Goal: Find contact information: Find contact information

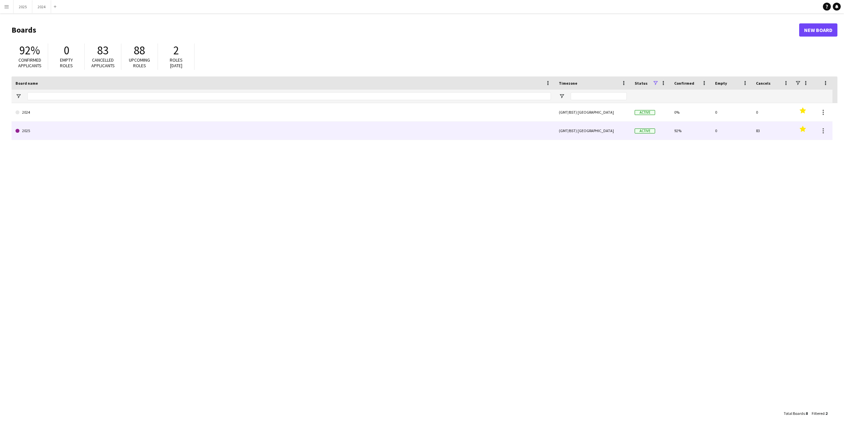
click at [68, 135] on link "2025" at bounding box center [283, 131] width 536 height 18
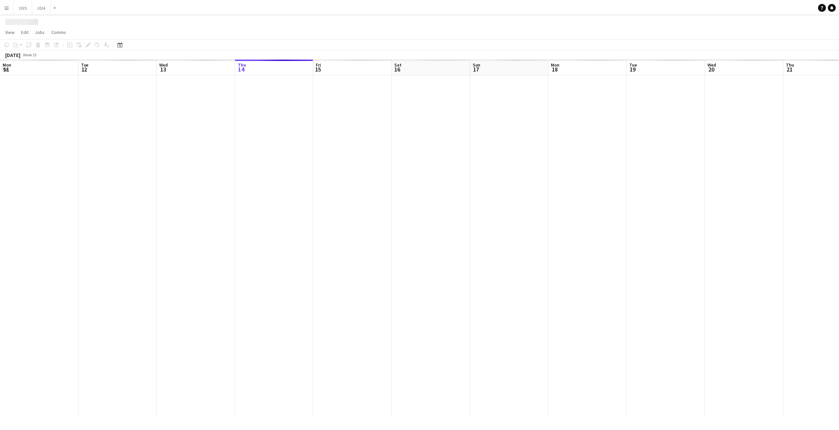
scroll to position [0, 158]
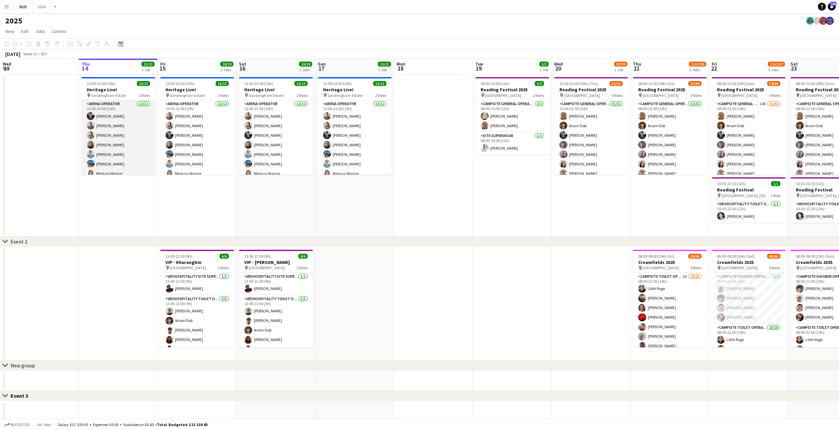
click at [124, 135] on app-card-role "Arena Operative 12/12 13:00-23:00 (10h) Louise Bates Richard Lockwood Jennie Be…" at bounding box center [118, 164] width 74 height 128
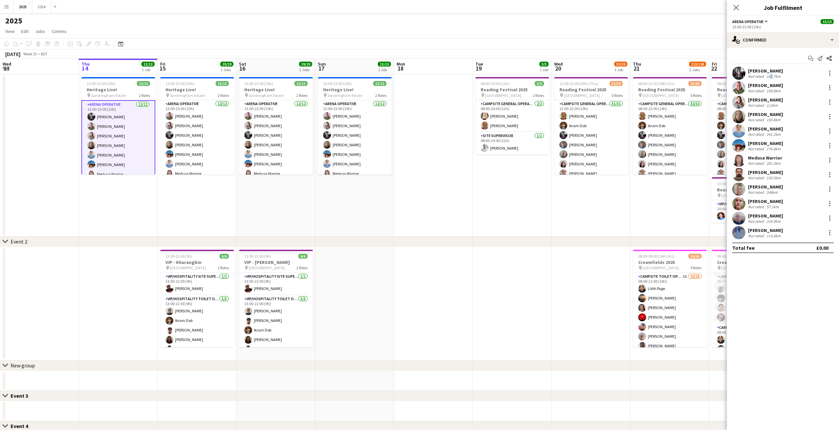
click at [770, 79] on div "Louise Bates Not rated 162.7km" at bounding box center [783, 73] width 112 height 13
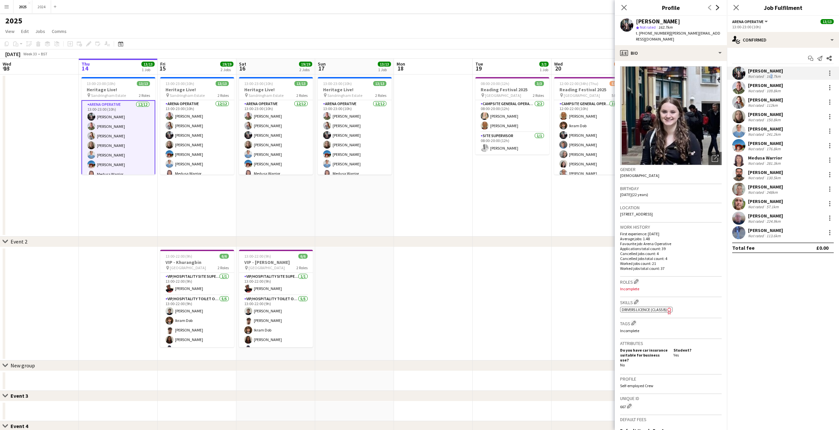
click at [717, 7] on icon "Next" at bounding box center [717, 7] width 5 height 5
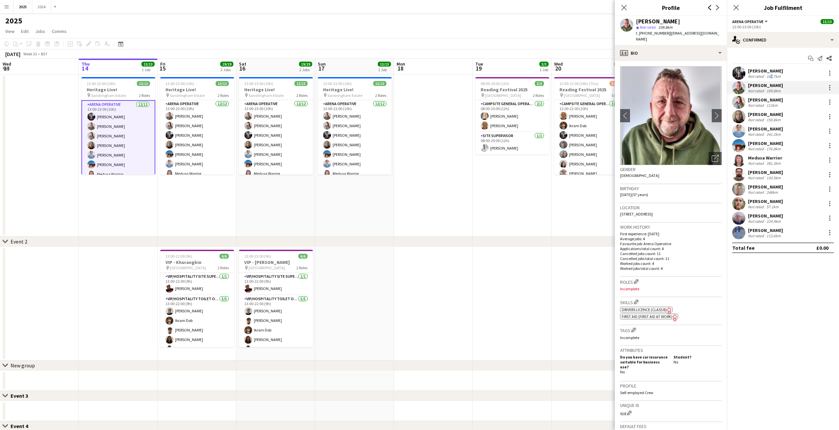
click at [711, 6] on icon "Previous" at bounding box center [709, 7] width 5 height 5
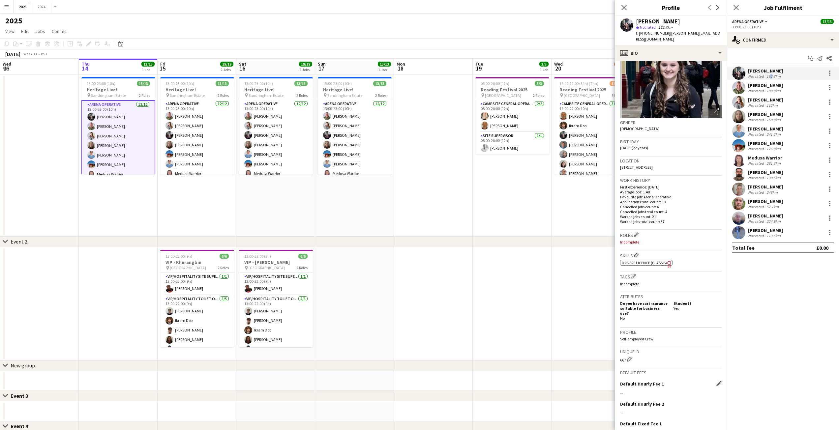
scroll to position [90, 0]
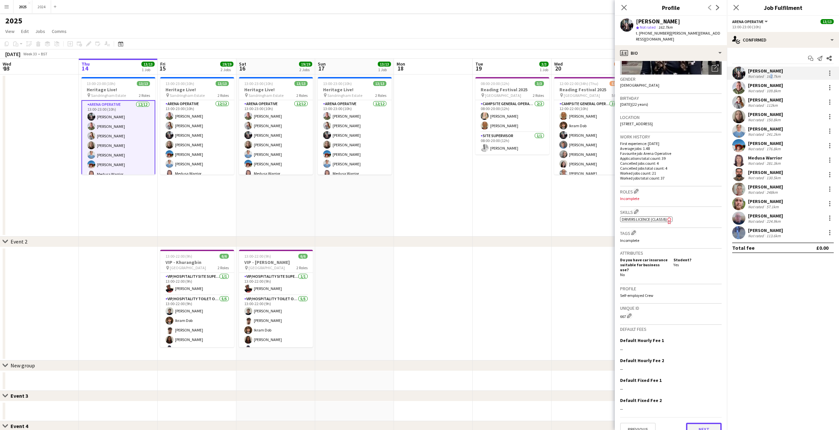
click at [702, 423] on button "Next" at bounding box center [704, 429] width 36 height 13
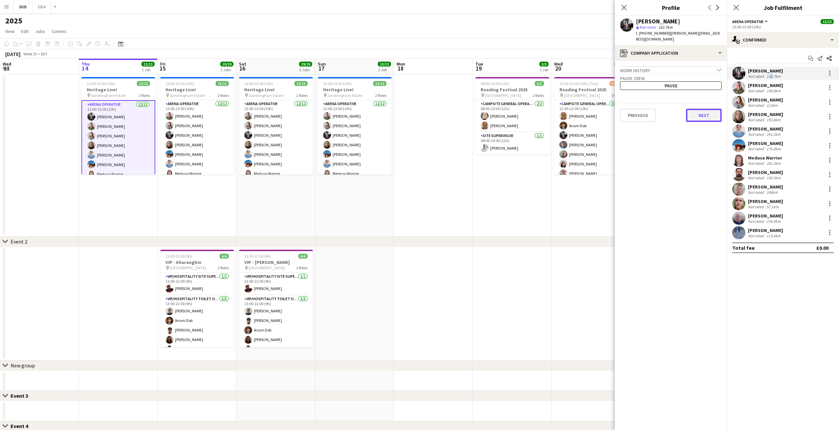
click at [703, 110] on button "Next" at bounding box center [704, 115] width 36 height 13
click at [706, 125] on button "Next" at bounding box center [704, 131] width 36 height 13
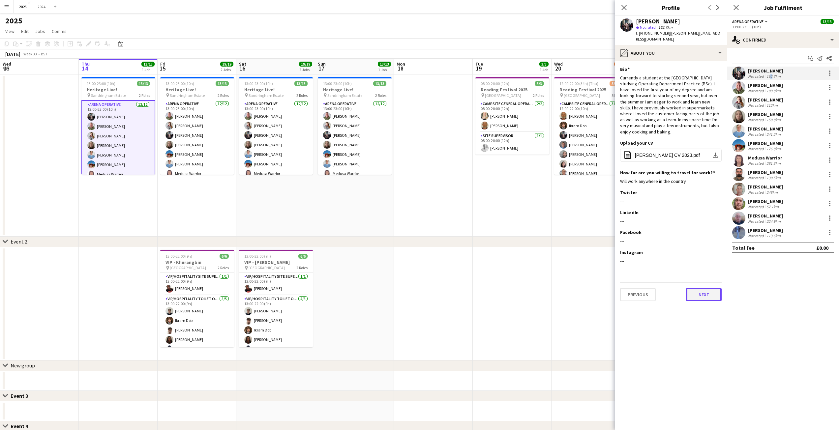
click at [705, 288] on button "Next" at bounding box center [704, 294] width 36 height 13
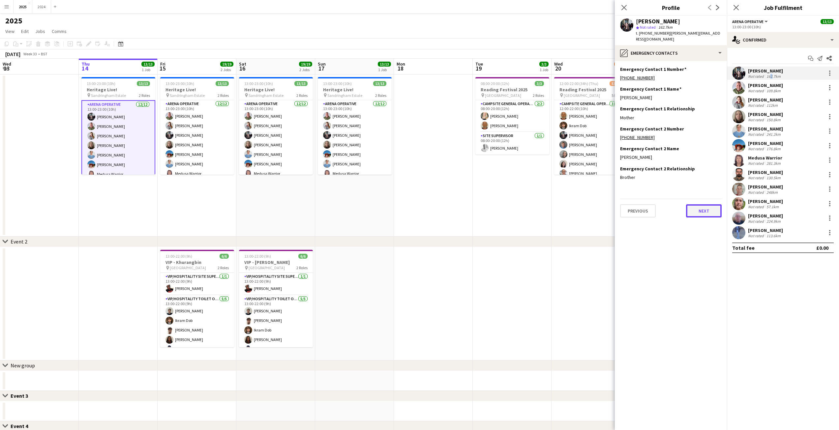
click at [709, 204] on button "Next" at bounding box center [704, 210] width 36 height 13
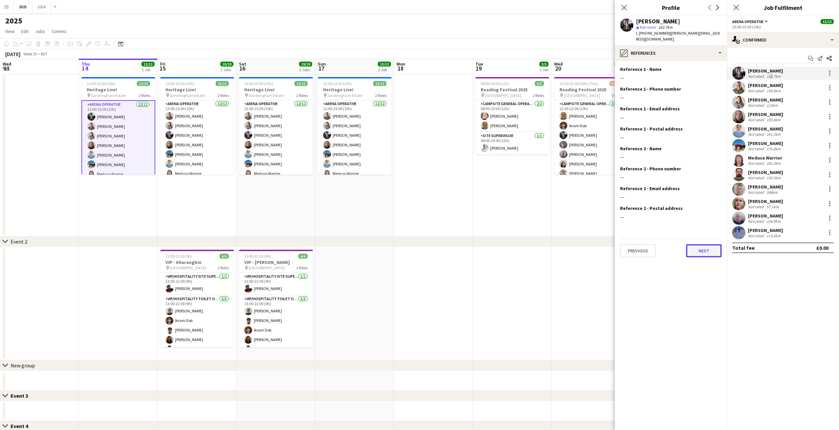
click at [706, 244] on button "Next" at bounding box center [704, 250] width 36 height 13
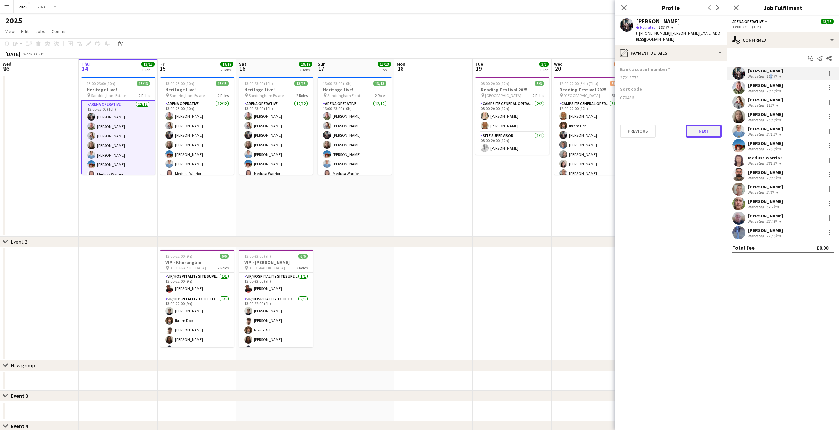
click at [702, 130] on button "Next" at bounding box center [704, 131] width 36 height 13
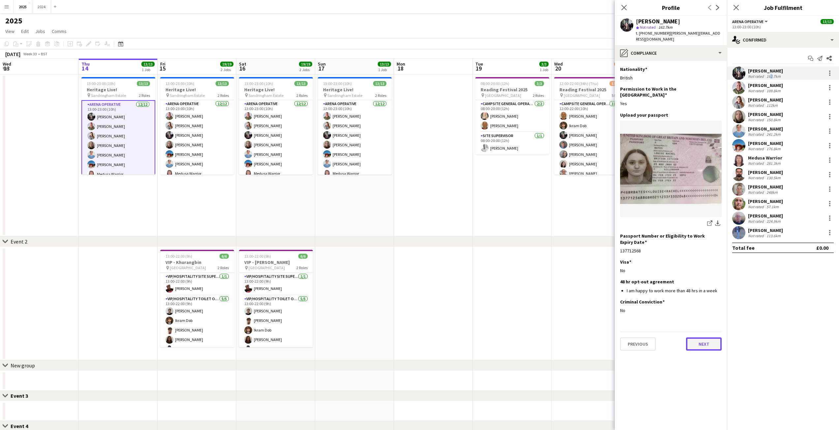
click at [708, 338] on button "Next" at bounding box center [704, 344] width 36 height 13
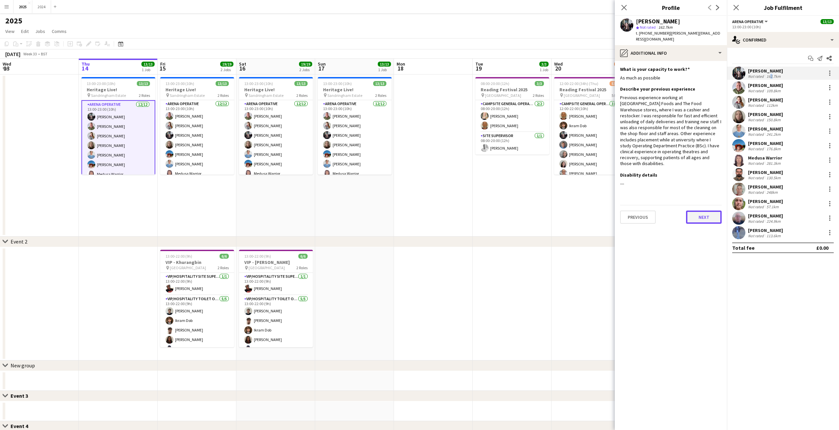
click at [701, 211] on button "Next" at bounding box center [704, 217] width 36 height 13
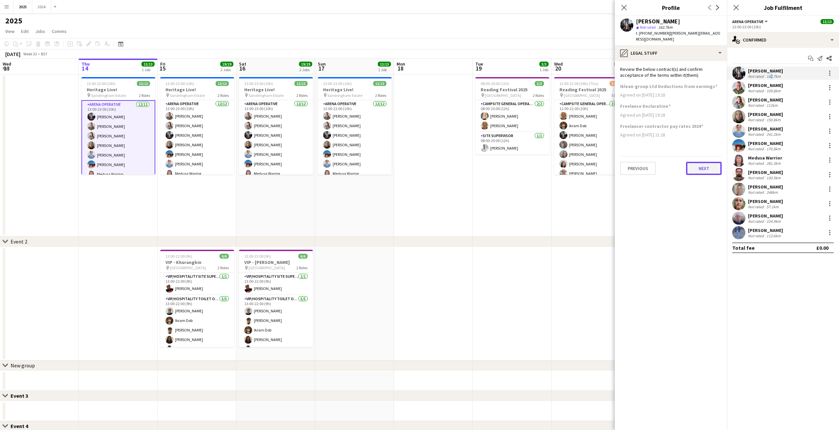
click at [704, 162] on button "Next" at bounding box center [704, 168] width 36 height 13
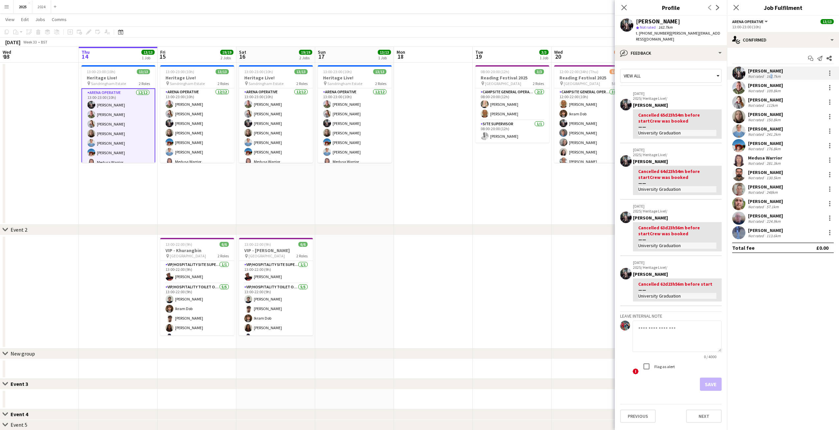
scroll to position [0, 0]
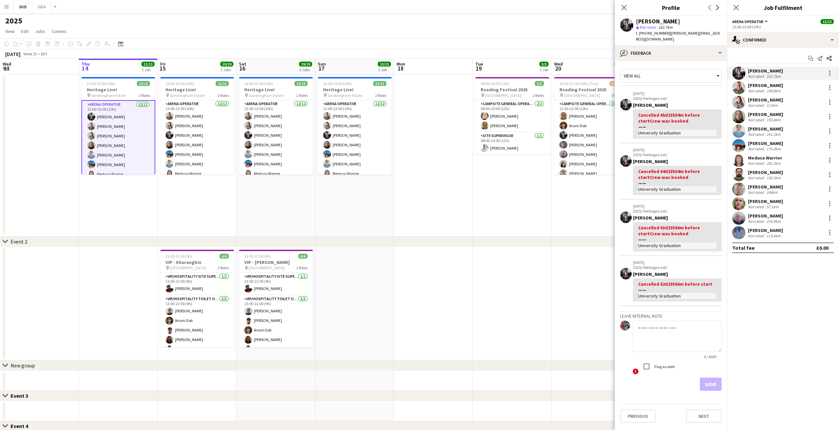
click at [668, 70] on div "View all" at bounding box center [668, 76] width 94 height 13
click at [668, 71] on div at bounding box center [419, 215] width 839 height 430
click at [670, 45] on div "bubble-pencil Feedback" at bounding box center [671, 53] width 112 height 16
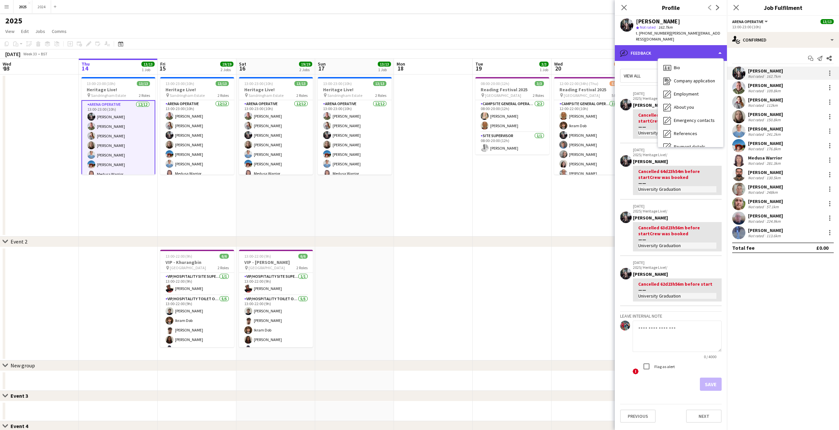
click at [670, 45] on div "bubble-pencil Feedback" at bounding box center [671, 53] width 112 height 16
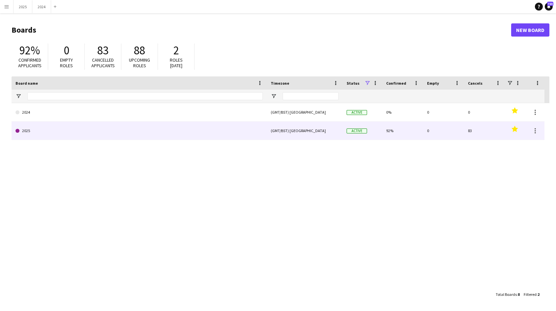
click at [28, 133] on link "2025" at bounding box center [138, 131] width 247 height 18
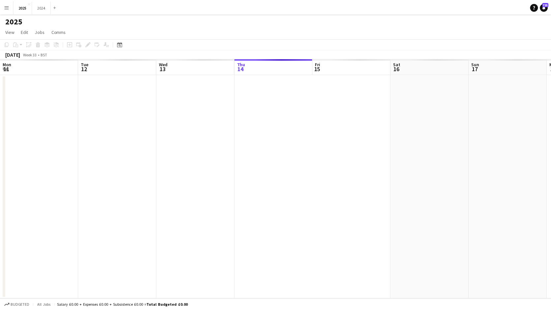
scroll to position [0, 158]
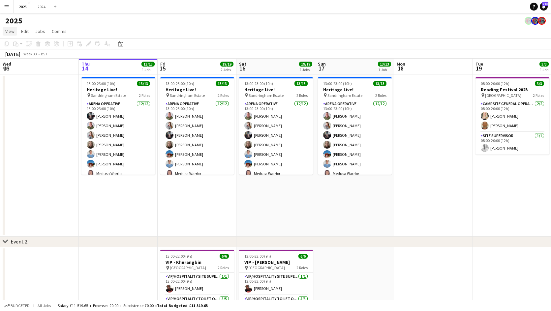
click at [8, 31] on span "View" at bounding box center [9, 31] width 9 height 6
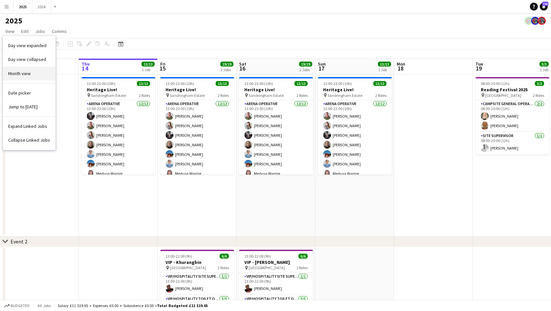
click at [37, 75] on link "Month view" at bounding box center [29, 74] width 52 height 14
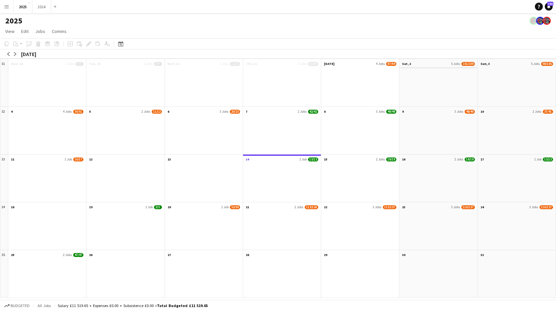
click at [428, 65] on app-month-view-date-header "Sat, 2 5 Jobs 101/109" at bounding box center [438, 63] width 78 height 8
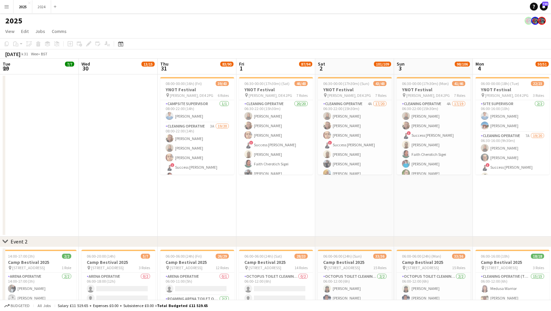
scroll to position [0, 227]
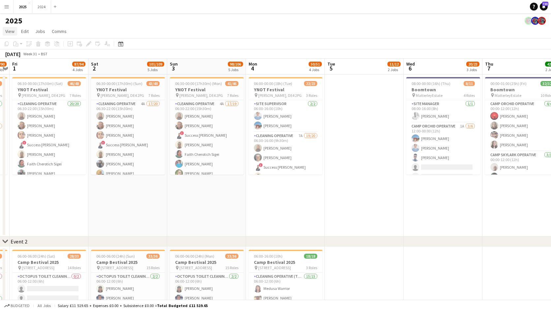
click at [15, 29] on link "View" at bounding box center [10, 31] width 15 height 9
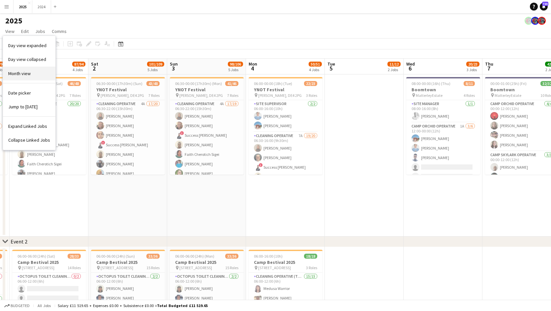
click at [41, 74] on link "Month view" at bounding box center [29, 74] width 52 height 14
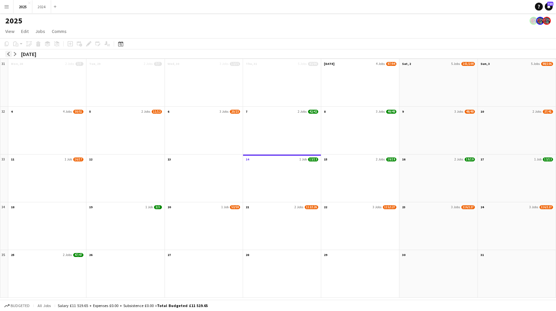
click at [8, 51] on button "arrow-left" at bounding box center [8, 54] width 7 height 7
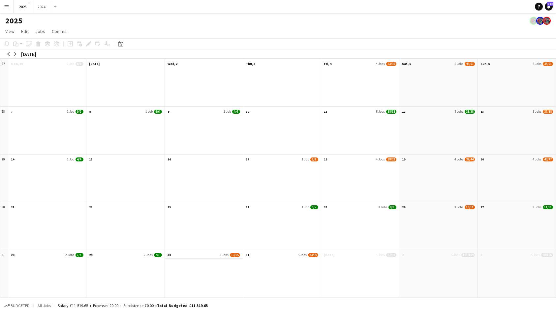
click at [230, 255] on span "13/15" at bounding box center [235, 255] width 10 height 4
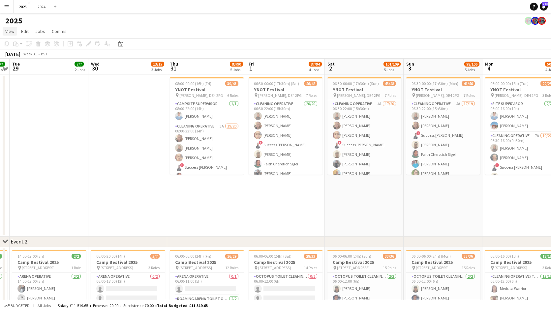
click at [15, 31] on link "View" at bounding box center [10, 31] width 15 height 9
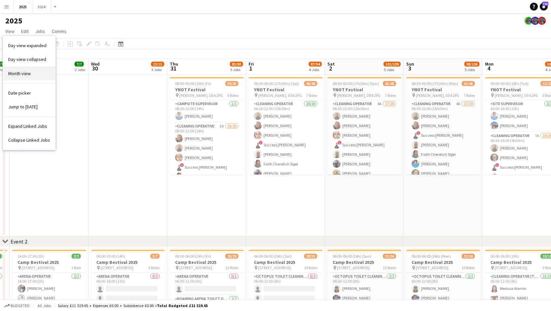
click at [37, 76] on link "Month view" at bounding box center [29, 74] width 52 height 14
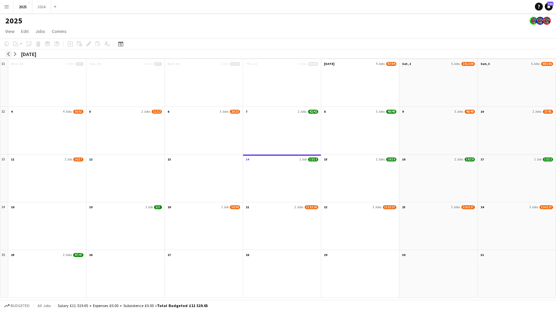
click at [10, 53] on app-icon "arrow-left" at bounding box center [9, 54] width 4 height 4
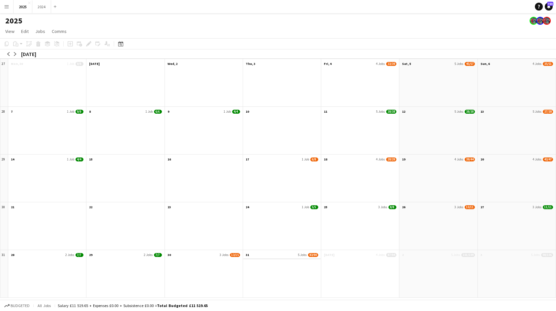
click at [309, 254] on span "83/90" at bounding box center [313, 255] width 10 height 4
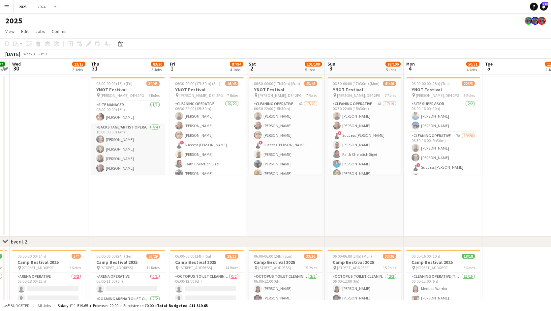
scroll to position [231, 0]
click at [133, 113] on app-card-role "Site Manager [DATE] 08:00-00:00 (16h) [PERSON_NAME]" at bounding box center [128, 107] width 74 height 22
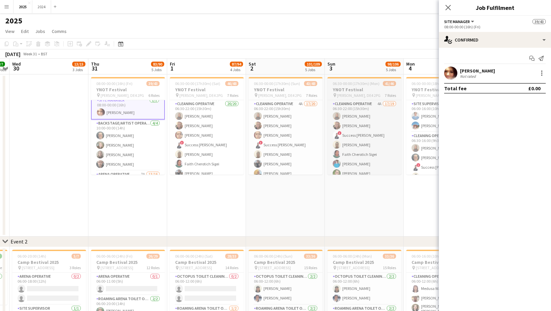
scroll to position [231, 0]
click at [476, 76] on div "Not rated" at bounding box center [468, 76] width 17 height 5
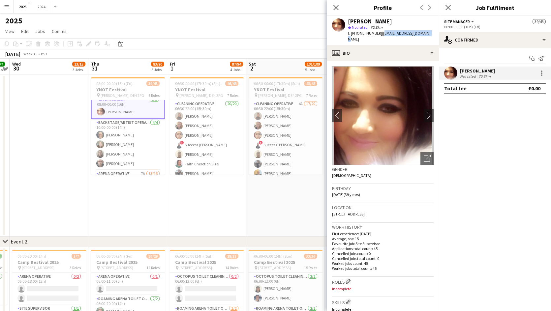
drag, startPoint x: 428, startPoint y: 34, endPoint x: 382, endPoint y: 35, distance: 46.2
click at [382, 35] on div "[PERSON_NAME] star Not rated 70.8km t. [PHONE_NUMBER] | [EMAIL_ADDRESS][DOMAIN_…" at bounding box center [383, 30] width 112 height 29
copy span "[EMAIL_ADDRESS][DOMAIN_NAME]"
drag, startPoint x: 381, startPoint y: 21, endPoint x: 349, endPoint y: 20, distance: 32.0
click at [349, 20] on div "[PERSON_NAME]" at bounding box center [391, 21] width 86 height 6
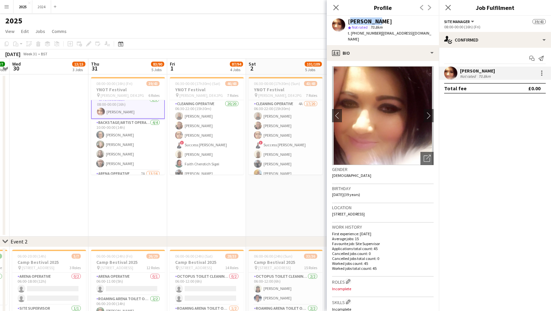
copy div "[PERSON_NAME]"
drag, startPoint x: 429, startPoint y: 35, endPoint x: 382, endPoint y: 35, distance: 46.5
click at [382, 35] on div "[PERSON_NAME] star Not rated 70.8km t. [PHONE_NUMBER] | [EMAIL_ADDRESS][DOMAIN_…" at bounding box center [383, 30] width 112 height 29
click at [430, 32] on div "[PERSON_NAME] star Not rated 70.8km t. [PHONE_NUMBER] | [EMAIL_ADDRESS][DOMAIN_…" at bounding box center [383, 30] width 112 height 29
drag, startPoint x: 428, startPoint y: 33, endPoint x: 381, endPoint y: 33, distance: 47.2
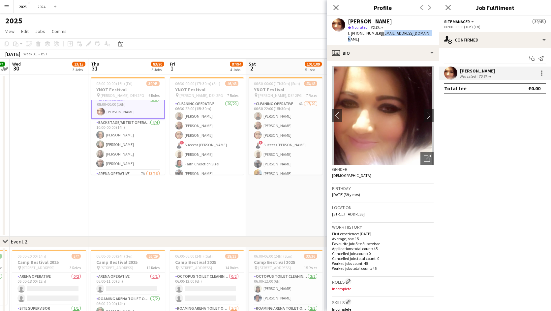
click at [381, 33] on div "[PERSON_NAME] star Not rated 70.8km t. [PHONE_NUMBER] | [EMAIL_ADDRESS][DOMAIN_…" at bounding box center [383, 30] width 112 height 29
copy span "[EMAIL_ADDRESS][DOMAIN_NAME]"
click at [403, 19] on div "[PERSON_NAME]" at bounding box center [391, 21] width 86 height 6
drag, startPoint x: 432, startPoint y: 33, endPoint x: 351, endPoint y: 38, distance: 80.6
click at [351, 38] on div "[PERSON_NAME] star Not rated 70.8km t. [PHONE_NUMBER] | [EMAIL_ADDRESS][DOMAIN_…" at bounding box center [383, 30] width 112 height 29
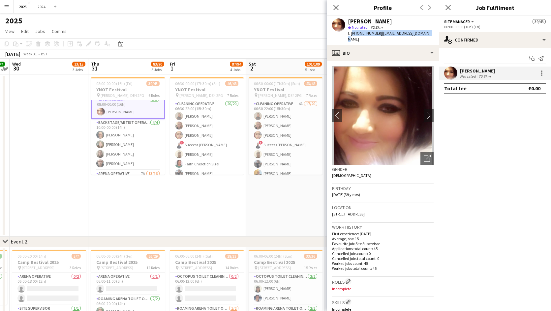
copy div "[PHONE_NUMBER] | [EMAIL_ADDRESS][DOMAIN_NAME]"
click at [27, 129] on app-date-cell at bounding box center [49, 156] width 79 height 162
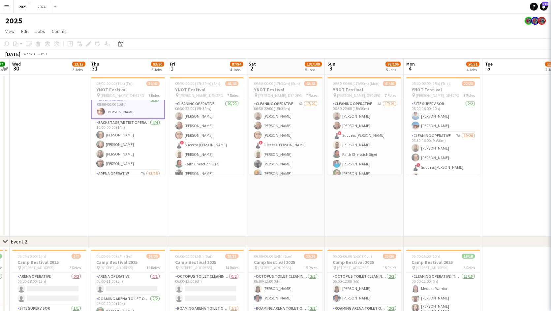
scroll to position [231, 0]
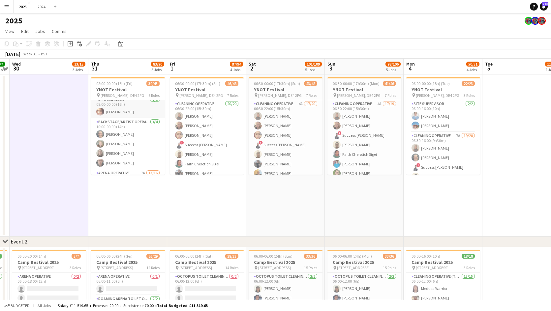
click at [137, 111] on app-card-role "Site Manager [DATE] 08:00-00:00 (16h) [PERSON_NAME]" at bounding box center [128, 107] width 74 height 22
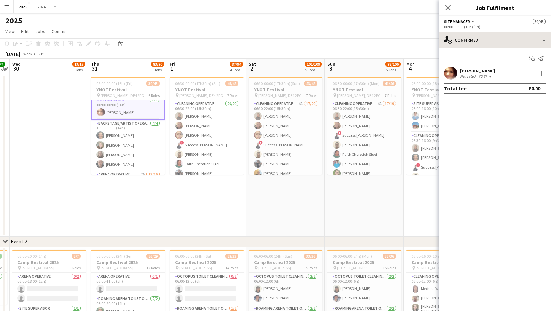
scroll to position [231, 0]
click at [477, 71] on div "[PERSON_NAME]" at bounding box center [477, 71] width 35 height 6
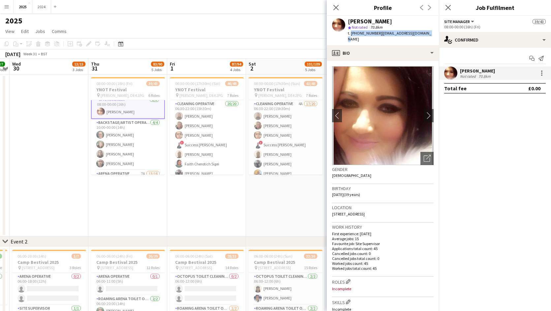
drag, startPoint x: 431, startPoint y: 34, endPoint x: 351, endPoint y: 33, distance: 80.8
click at [351, 33] on div "[PERSON_NAME] star Not rated 70.8km t. [PHONE_NUMBER] | [EMAIL_ADDRESS][DOMAIN_…" at bounding box center [383, 30] width 112 height 29
copy div "[PHONE_NUMBER] | [EMAIL_ADDRESS][DOMAIN_NAME]"
click at [213, 212] on app-date-cell "06:30-00:00 (17h30m) (Sat) 46/48 YNOT Festival pin [PERSON_NAME], DE4 2PG 7 Rol…" at bounding box center [206, 156] width 79 height 162
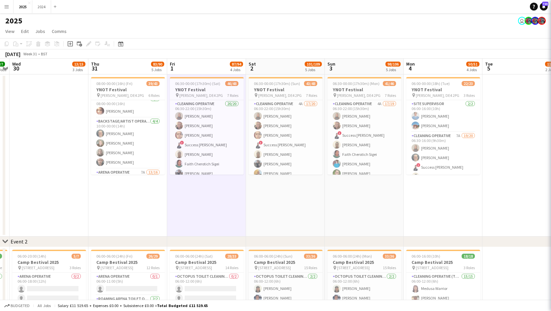
scroll to position [231, 0]
click at [135, 111] on app-card-role "Site Manager [DATE] 08:00-00:00 (16h) [PERSON_NAME]" at bounding box center [128, 107] width 74 height 22
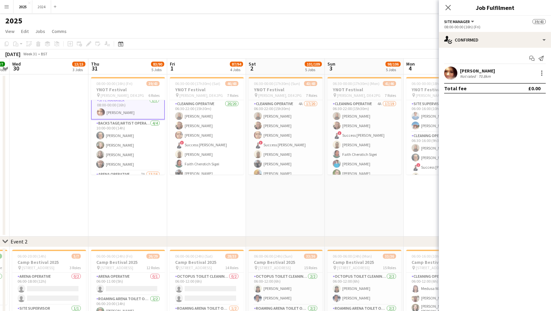
scroll to position [231, 0]
click at [474, 77] on div "Not rated" at bounding box center [468, 76] width 17 height 5
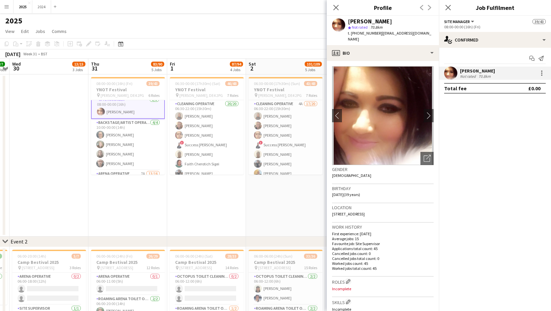
click at [498, 144] on mat-expansion-panel "check Confirmed Start chat Send notification [PERSON_NAME] Not rated 70.8km Tot…" at bounding box center [495, 179] width 112 height 263
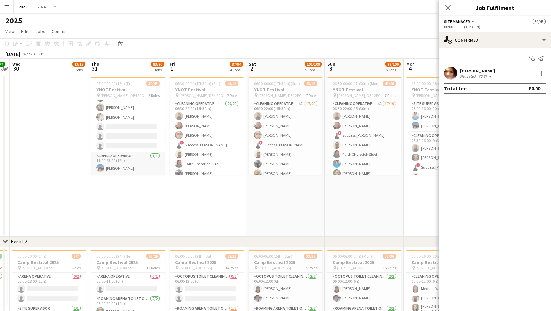
click at [131, 170] on app-card-role "Arena Supervisor [DATE] 11:00-23:00 (12h) [PERSON_NAME]" at bounding box center [128, 163] width 74 height 22
click at [471, 75] on div "Not rated" at bounding box center [468, 76] width 17 height 5
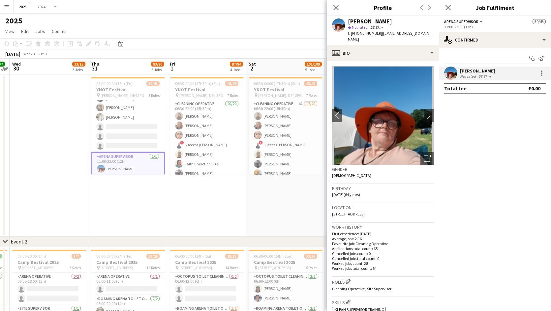
drag, startPoint x: 391, startPoint y: 21, endPoint x: 342, endPoint y: 21, distance: 49.5
click at [342, 21] on div "[PERSON_NAME] star Not rated 58.8km t. [PHONE_NUMBER] | [EMAIL_ADDRESS][DOMAIN_…" at bounding box center [383, 30] width 112 height 29
copy div "[PERSON_NAME]"
drag, startPoint x: 427, startPoint y: 36, endPoint x: 352, endPoint y: 33, distance: 74.9
click at [352, 33] on div "[PERSON_NAME] star Not rated 58.8km t. [PHONE_NUMBER] | [EMAIL_ADDRESS][DOMAIN_…" at bounding box center [383, 30] width 112 height 29
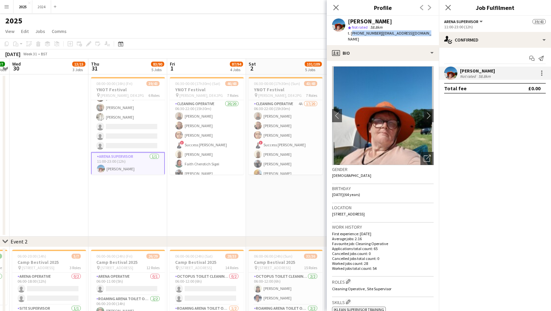
copy div "[PHONE_NUMBER] | [EMAIL_ADDRESS][DOMAIN_NAME]"
click at [461, 130] on mat-expansion-panel "check Confirmed Start chat Send notification [PERSON_NAME] Not rated 58.8km Tot…" at bounding box center [495, 179] width 112 height 263
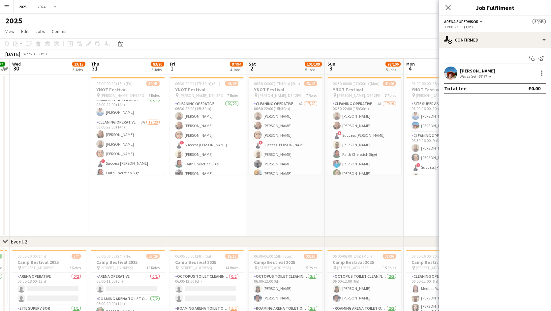
scroll to position [0, 0]
click at [122, 118] on app-card-role "Campsite Supervisor [DATE] 08:00-22:00 (14h) [PERSON_NAME]" at bounding box center [128, 111] width 74 height 22
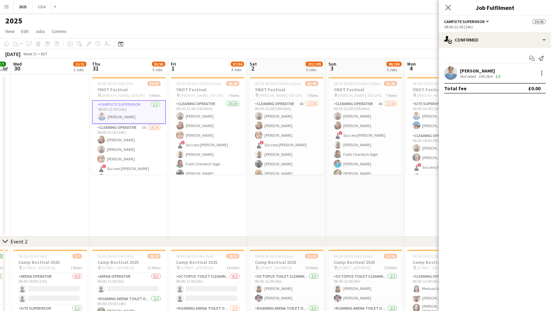
click at [500, 69] on div "[PERSON_NAME]" at bounding box center [481, 71] width 42 height 6
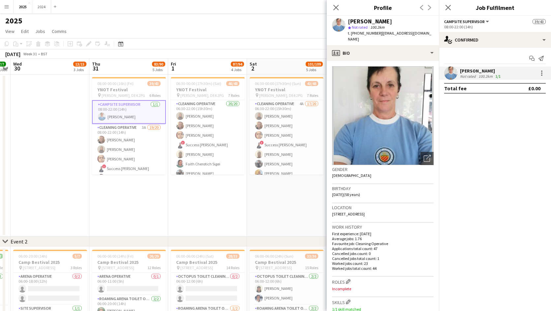
drag, startPoint x: 394, startPoint y: 21, endPoint x: 349, endPoint y: 23, distance: 45.6
click at [349, 23] on div "[PERSON_NAME]" at bounding box center [391, 21] width 86 height 6
copy div "[PERSON_NAME]"
click at [423, 34] on span "| [EMAIL_ADDRESS][DOMAIN_NAME]" at bounding box center [389, 36] width 83 height 11
drag, startPoint x: 426, startPoint y: 35, endPoint x: 352, endPoint y: 36, distance: 74.5
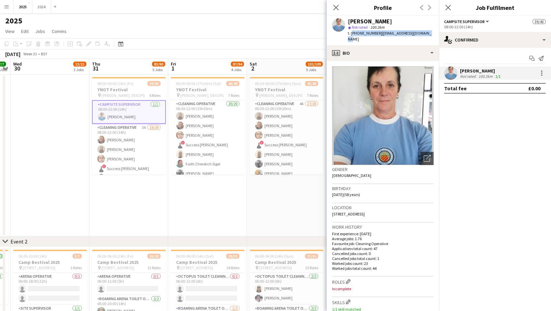
click at [352, 36] on div "[PERSON_NAME] star Not rated 100.2km t. [PHONE_NUMBER] | [EMAIL_ADDRESS][DOMAIN…" at bounding box center [383, 30] width 112 height 29
copy div "[PHONE_NUMBER] | [EMAIL_ADDRESS][DOMAIN_NAME]"
click at [545, 126] on mat-expansion-panel "check Confirmed Start chat Send notification [PERSON_NAME] Not rated 100.2km 1/…" at bounding box center [495, 179] width 112 height 263
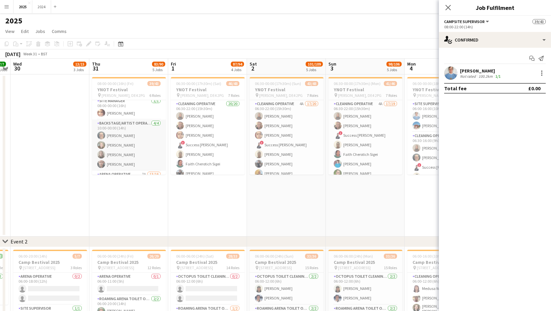
click at [128, 132] on app-card-role "Backstage/Artist Operative [DATE] 10:00-00:00 (14h) [PERSON_NAME] [PERSON_NAME]…" at bounding box center [129, 145] width 74 height 51
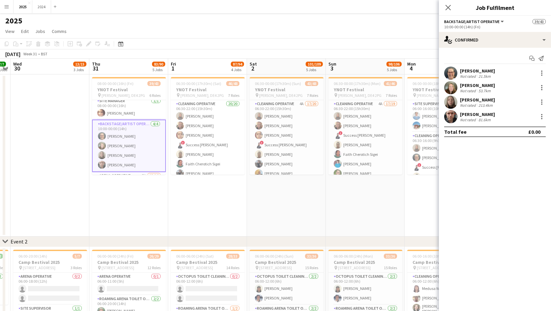
click at [484, 70] on div "[PERSON_NAME]" at bounding box center [477, 71] width 35 height 6
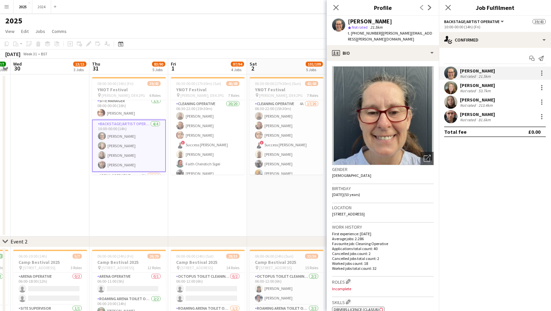
drag, startPoint x: 388, startPoint y: 22, endPoint x: 349, endPoint y: 18, distance: 40.1
click at [349, 18] on div "[PERSON_NAME]" at bounding box center [391, 21] width 86 height 6
copy div "[PERSON_NAME]"
click at [452, 281] on mat-expansion-panel "check Confirmed Start chat Send notification [PERSON_NAME] Not rated 21.5km [PE…" at bounding box center [495, 179] width 112 height 263
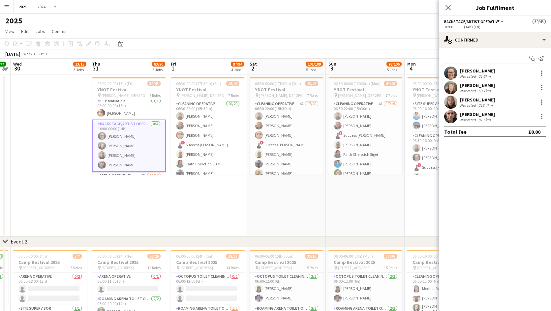
click at [503, 75] on div "[PERSON_NAME] Not rated 21.5km" at bounding box center [495, 73] width 112 height 13
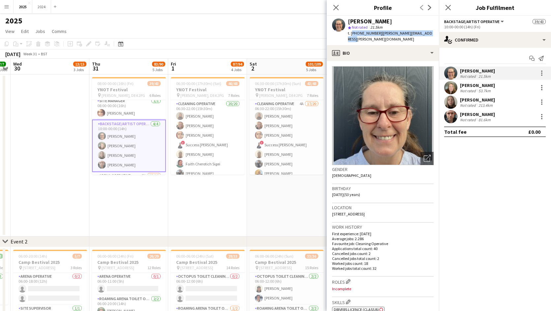
drag, startPoint x: 428, startPoint y: 34, endPoint x: 352, endPoint y: 34, distance: 76.5
click at [352, 34] on div "[PERSON_NAME] star Not rated 21.5km t. [PHONE_NUMBER] | [PERSON_NAME][EMAIL_ADD…" at bounding box center [383, 30] width 112 height 29
click at [488, 143] on mat-expansion-panel "check Confirmed Start chat Send notification [PERSON_NAME] Not rated 21.5km [PE…" at bounding box center [495, 179] width 112 height 263
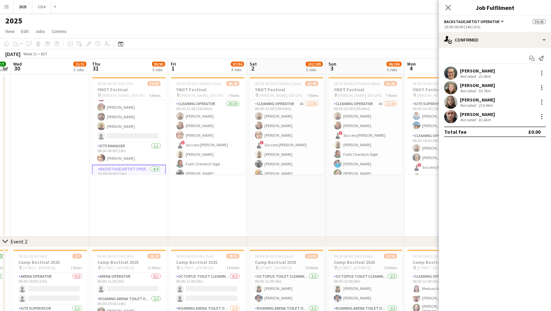
scroll to position [151, 0]
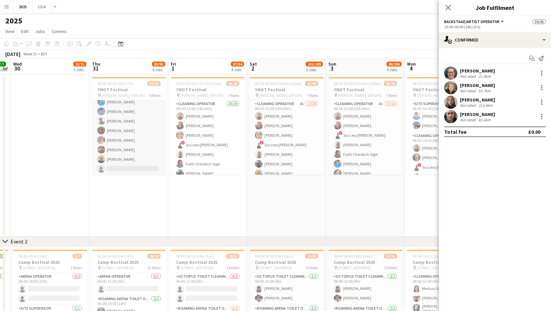
click at [135, 115] on app-card-role "Cleaning Operative 3A 19/20 08:00-22:00 (14h) [PERSON_NAME] [PERSON_NAME] [PERS…" at bounding box center [129, 73] width 74 height 204
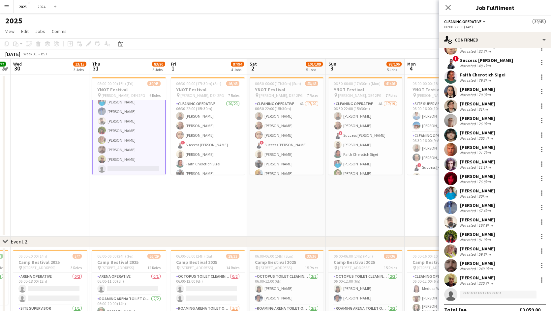
scroll to position [63, 0]
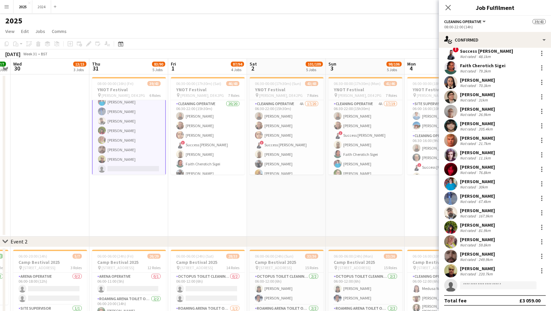
click at [494, 213] on div "[PERSON_NAME] Not rated 167.9km" at bounding box center [495, 212] width 112 height 13
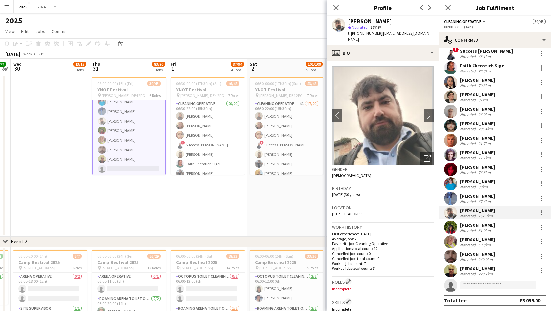
drag, startPoint x: 390, startPoint y: 18, endPoint x: 347, endPoint y: 18, distance: 42.9
click at [347, 18] on div "[PERSON_NAME] star Not rated 167.9km t. [PHONE_NUMBER] | [EMAIL_ADDRESS][DOMAIN…" at bounding box center [383, 30] width 112 height 29
drag, startPoint x: 422, startPoint y: 34, endPoint x: 351, endPoint y: 32, distance: 71.3
click at [351, 32] on div "[PERSON_NAME] star Not rated 167.9km t. [PHONE_NUMBER] | [EMAIL_ADDRESS][DOMAIN…" at bounding box center [383, 30] width 112 height 29
click at [499, 24] on div "08:00-22:00 (14h)" at bounding box center [495, 26] width 102 height 5
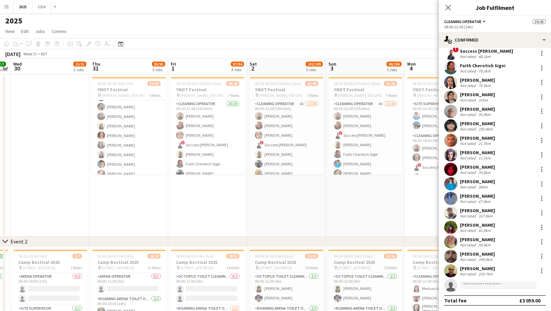
scroll to position [297, 0]
click at [140, 131] on app-card-role "Arena Operative 7A 13/16 11:00-23:00 (12h) [PERSON_NAME] [PERSON_NAME] [PERSON_…" at bounding box center [129, 188] width 74 height 166
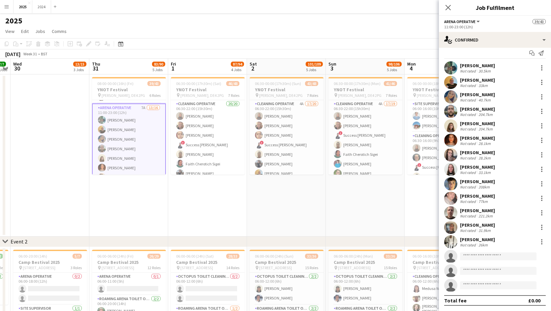
scroll to position [295, 0]
click at [505, 86] on div "[PERSON_NAME] Not rated 33km" at bounding box center [495, 82] width 112 height 13
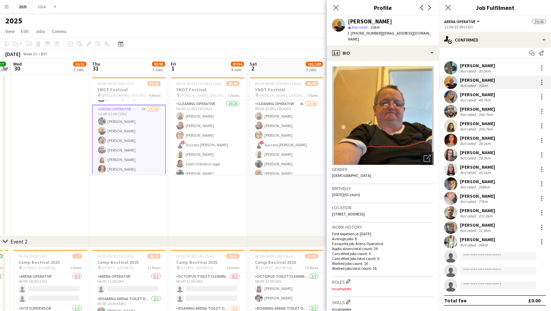
drag, startPoint x: 396, startPoint y: 19, endPoint x: 346, endPoint y: 21, distance: 49.5
click at [346, 21] on div "[PERSON_NAME] star Not rated 33km t. [PHONE_NUMBER] | [EMAIL_ADDRESS][DOMAIN_NA…" at bounding box center [383, 30] width 112 height 29
drag, startPoint x: 424, startPoint y: 33, endPoint x: 351, endPoint y: 34, distance: 72.9
click at [351, 34] on div "t. [PHONE_NUMBER] | [EMAIL_ADDRESS][DOMAIN_NAME]" at bounding box center [391, 36] width 86 height 12
click at [503, 22] on div "Arena Operative All roles Arena Operative 39/43" at bounding box center [495, 21] width 102 height 6
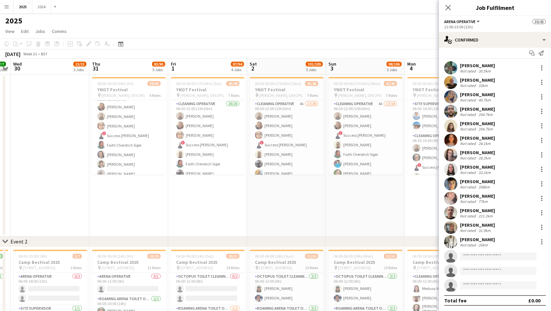
click at [137, 148] on app-card-role "Cleaning Operative 3A 19/20 08:00-22:00 (14h) [PERSON_NAME] [PERSON_NAME] [PERS…" at bounding box center [129, 193] width 74 height 204
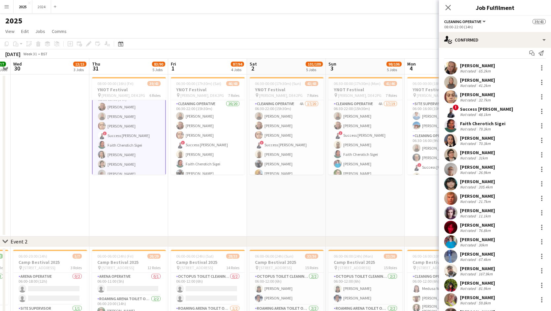
scroll to position [63, 0]
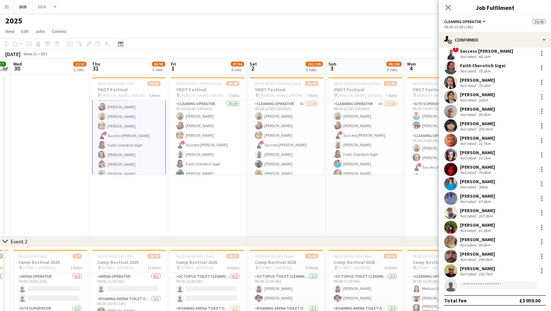
click at [492, 66] on div "Faith Cherotich Sigei" at bounding box center [483, 66] width 46 height 6
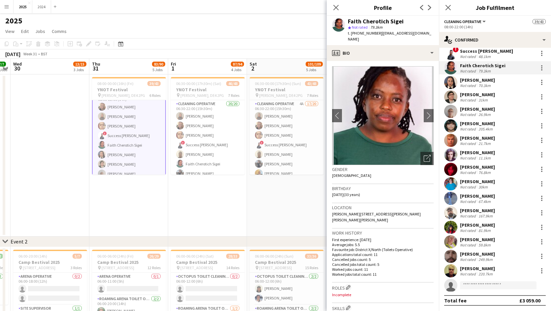
drag, startPoint x: 404, startPoint y: 17, endPoint x: 347, endPoint y: 20, distance: 57.1
click at [347, 20] on div "Faith Cherotich Sigei star Not rated 79.3km t. [PHONE_NUMBER] | [EMAIL_ADDRESS]…" at bounding box center [383, 30] width 112 height 29
drag, startPoint x: 415, startPoint y: 33, endPoint x: 352, endPoint y: 34, distance: 63.7
click at [352, 34] on div "Faith Cherotich Sigei star Not rated 79.3km t. [PHONE_NUMBER] | [EMAIL_ADDRESS]…" at bounding box center [383, 30] width 112 height 29
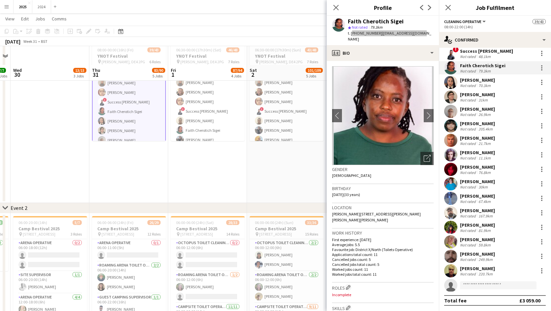
scroll to position [66, 0]
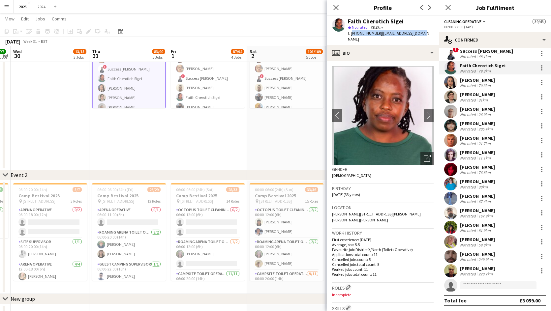
click at [461, 10] on h3 "Job Fulfilment" at bounding box center [495, 7] width 112 height 9
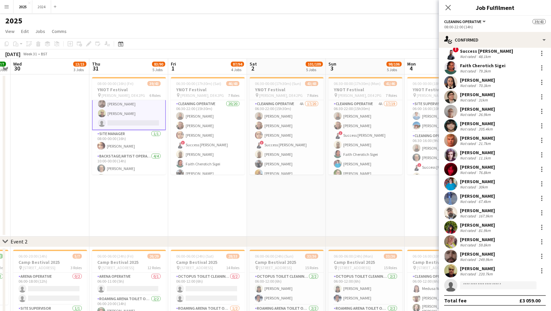
scroll to position [264, 0]
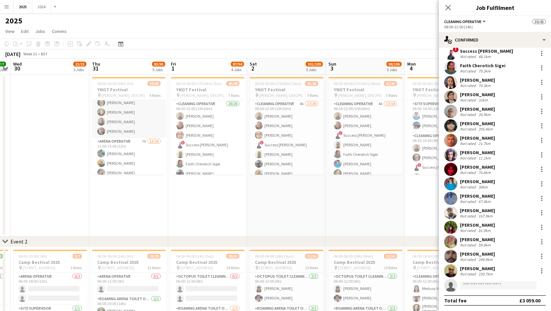
click at [141, 120] on app-card-role "Backstage/Artist Operative [DATE] 10:00-00:00 (14h) [PERSON_NAME] [PERSON_NAME]…" at bounding box center [129, 112] width 74 height 51
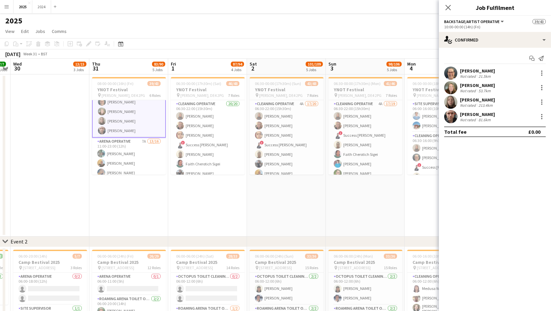
scroll to position [263, 0]
click at [489, 86] on div "[PERSON_NAME]" at bounding box center [477, 85] width 35 height 6
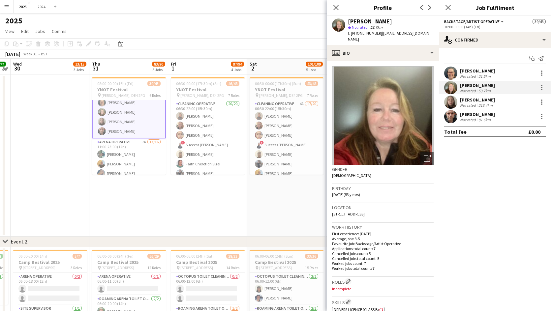
drag, startPoint x: 398, startPoint y: 21, endPoint x: 345, endPoint y: 20, distance: 53.1
click at [345, 20] on div "[PERSON_NAME] star Not rated 53.7km t. [PHONE_NUMBER] | [PERSON_NAME][EMAIL_ADD…" at bounding box center [383, 30] width 112 height 29
drag, startPoint x: 432, startPoint y: 33, endPoint x: 352, endPoint y: 35, distance: 80.5
click at [352, 35] on div "[PERSON_NAME] star Not rated 53.7km t. [PHONE_NUMBER] | [PERSON_NAME][EMAIL_ADD…" at bounding box center [383, 30] width 112 height 29
drag, startPoint x: 463, startPoint y: 166, endPoint x: 460, endPoint y: 167, distance: 3.9
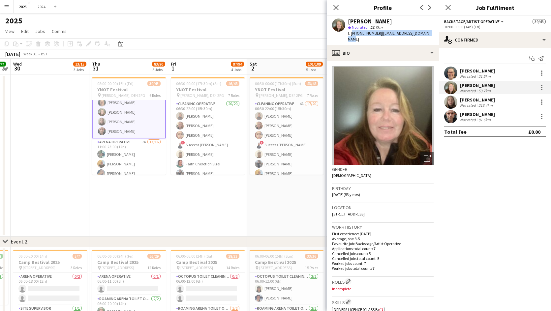
click at [463, 166] on mat-expansion-panel "check Confirmed Start chat Send notification [PERSON_NAME] Not rated 21.5km [PE…" at bounding box center [495, 179] width 112 height 263
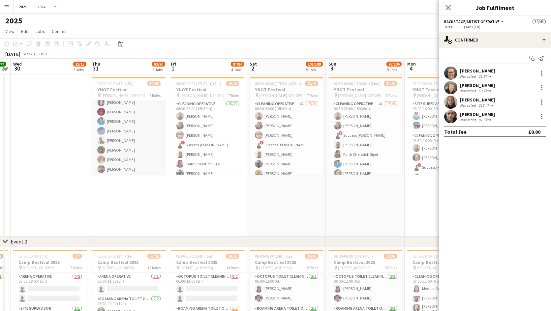
scroll to position [165, 0]
click at [140, 148] on app-card-role "Cleaning Operative 3A 19/20 08:00-22:00 (14h) [PERSON_NAME] [PERSON_NAME] [PERS…" at bounding box center [129, 60] width 74 height 204
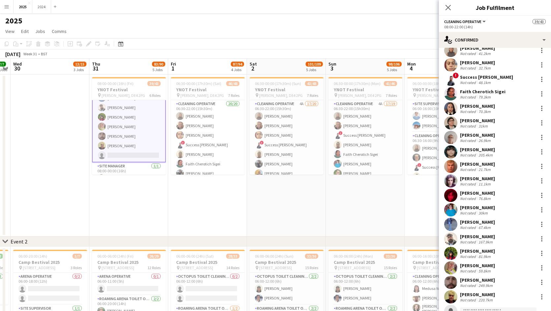
scroll to position [63, 0]
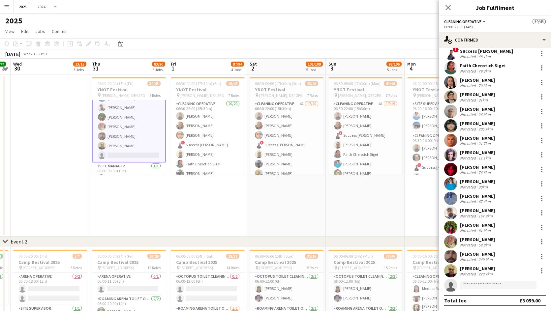
click at [490, 270] on div "[PERSON_NAME]" at bounding box center [477, 269] width 35 height 6
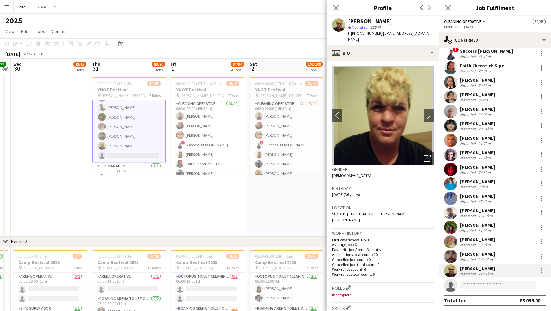
drag, startPoint x: 390, startPoint y: 24, endPoint x: 347, endPoint y: 19, distance: 44.1
click at [347, 19] on div "[PERSON_NAME] star Not rated 220.7km t. [PHONE_NUMBER] | [EMAIL_ADDRESS][DOMAIN…" at bounding box center [383, 30] width 112 height 29
drag, startPoint x: 433, startPoint y: 33, endPoint x: 350, endPoint y: 38, distance: 83.6
click at [350, 38] on div "[PERSON_NAME] star Not rated 220.7km t. [PHONE_NUMBER] | [EMAIL_ADDRESS][DOMAIN…" at bounding box center [383, 30] width 112 height 29
click at [513, 24] on div "Cleaning Operative All roles Cleaning Operative 39/43" at bounding box center [495, 21] width 102 height 6
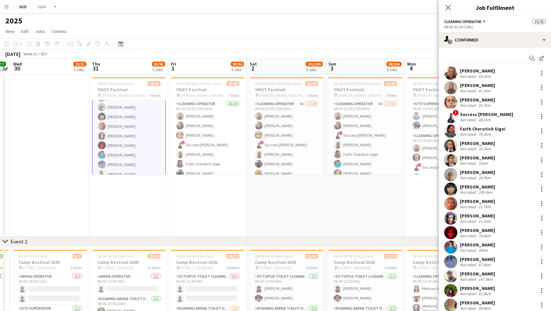
scroll to position [132, 0]
click at [135, 111] on app-card-role "Cleaning Operative 3A 19/20 08:00-22:00 (14h) [PERSON_NAME] [PERSON_NAME] [PERS…" at bounding box center [129, 93] width 74 height 205
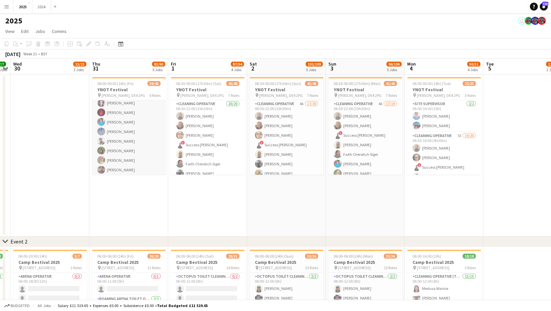
click at [136, 113] on app-card-role "Cleaning Operative 3A 19/20 08:00-22:00 (14h) [PERSON_NAME] [PERSON_NAME] [PERS…" at bounding box center [129, 93] width 74 height 204
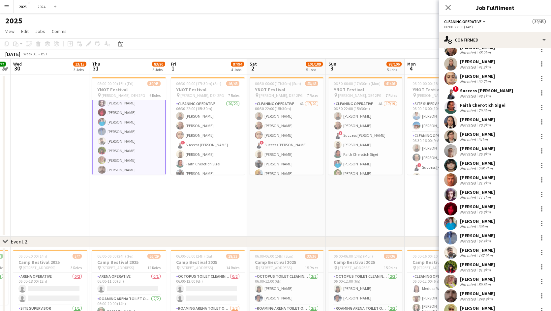
scroll to position [33, 0]
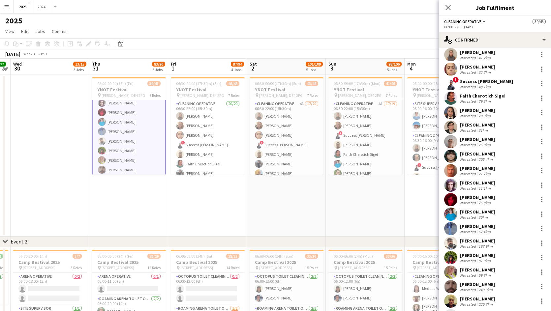
click at [498, 201] on div "[PERSON_NAME] Not rated 76.8km" at bounding box center [495, 199] width 112 height 13
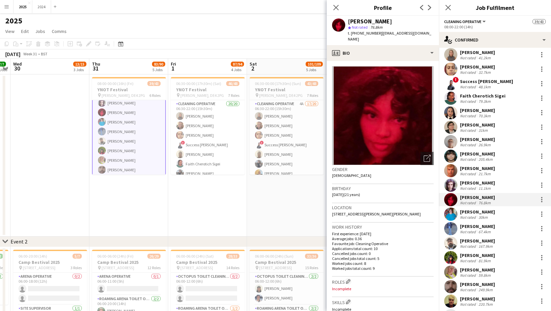
drag, startPoint x: 393, startPoint y: 21, endPoint x: 345, endPoint y: 24, distance: 48.5
click at [345, 24] on div "[PERSON_NAME] star Not rated 76.8km t. [PHONE_NUMBER] | [EMAIL_ADDRESS][DOMAIN_…" at bounding box center [383, 30] width 112 height 29
drag, startPoint x: 431, startPoint y: 32, endPoint x: 351, endPoint y: 32, distance: 80.1
click at [351, 32] on div "[PERSON_NAME] star Not rated 76.8km t. [PHONE_NUMBER] | [EMAIL_ADDRESS][DOMAIN_…" at bounding box center [383, 30] width 112 height 29
click at [500, 26] on div "08:00-22:00 (14h)" at bounding box center [495, 26] width 102 height 5
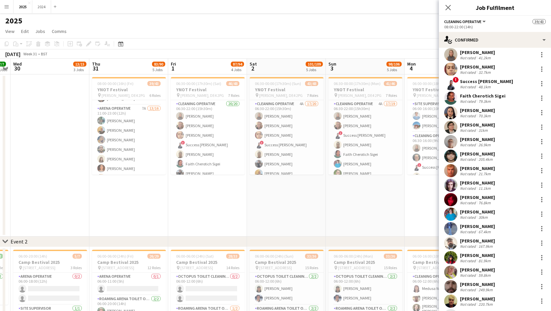
scroll to position [330, 0]
click at [123, 119] on app-card-role "Arena Operative 7A 13/16 11:00-23:00 (12h) [PERSON_NAME] [PERSON_NAME] [PERSON_…" at bounding box center [129, 155] width 74 height 166
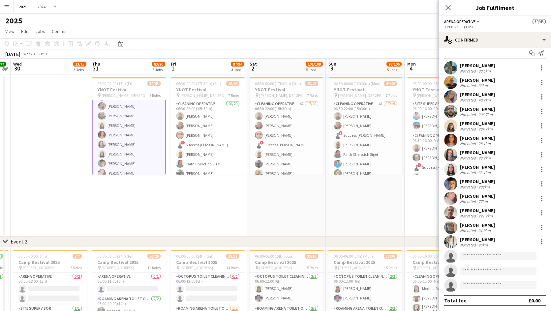
scroll to position [329, 0]
click at [492, 109] on div "[PERSON_NAME]" at bounding box center [477, 109] width 35 height 6
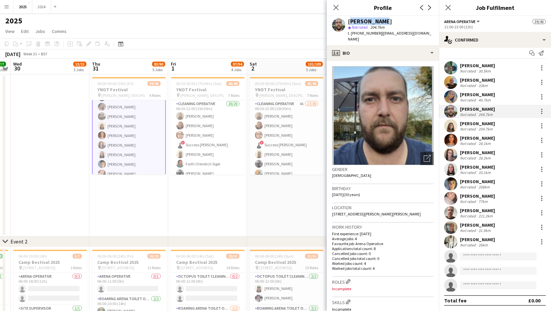
drag, startPoint x: 383, startPoint y: 20, endPoint x: 349, endPoint y: 19, distance: 34.0
click at [349, 19] on div "[PERSON_NAME]" at bounding box center [391, 21] width 86 height 6
drag, startPoint x: 430, startPoint y: 35, endPoint x: 352, endPoint y: 36, distance: 78.5
click at [352, 36] on div "[PERSON_NAME] star Not rated 204.7km t. [PHONE_NUMBER] | [EMAIL_ADDRESS][DOMAIN…" at bounding box center [383, 30] width 112 height 29
click at [509, 24] on div "Arena Operative All roles Arena Operative 39/43" at bounding box center [495, 21] width 102 height 6
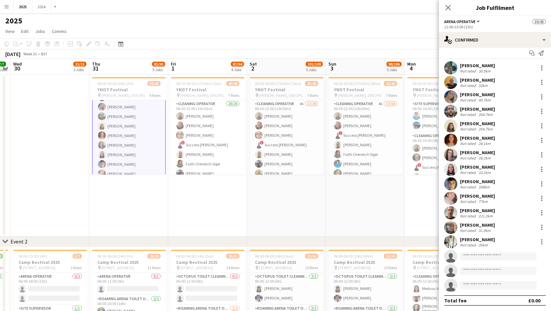
click at [486, 196] on div "[PERSON_NAME]" at bounding box center [477, 196] width 35 height 6
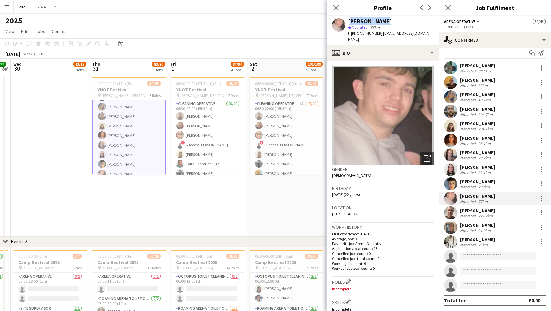
drag, startPoint x: 377, startPoint y: 22, endPoint x: 349, endPoint y: 18, distance: 28.3
click at [349, 18] on div "[PERSON_NAME]" at bounding box center [391, 21] width 86 height 6
drag, startPoint x: 424, startPoint y: 33, endPoint x: 351, endPoint y: 31, distance: 73.5
click at [351, 31] on app-profile-header "[PERSON_NAME] star Not rated 77km t. [PHONE_NUMBER] | [EMAIL_ADDRESS][DOMAIN_NA…" at bounding box center [383, 30] width 112 height 29
click at [508, 26] on div "11:00-23:00 (12h)" at bounding box center [495, 26] width 102 height 5
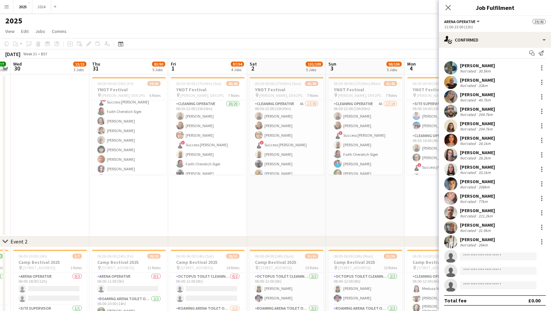
scroll to position [0, 0]
click at [133, 140] on app-card-role "Cleaning Operative 3A 19/20 08:00-22:00 (14h) [PERSON_NAME] [PERSON_NAME] [PERS…" at bounding box center [129, 225] width 74 height 204
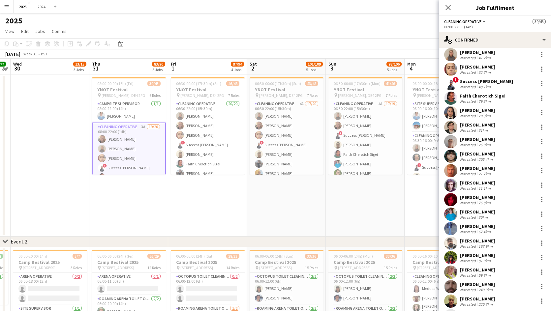
click at [121, 139] on app-card-role "Cleaning Operative 3A 19/20 08:00-22:00 (14h) [PERSON_NAME] [PERSON_NAME] [PERS…" at bounding box center [129, 225] width 74 height 205
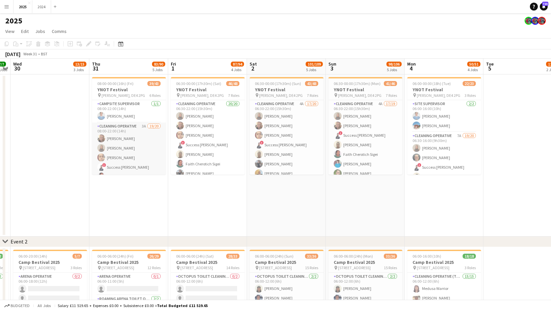
click at [139, 139] on app-card-role "Cleaning Operative 3A 19/20 08:00-22:00 (14h) [PERSON_NAME] [PERSON_NAME] [PERS…" at bounding box center [129, 225] width 74 height 204
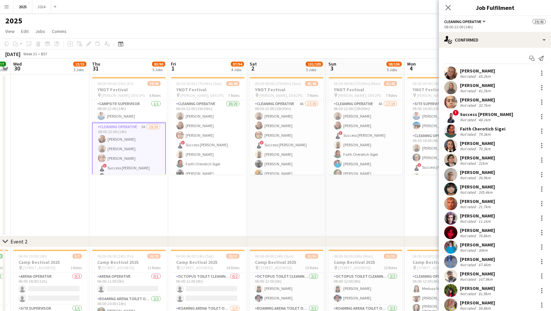
click at [486, 74] on div "65.2km" at bounding box center [484, 76] width 15 height 5
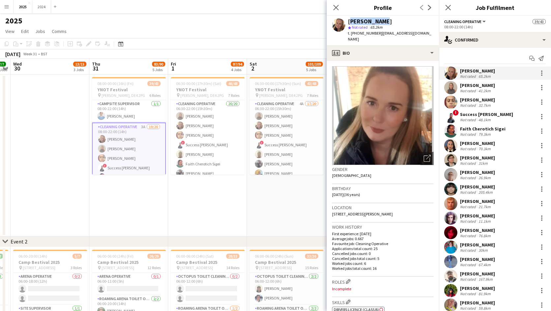
drag, startPoint x: 378, startPoint y: 21, endPoint x: 347, endPoint y: 18, distance: 31.1
click at [347, 18] on div "[PERSON_NAME] star Not rated 65.2km t. [PHONE_NUMBER] | [EMAIL_ADDRESS][DOMAIN_…" at bounding box center [383, 30] width 112 height 29
drag, startPoint x: 417, startPoint y: 33, endPoint x: 352, endPoint y: 31, distance: 66.0
click at [352, 31] on div "[PERSON_NAME] star Not rated 65.2km t. [PHONE_NUMBER] | [EMAIL_ADDRESS][DOMAIN_…" at bounding box center [383, 30] width 112 height 29
click at [491, 87] on div "[PERSON_NAME]" at bounding box center [477, 85] width 35 height 6
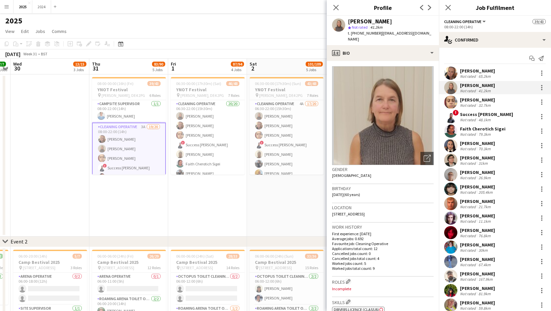
drag, startPoint x: 394, startPoint y: 18, endPoint x: 348, endPoint y: 20, distance: 46.2
click at [348, 20] on div "[PERSON_NAME] star Not rated 41.2km t. [PHONE_NUMBER] | [EMAIL_ADDRESS][DOMAIN_…" at bounding box center [383, 30] width 112 height 29
drag, startPoint x: 432, startPoint y: 36, endPoint x: 352, endPoint y: 32, distance: 79.9
click at [352, 32] on div "[PERSON_NAME] star Not rated 41.2km t. [PHONE_NUMBER] | [EMAIL_ADDRESS][DOMAIN_…" at bounding box center [383, 30] width 112 height 29
click at [493, 102] on div "[PERSON_NAME] Not rated 32.7km" at bounding box center [495, 102] width 112 height 13
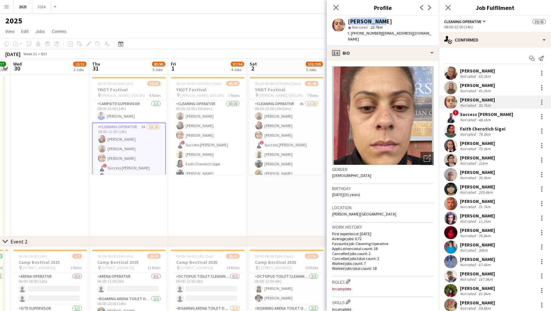
drag, startPoint x: 380, startPoint y: 20, endPoint x: 350, endPoint y: 21, distance: 30.0
click at [350, 21] on div "[PERSON_NAME]" at bounding box center [391, 21] width 86 height 6
drag, startPoint x: 430, startPoint y: 34, endPoint x: 351, endPoint y: 31, distance: 78.6
click at [351, 31] on div "t. [PHONE_NUMBER] | [EMAIL_ADDRESS][DOMAIN_NAME]" at bounding box center [391, 36] width 86 height 12
drag, startPoint x: 490, startPoint y: 28, endPoint x: 453, endPoint y: 52, distance: 44.5
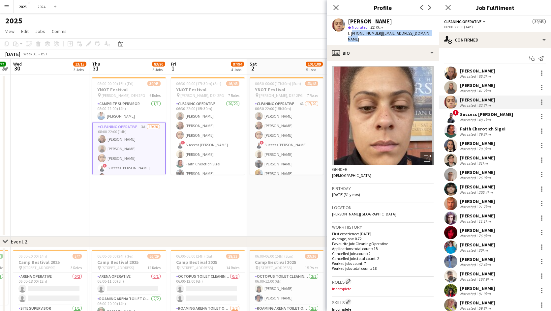
click at [490, 28] on div "08:00-22:00 (14h)" at bounding box center [495, 26] width 102 height 5
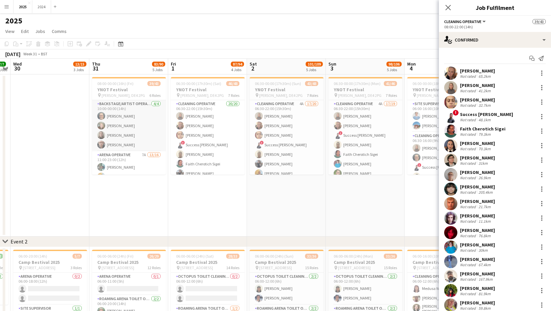
click at [137, 131] on app-card-role "Backstage/Artist Operative [DATE] 10:00-00:00 (14h) [PERSON_NAME] [PERSON_NAME]…" at bounding box center [129, 125] width 74 height 51
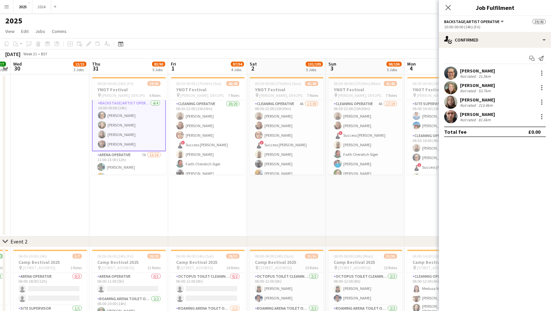
scroll to position [249, 0]
click at [490, 91] on div "53.7km" at bounding box center [484, 90] width 15 height 5
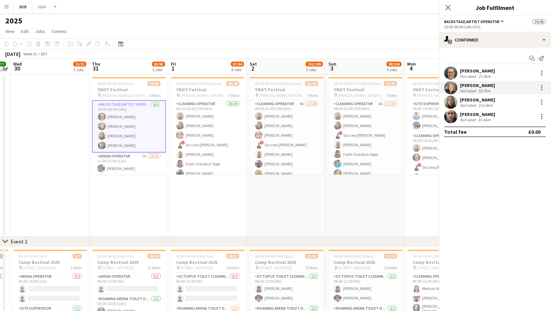
click at [486, 99] on div "[PERSON_NAME]" at bounding box center [477, 100] width 35 height 6
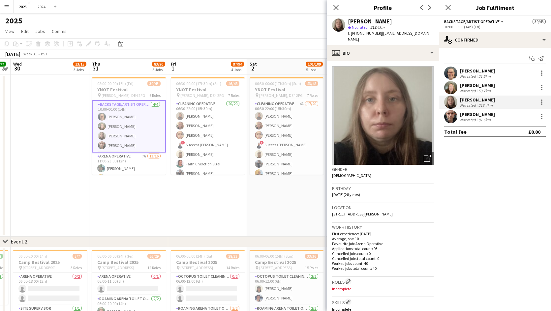
drag, startPoint x: 388, startPoint y: 22, endPoint x: 352, endPoint y: 26, distance: 36.5
click at [352, 26] on div "[PERSON_NAME] star Not rated 213.4km t. [PHONE_NUMBER] | [EMAIL_ADDRESS][DOMAIN…" at bounding box center [391, 30] width 86 height 24
click at [415, 20] on div "[PERSON_NAME]" at bounding box center [391, 21] width 86 height 6
drag, startPoint x: 386, startPoint y: 21, endPoint x: 344, endPoint y: 23, distance: 42.3
click at [344, 23] on div "[PERSON_NAME] star Not rated 213.4km t. [PHONE_NUMBER] | [EMAIL_ADDRESS][DOMAIN…" at bounding box center [383, 30] width 112 height 29
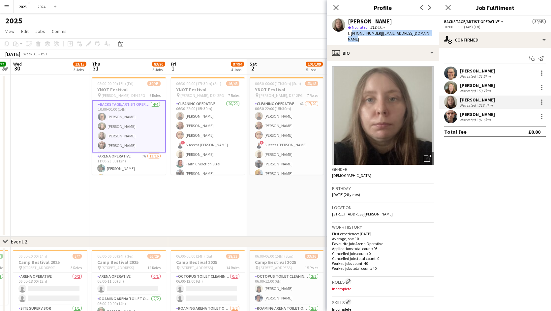
drag, startPoint x: 429, startPoint y: 32, endPoint x: 351, endPoint y: 34, distance: 77.5
click at [351, 34] on div "[PERSON_NAME] star Not rated 213.4km t. [PHONE_NUMBER] | [EMAIL_ADDRESS][DOMAIN…" at bounding box center [383, 30] width 112 height 29
click at [495, 154] on mat-expansion-panel "check Confirmed Start chat Send notification [PERSON_NAME] Not rated 21.5km [PE…" at bounding box center [495, 179] width 112 height 263
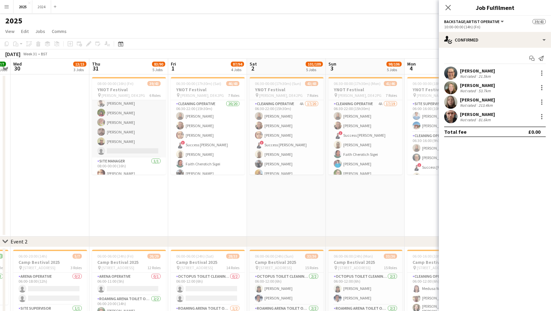
scroll to position [165, 0]
click at [142, 138] on app-card-role "Cleaning Operative 3A 19/20 08:00-22:00 (14h) [PERSON_NAME] [PERSON_NAME] [PERS…" at bounding box center [129, 60] width 74 height 204
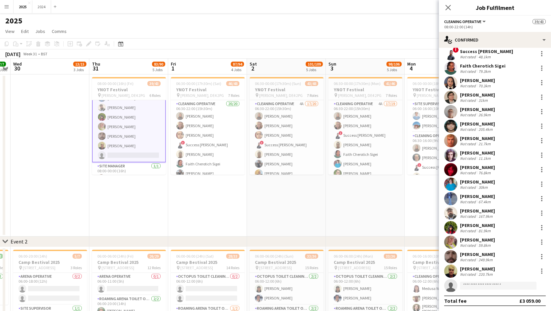
scroll to position [63, 0]
click at [502, 256] on div "[PERSON_NAME] Not rated 249.9km" at bounding box center [495, 256] width 112 height 13
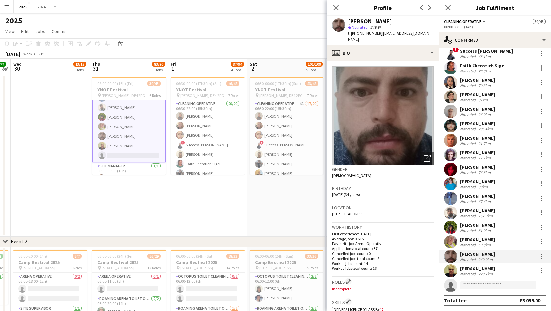
drag, startPoint x: 377, startPoint y: 22, endPoint x: 346, endPoint y: 18, distance: 31.5
click at [346, 18] on div "[PERSON_NAME] star Not rated 249.9km t. [PHONE_NUMBER] | [EMAIL_ADDRESS][DOMAIN…" at bounding box center [383, 30] width 112 height 29
drag, startPoint x: 418, startPoint y: 33, endPoint x: 352, endPoint y: 35, distance: 67.0
click at [352, 35] on div "t. [PHONE_NUMBER] | [EMAIL_ADDRESS][DOMAIN_NAME]" at bounding box center [391, 36] width 86 height 12
click at [507, 125] on div "[PERSON_NAME] Not rated 205.4km" at bounding box center [495, 125] width 112 height 13
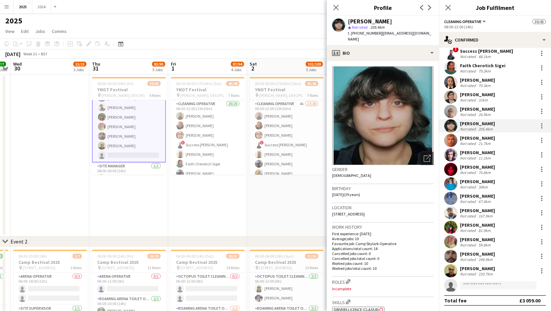
drag, startPoint x: 394, startPoint y: 23, endPoint x: 348, endPoint y: 20, distance: 46.3
click at [348, 20] on div "[PERSON_NAME] star Not rated 205.4km t. [PHONE_NUMBER] | [EMAIL_ADDRESS][DOMAIN…" at bounding box center [383, 30] width 112 height 29
drag, startPoint x: 416, startPoint y: 33, endPoint x: 351, endPoint y: 32, distance: 65.6
click at [351, 32] on div "[PERSON_NAME] star Not rated 205.4km t. [PHONE_NUMBER] | [EMAIL_ADDRESS][DOMAIN…" at bounding box center [383, 30] width 112 height 29
click at [420, 33] on app-profile-header "[PERSON_NAME] star Not rated 205.4km t. [PHONE_NUMBER] | [EMAIL_ADDRESS][DOMAIN…" at bounding box center [383, 30] width 112 height 29
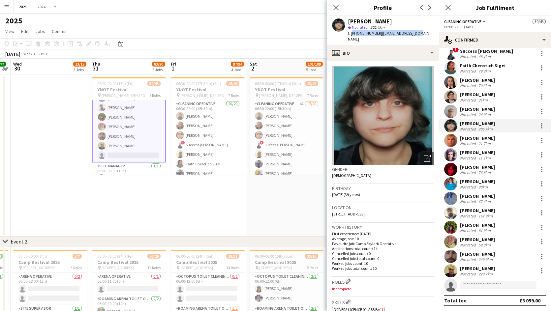
drag, startPoint x: 418, startPoint y: 33, endPoint x: 352, endPoint y: 34, distance: 66.6
click at [352, 34] on div "[PERSON_NAME] star Not rated 205.4km t. [PHONE_NUMBER] | [EMAIL_ADDRESS][DOMAIN…" at bounding box center [383, 30] width 112 height 29
click at [498, 153] on div "[PERSON_NAME] Not rated 11.1km" at bounding box center [495, 154] width 112 height 13
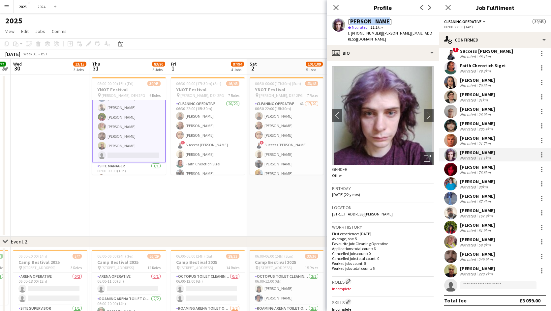
drag, startPoint x: 378, startPoint y: 22, endPoint x: 349, endPoint y: 21, distance: 29.0
click at [349, 21] on div "[PERSON_NAME]" at bounding box center [391, 21] width 86 height 6
drag, startPoint x: 354, startPoint y: 40, endPoint x: 351, endPoint y: 35, distance: 5.5
click at [351, 35] on div "t. [PHONE_NUMBER] | [PERSON_NAME][EMAIL_ADDRESS][DOMAIN_NAME]" at bounding box center [391, 36] width 86 height 12
click at [495, 199] on div "[PERSON_NAME]" at bounding box center [477, 196] width 35 height 6
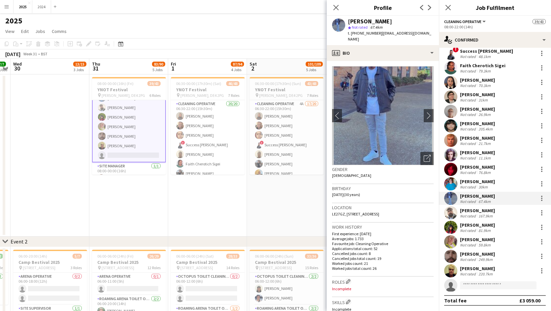
drag, startPoint x: 418, startPoint y: 22, endPoint x: 346, endPoint y: 23, distance: 71.6
click at [346, 23] on div "[PERSON_NAME] Ayantola star Not rated 67.4km t. [PHONE_NUMBER] | [EMAIL_ADDRESS…" at bounding box center [383, 30] width 112 height 29
click at [433, 30] on div "[PERSON_NAME] Ayantola star Not rated 67.4km t. [PHONE_NUMBER] | [EMAIL_ADDRESS…" at bounding box center [383, 30] width 112 height 29
click at [431, 32] on span "| [EMAIL_ADDRESS][DOMAIN_NAME]" at bounding box center [389, 36] width 83 height 11
drag, startPoint x: 433, startPoint y: 33, endPoint x: 352, endPoint y: 34, distance: 81.1
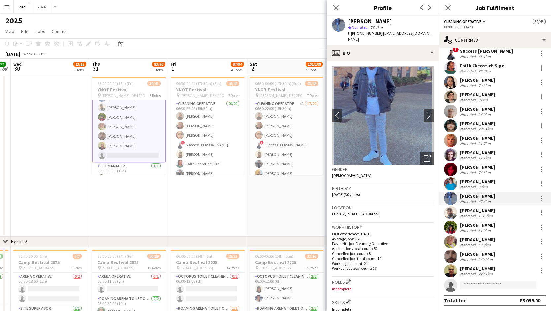
click at [352, 34] on div "[PERSON_NAME] Ayantola star Not rated 67.4km t. [PHONE_NUMBER] | [EMAIL_ADDRESS…" at bounding box center [383, 30] width 112 height 29
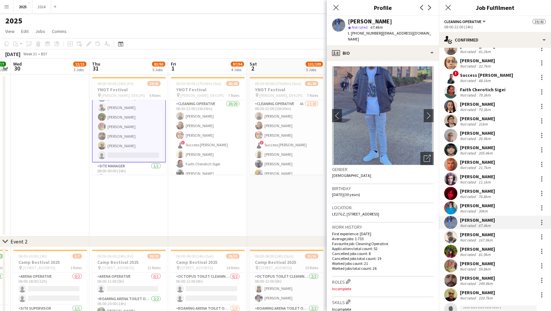
scroll to position [30, 0]
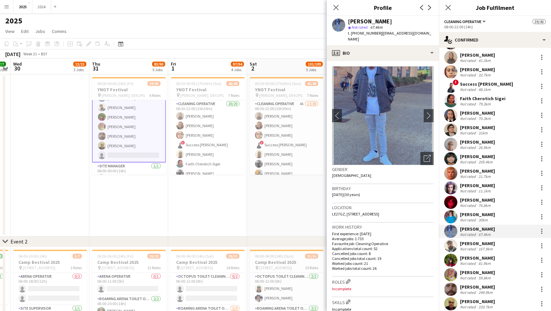
click at [502, 113] on div "[PERSON_NAME] Not rated 70.3km" at bounding box center [495, 115] width 112 height 13
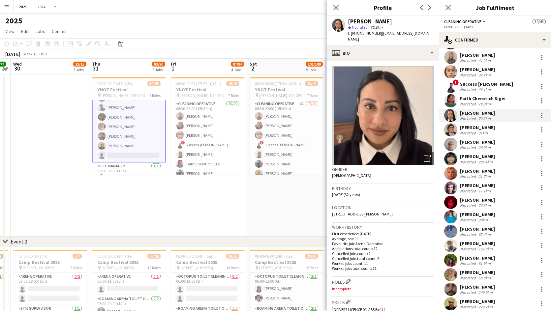
drag, startPoint x: 397, startPoint y: 23, endPoint x: 349, endPoint y: 20, distance: 48.3
click at [349, 20] on div "[PERSON_NAME]" at bounding box center [391, 21] width 86 height 6
drag, startPoint x: 370, startPoint y: 41, endPoint x: 351, endPoint y: 36, distance: 19.3
click at [351, 36] on div "t. [PHONE_NUMBER] | [EMAIL_ADDRESS][DOMAIN_NAME]" at bounding box center [391, 36] width 86 height 12
click at [496, 260] on div "[PERSON_NAME] Not rated 81.9km" at bounding box center [495, 260] width 112 height 13
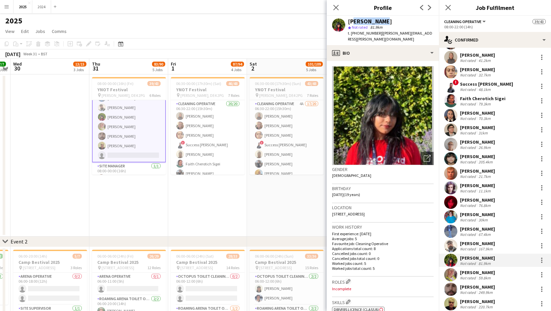
drag, startPoint x: 377, startPoint y: 21, endPoint x: 350, endPoint y: 20, distance: 27.4
click at [350, 20] on div "[PERSON_NAME]" at bounding box center [391, 21] width 86 height 6
click at [376, 23] on div "[PERSON_NAME]" at bounding box center [370, 21] width 44 height 6
drag, startPoint x: 373, startPoint y: 21, endPoint x: 349, endPoint y: 20, distance: 24.1
click at [349, 20] on div "[PERSON_NAME]" at bounding box center [370, 21] width 44 height 6
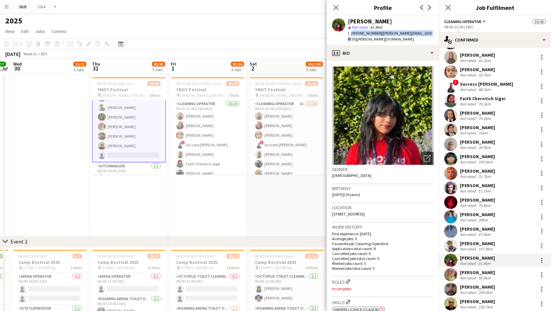
drag, startPoint x: 422, startPoint y: 33, endPoint x: 351, endPoint y: 32, distance: 70.9
click at [351, 32] on div "[PERSON_NAME] star Not rated 81.9km t. [PHONE_NUMBER] | [PERSON_NAME][EMAIL_ADD…" at bounding box center [383, 30] width 112 height 29
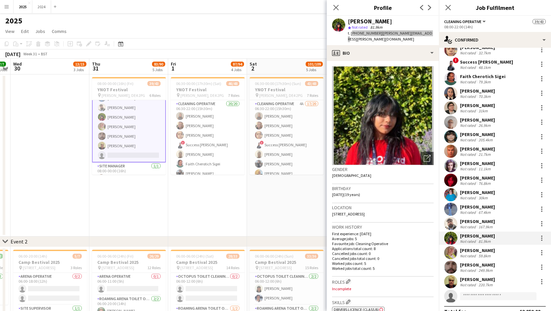
scroll to position [63, 0]
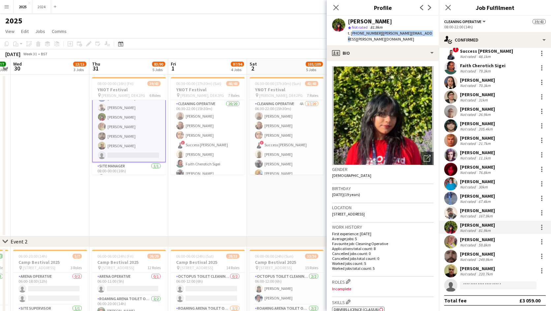
click at [529, 13] on div "Close pop-in Job Fulfilment" at bounding box center [495, 8] width 112 height 16
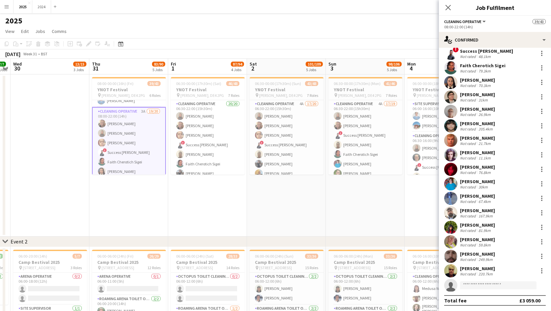
scroll to position [0, 0]
click at [137, 131] on app-card-role "Cleaning Operative 3A 19/20 08:00-22:00 (14h) [PERSON_NAME] [PERSON_NAME] [PERS…" at bounding box center [129, 192] width 74 height 205
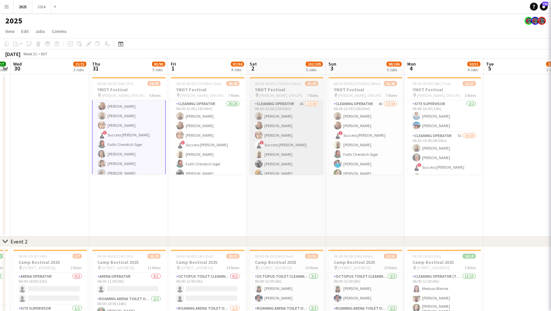
scroll to position [32, 0]
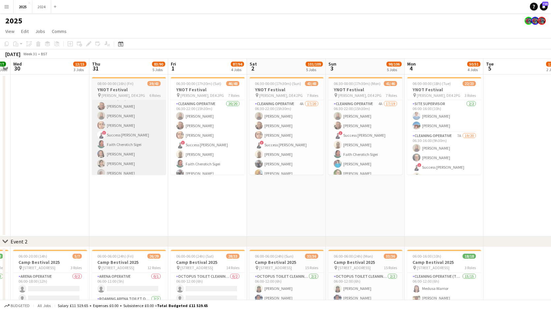
click at [136, 134] on app-card-role "Cleaning Operative 3A 19/20 08:00-22:00 (14h) [PERSON_NAME] [PERSON_NAME] [PERS…" at bounding box center [129, 192] width 74 height 204
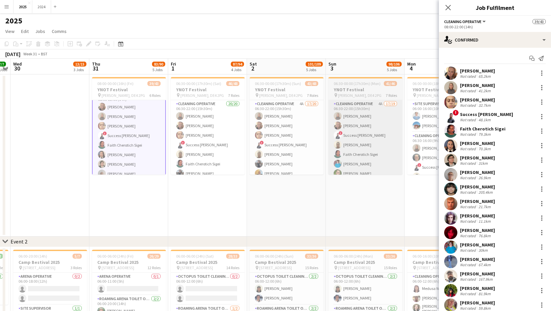
scroll to position [33, 0]
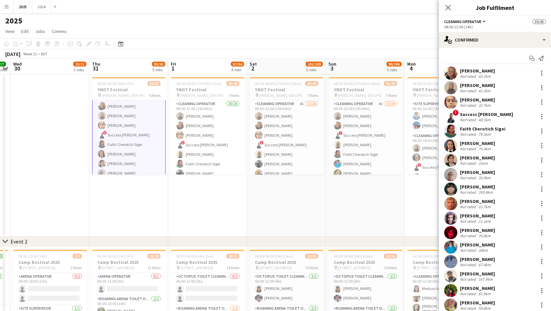
click at [493, 118] on div "! Success Isuman Not rated 48.1km" at bounding box center [495, 116] width 112 height 13
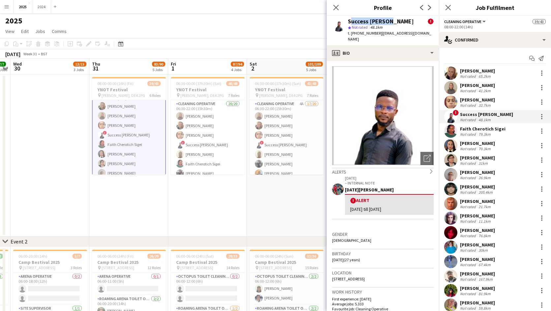
drag, startPoint x: 388, startPoint y: 22, endPoint x: 348, endPoint y: 22, distance: 40.2
click at [348, 22] on div "Success [PERSON_NAME]" at bounding box center [381, 21] width 66 height 6
drag, startPoint x: 427, startPoint y: 34, endPoint x: 351, endPoint y: 34, distance: 75.5
click at [351, 34] on div "Success [PERSON_NAME] ! star Not rated 48.1km t. [PHONE_NUMBER] | [EMAIL_ADDRES…" at bounding box center [383, 30] width 112 height 29
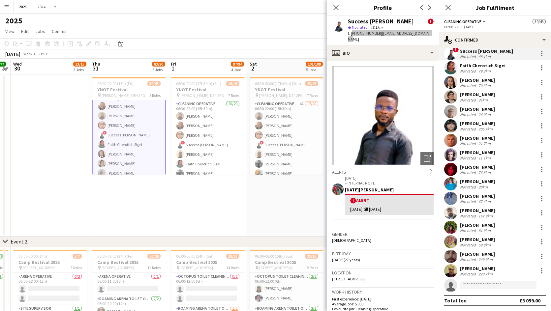
scroll to position [30, 0]
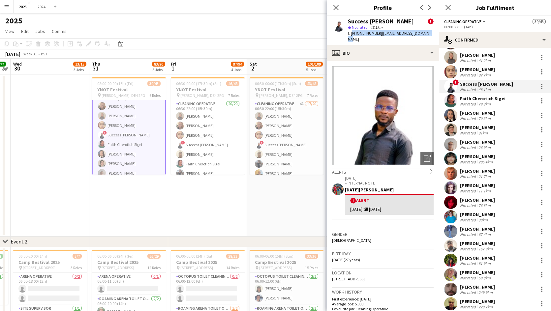
click at [521, 20] on div "Cleaning Operative All roles Cleaning Operative 39/43" at bounding box center [495, 21] width 102 height 6
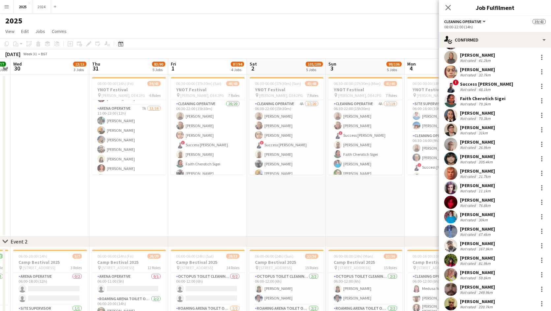
scroll to position [330, 0]
click at [132, 140] on app-card-role "Arena Operative 7A 13/16 11:00-23:00 (12h) [PERSON_NAME] [PERSON_NAME] [PERSON_…" at bounding box center [129, 155] width 74 height 166
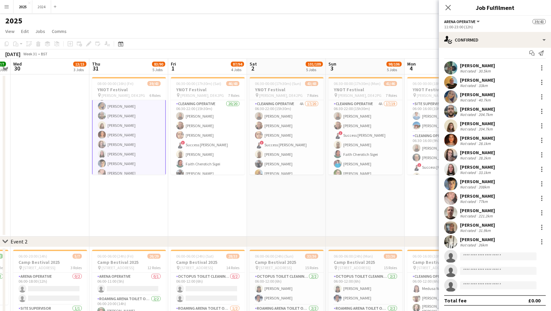
scroll to position [5, 0]
click at [136, 138] on app-card-role "Arena Operative 7A 13/16 11:00-23:00 (12h) [PERSON_NAME] [PERSON_NAME] [PERSON_…" at bounding box center [129, 88] width 74 height 167
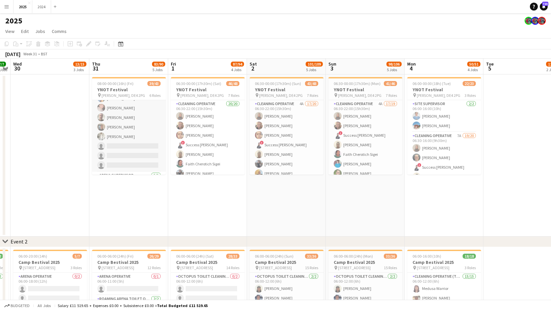
click at [127, 126] on app-card-role "Arena Operative 7A 13/16 11:00-23:00 (12h) [PERSON_NAME] [PERSON_NAME] [PERSON_…" at bounding box center [129, 89] width 74 height 166
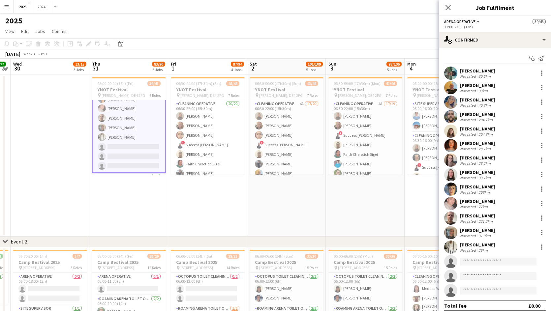
scroll to position [395, 0]
click at [501, 242] on div "Chaneece [PERSON_NAME] Not rated 26km" at bounding box center [495, 247] width 112 height 13
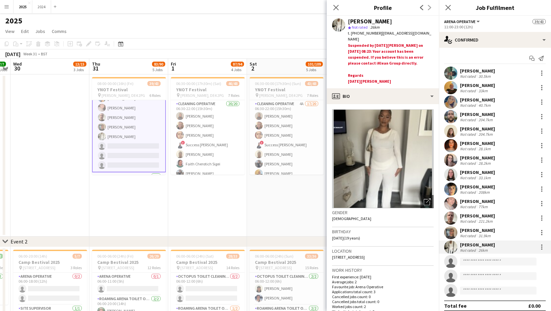
drag, startPoint x: 397, startPoint y: 22, endPoint x: 349, endPoint y: 23, distance: 47.8
click at [349, 23] on div "[PERSON_NAME]" at bounding box center [370, 21] width 44 height 6
drag, startPoint x: 359, startPoint y: 38, endPoint x: 351, endPoint y: 32, distance: 10.2
click at [351, 32] on div "t. [PHONE_NUMBER] | [EMAIL_ADDRESS][DOMAIN_NAME]" at bounding box center [391, 36] width 86 height 12
click at [353, 41] on div "t. [PHONE_NUMBER] | [EMAIL_ADDRESS][DOMAIN_NAME]" at bounding box center [391, 36] width 86 height 12
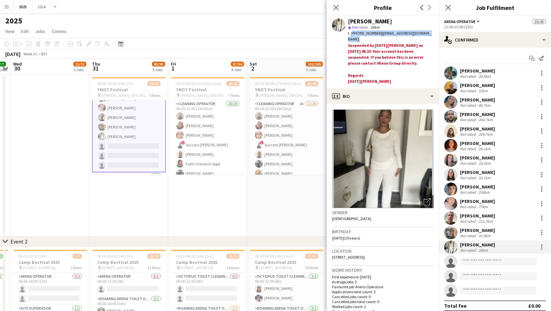
drag, startPoint x: 353, startPoint y: 40, endPoint x: 352, endPoint y: 32, distance: 8.6
click at [352, 32] on div "t. [PHONE_NUMBER] | [EMAIL_ADDRESS][DOMAIN_NAME]" at bounding box center [391, 36] width 86 height 12
click at [500, 175] on div "[PERSON_NAME] Coupe Not rated 33.1km" at bounding box center [495, 174] width 112 height 13
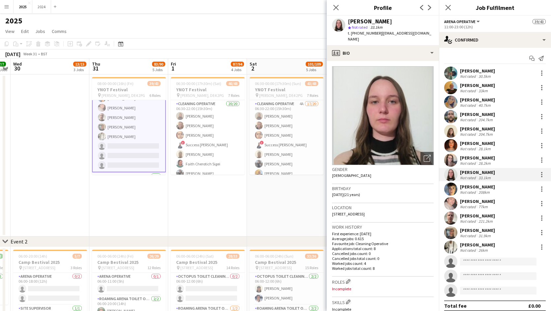
drag, startPoint x: 387, startPoint y: 23, endPoint x: 349, endPoint y: 23, distance: 38.6
click at [349, 23] on div "[PERSON_NAME]" at bounding box center [391, 21] width 86 height 6
drag, startPoint x: 434, startPoint y: 33, endPoint x: 351, endPoint y: 32, distance: 83.4
click at [351, 32] on div "[PERSON_NAME] Coupe star Not rated 33.1km t. [PHONE_NUMBER] | [EMAIL_ADDRESS][D…" at bounding box center [383, 30] width 112 height 29
click at [500, 145] on div "[PERSON_NAME] Not rated 28.1km" at bounding box center [495, 145] width 112 height 13
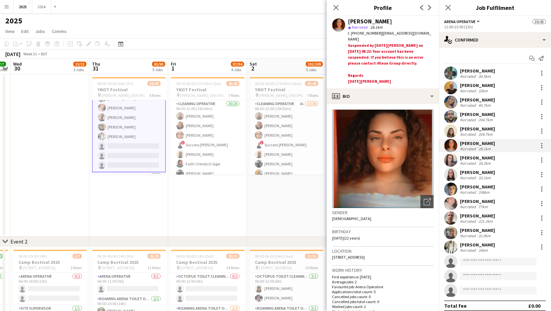
drag, startPoint x: 388, startPoint y: 22, endPoint x: 348, endPoint y: 20, distance: 40.9
click at [348, 20] on div "[PERSON_NAME] star Not rated 28.1km t. [PHONE_NUMBER] | [EMAIL_ADDRESS][DOMAIN_…" at bounding box center [383, 52] width 112 height 73
drag, startPoint x: 427, startPoint y: 31, endPoint x: 353, endPoint y: 36, distance: 75.0
click at [352, 35] on div "t. [PHONE_NUMBER] | [EMAIL_ADDRESS][DOMAIN_NAME]" at bounding box center [391, 36] width 86 height 12
click at [432, 35] on div "t. [PHONE_NUMBER] | [EMAIL_ADDRESS][DOMAIN_NAME]" at bounding box center [391, 36] width 86 height 12
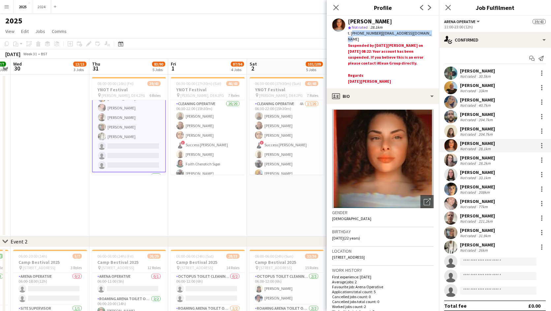
drag, startPoint x: 429, startPoint y: 33, endPoint x: 351, endPoint y: 33, distance: 77.8
click at [351, 33] on div "t. [PHONE_NUMBER] | [EMAIL_ADDRESS][DOMAIN_NAME]" at bounding box center [391, 36] width 86 height 12
click at [494, 229] on div "[PERSON_NAME] Not rated 31.9km" at bounding box center [495, 232] width 112 height 13
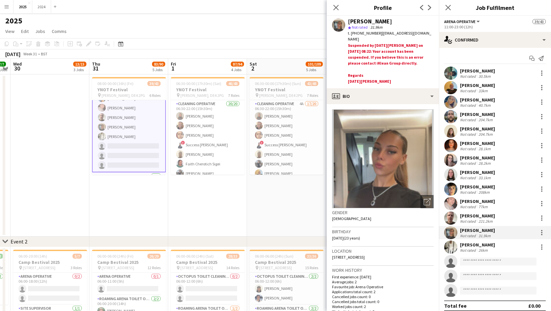
drag, startPoint x: 387, startPoint y: 22, endPoint x: 347, endPoint y: 23, distance: 40.6
click at [347, 23] on div "[PERSON_NAME] star Not rated 31.9km t. [PHONE_NUMBER] | [EMAIL_ADDRESS][DOMAIN_…" at bounding box center [383, 52] width 112 height 73
drag, startPoint x: 427, startPoint y: 32, endPoint x: 351, endPoint y: 33, distance: 75.8
click at [351, 33] on div "t. [PHONE_NUMBER] | [EMAIL_ADDRESS][DOMAIN_NAME]" at bounding box center [391, 36] width 86 height 12
click at [483, 130] on div "[PERSON_NAME]" at bounding box center [477, 129] width 35 height 6
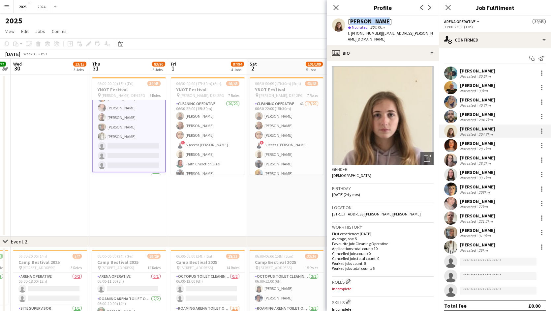
drag, startPoint x: 378, startPoint y: 22, endPoint x: 350, endPoint y: 21, distance: 28.0
click at [350, 21] on div "[PERSON_NAME]" at bounding box center [370, 21] width 44 height 6
drag, startPoint x: 380, startPoint y: 21, endPoint x: 349, endPoint y: 22, distance: 31.0
click at [349, 22] on div "[PERSON_NAME]" at bounding box center [391, 21] width 86 height 6
drag, startPoint x: 420, startPoint y: 34, endPoint x: 351, endPoint y: 35, distance: 69.3
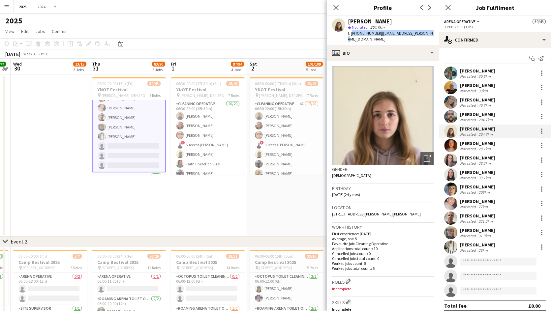
click at [351, 35] on div "t. [PHONE_NUMBER] | [EMAIL_ADDRESS][PERSON_NAME][DOMAIN_NAME]" at bounding box center [391, 36] width 86 height 12
click at [497, 216] on div "[PERSON_NAME] Not rated 221.2km" at bounding box center [495, 218] width 112 height 13
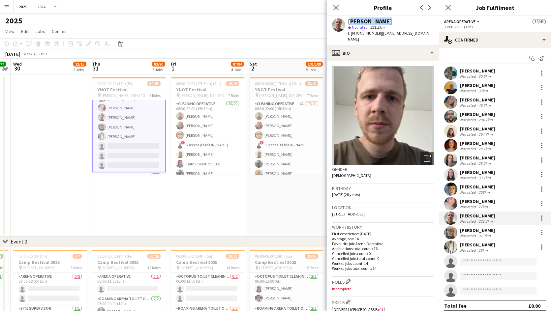
drag, startPoint x: 388, startPoint y: 17, endPoint x: 349, endPoint y: 18, distance: 38.9
click at [349, 18] on div "[PERSON_NAME] star Not rated 221.2km t. [PHONE_NUMBER] | [EMAIL_ADDRESS][DOMAIN…" at bounding box center [383, 30] width 112 height 29
drag, startPoint x: 428, startPoint y: 32, endPoint x: 351, endPoint y: 36, distance: 76.9
click at [351, 36] on div "t. [PHONE_NUMBER] | [EMAIL_ADDRESS][DOMAIN_NAME]" at bounding box center [391, 36] width 86 height 12
click at [504, 23] on div "Arena Operative All roles Arena Operative 39/43" at bounding box center [495, 21] width 102 height 6
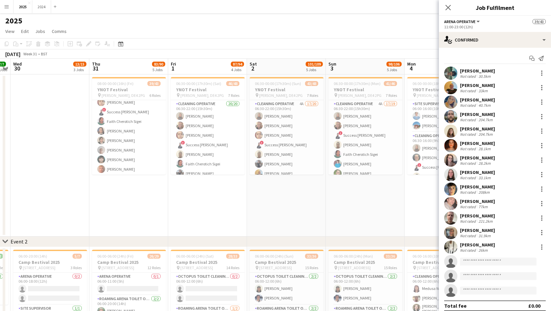
scroll to position [66, 0]
click at [131, 139] on app-card-role "Cleaning Operative 3A 19/20 08:00-22:00 (14h) [PERSON_NAME] [PERSON_NAME] [PERS…" at bounding box center [129, 159] width 74 height 204
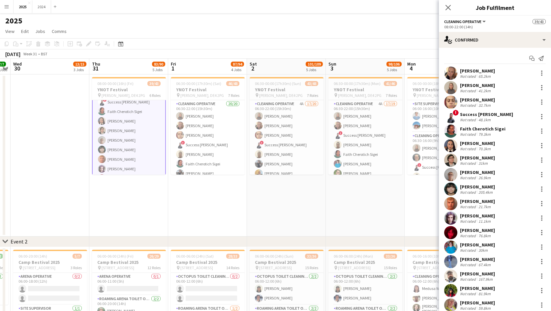
scroll to position [67, 0]
click at [477, 176] on div "26.9km" at bounding box center [484, 177] width 15 height 5
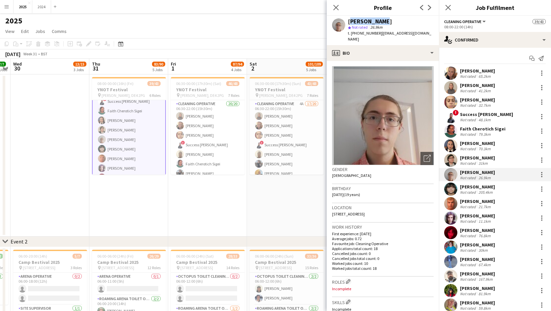
drag, startPoint x: 382, startPoint y: 20, endPoint x: 348, endPoint y: 24, distance: 34.8
click at [348, 24] on div "[PERSON_NAME] star Not rated 26.9km t. [PHONE_NUMBER] | [EMAIL_ADDRESS][DOMAIN_…" at bounding box center [383, 30] width 112 height 29
drag, startPoint x: 424, startPoint y: 31, endPoint x: 352, endPoint y: 35, distance: 72.7
click at [352, 35] on app-profile-header "[PERSON_NAME] star Not rated 26.9km t. [PHONE_NUMBER] | [EMAIL_ADDRESS][DOMAIN_…" at bounding box center [383, 30] width 112 height 29
click at [486, 208] on div "21.7km" at bounding box center [484, 206] width 15 height 5
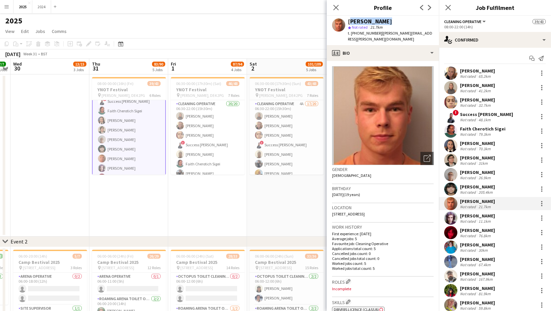
drag, startPoint x: 386, startPoint y: 22, endPoint x: 349, endPoint y: 20, distance: 37.3
click at [349, 20] on div "[PERSON_NAME]" at bounding box center [391, 21] width 86 height 6
drag, startPoint x: 429, startPoint y: 34, endPoint x: 351, endPoint y: 35, distance: 78.2
click at [351, 35] on div "[PERSON_NAME] star Not rated 21.7km t. [PHONE_NUMBER] | [PERSON_NAME][EMAIL_ADD…" at bounding box center [383, 30] width 112 height 29
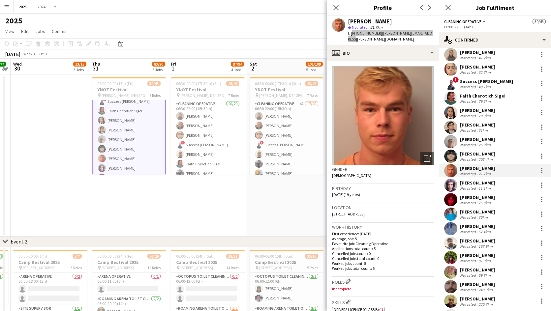
scroll to position [63, 0]
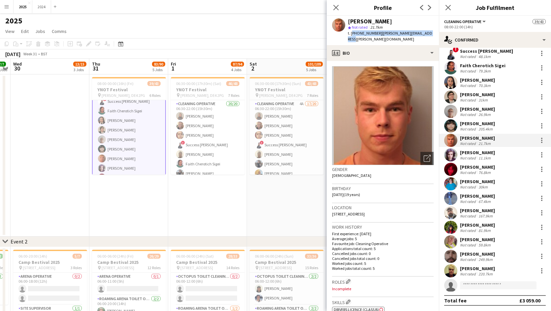
click at [496, 20] on div "Cleaning Operative All roles Cleaning Operative 39/43" at bounding box center [495, 21] width 102 height 6
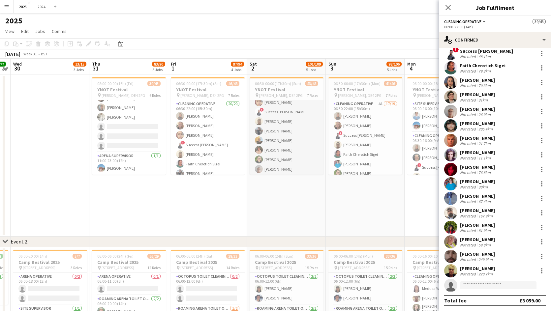
scroll to position [66, 0]
click at [300, 114] on app-card-role "Cleaning Operative 4A 17/20 06:30-22:00 (15h30m) [PERSON_NAME] [PERSON_NAME] [P…" at bounding box center [287, 136] width 74 height 204
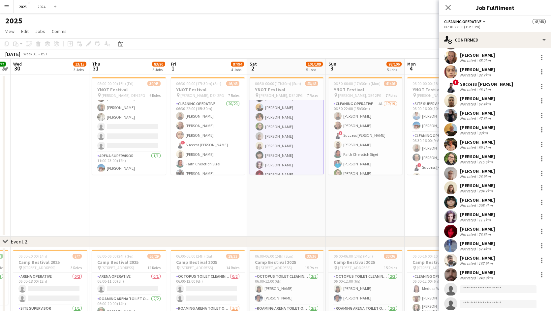
scroll to position [0, 0]
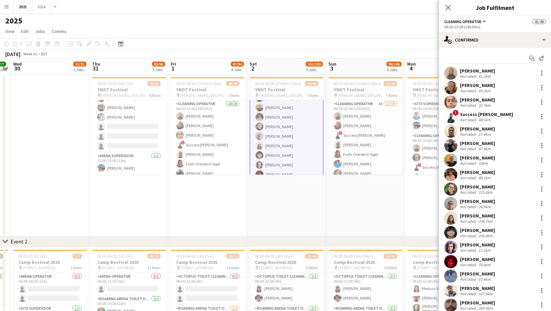
click at [493, 175] on div "[PERSON_NAME] Not rated 89.1km" at bounding box center [495, 174] width 112 height 13
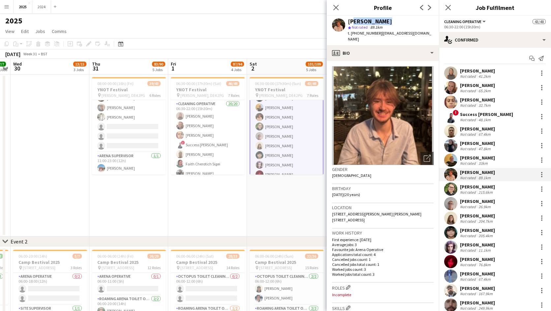
drag, startPoint x: 384, startPoint y: 19, endPoint x: 350, endPoint y: 20, distance: 34.3
click at [350, 20] on div "[PERSON_NAME]" at bounding box center [391, 21] width 86 height 6
click at [382, 18] on div "[PERSON_NAME]" at bounding box center [370, 21] width 44 height 6
drag, startPoint x: 385, startPoint y: 19, endPoint x: 346, endPoint y: 22, distance: 39.0
click at [346, 22] on div "[PERSON_NAME] star Not rated 89.1km t. [PHONE_NUMBER] | [EMAIL_ADDRESS][DOMAIN_…" at bounding box center [383, 30] width 112 height 29
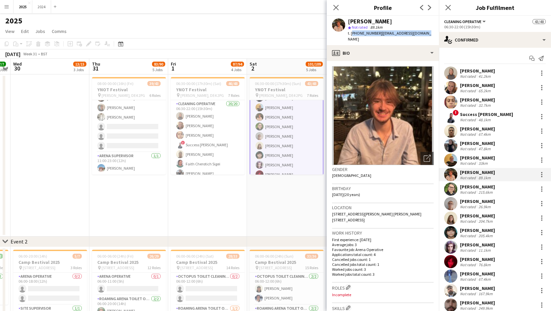
drag, startPoint x: 423, startPoint y: 33, endPoint x: 352, endPoint y: 36, distance: 71.3
click at [352, 36] on div "t. [PHONE_NUMBER] | [EMAIL_ADDRESS][DOMAIN_NAME]" at bounding box center [391, 36] width 86 height 12
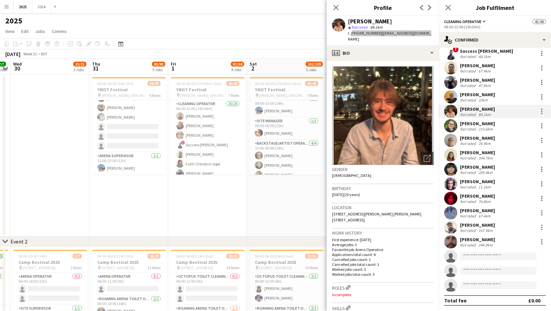
scroll to position [478, 0]
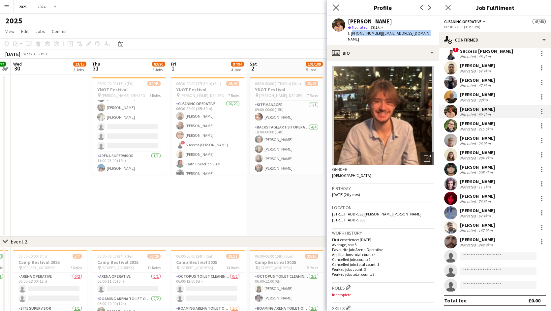
click at [339, 7] on app-icon "Close pop-in" at bounding box center [336, 8] width 10 height 10
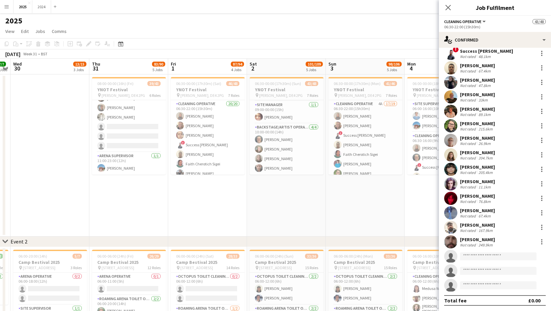
click at [393, 212] on app-date-cell "06:30-00:00 (17h30m) (Mon) 41/46 YNOT Festival pin [PERSON_NAME], DE4 2PG 7 Rol…" at bounding box center [365, 156] width 79 height 162
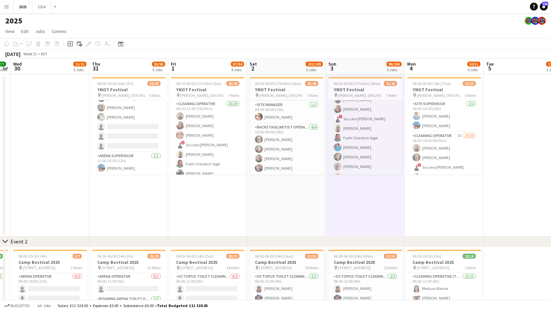
scroll to position [0, 0]
click at [349, 103] on app-card-role "Cleaning Operative 4A 17/19 06:30-22:00 (15h30m) [PERSON_NAME] [PERSON_NAME] ! …" at bounding box center [365, 131] width 74 height 195
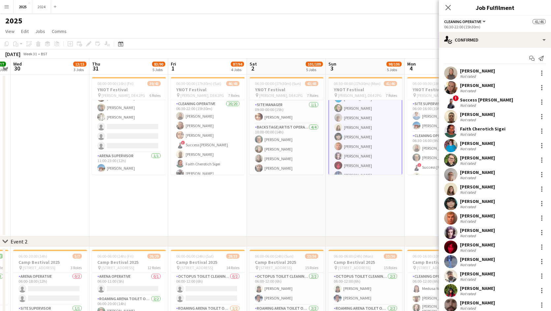
scroll to position [67, 0]
click at [485, 161] on div "215.6km" at bounding box center [485, 163] width 17 height 5
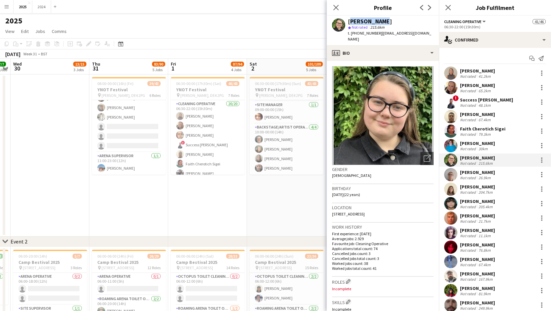
drag, startPoint x: 382, startPoint y: 20, endPoint x: 348, endPoint y: 21, distance: 34.3
click at [348, 21] on div "[PERSON_NAME]" at bounding box center [391, 21] width 86 height 6
drag, startPoint x: 423, startPoint y: 32, endPoint x: 351, endPoint y: 38, distance: 72.7
click at [351, 38] on div "[PERSON_NAME] star Not rated 215.6km t. [PHONE_NUMBER] | [EMAIL_ADDRESS][DOMAIN…" at bounding box center [383, 30] width 112 height 29
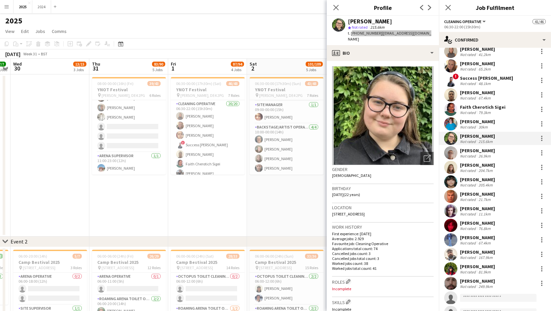
scroll to position [33, 0]
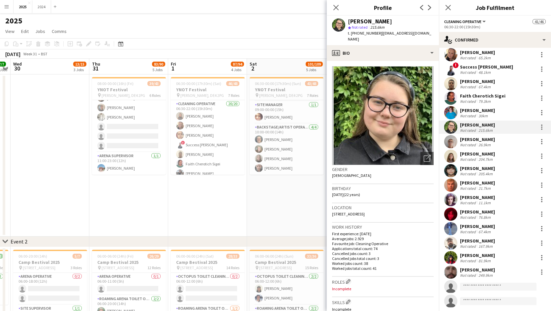
drag, startPoint x: 514, startPoint y: 13, endPoint x: 508, endPoint y: 15, distance: 6.2
click at [514, 13] on div "Close pop-in Job Fulfilment" at bounding box center [495, 8] width 112 height 16
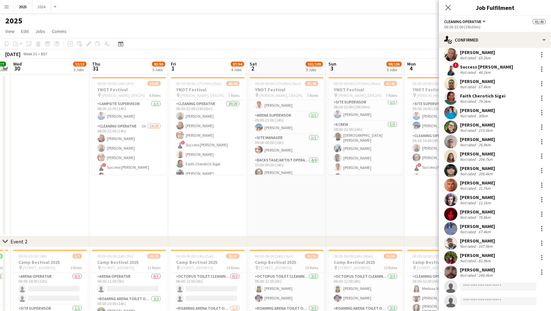
scroll to position [198, 0]
click at [368, 139] on app-card-role "X Crew [DATE] 08:00-22:00 (14h) [PERSON_NAME] Anyisia [PERSON_NAME] [PERSON_NAM…" at bounding box center [365, 152] width 74 height 63
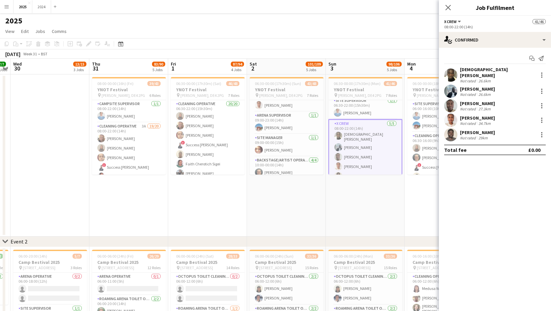
scroll to position [197, 0]
click at [476, 73] on div "[DEMOGRAPHIC_DATA][PERSON_NAME]" at bounding box center [497, 73] width 75 height 12
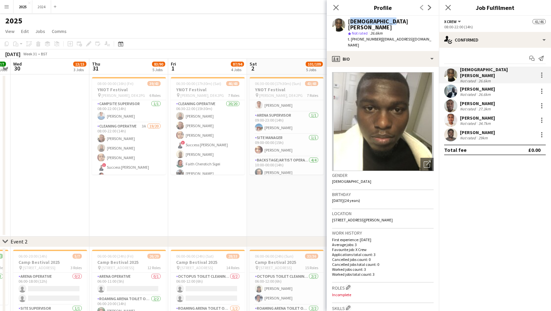
drag, startPoint x: 384, startPoint y: 21, endPoint x: 349, endPoint y: 21, distance: 35.0
click at [349, 21] on div "[DEMOGRAPHIC_DATA][PERSON_NAME]" at bounding box center [391, 24] width 86 height 12
drag, startPoint x: 423, startPoint y: 35, endPoint x: 351, endPoint y: 37, distance: 71.6
click at [351, 37] on div "[PERSON_NAME] Anyisia star Not rated 26.6km t. [PHONE_NUMBER] | [EMAIL_ADDRESS]…" at bounding box center [383, 33] width 112 height 35
click at [488, 87] on div "[PERSON_NAME]" at bounding box center [477, 89] width 35 height 6
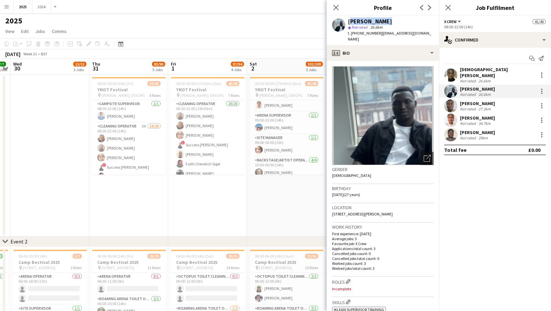
drag, startPoint x: 384, startPoint y: 22, endPoint x: 349, endPoint y: 21, distance: 34.3
click at [349, 21] on div "[PERSON_NAME]" at bounding box center [391, 21] width 86 height 6
drag, startPoint x: 430, startPoint y: 34, endPoint x: 352, endPoint y: 35, distance: 78.2
click at [352, 35] on div "[PERSON_NAME] star Not rated 26.6km t. [PHONE_NUMBER] | [EMAIL_ADDRESS][DOMAIN_…" at bounding box center [383, 30] width 112 height 29
click at [495, 117] on div "[PERSON_NAME]" at bounding box center [477, 118] width 35 height 6
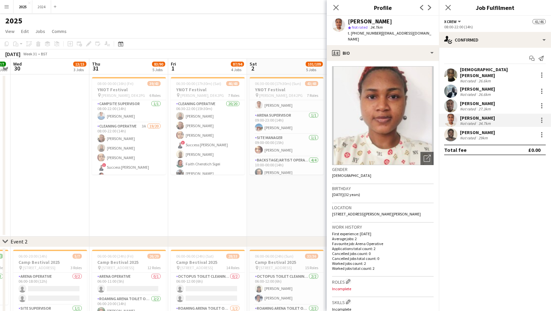
drag, startPoint x: 425, startPoint y: 21, endPoint x: 349, endPoint y: 18, distance: 75.9
click at [349, 18] on div "[PERSON_NAME]" at bounding box center [370, 21] width 44 height 6
drag, startPoint x: 422, startPoint y: 31, endPoint x: 352, endPoint y: 32, distance: 69.9
click at [352, 32] on div "t. [PHONE_NUMBER] | [EMAIL_ADDRESS][DOMAIN_NAME]" at bounding box center [391, 36] width 86 height 12
click at [500, 99] on div "[PERSON_NAME] Not rated 27.3km" at bounding box center [495, 105] width 112 height 13
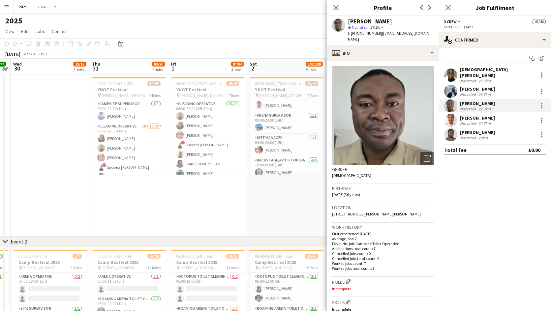
drag, startPoint x: 387, startPoint y: 20, endPoint x: 349, endPoint y: 18, distance: 38.3
click at [349, 18] on div "[PERSON_NAME]" at bounding box center [391, 21] width 86 height 6
drag, startPoint x: 430, startPoint y: 34, endPoint x: 352, endPoint y: 37, distance: 78.2
click at [352, 37] on div "[PERSON_NAME] star Not rated 27.3km t. [PHONE_NUMBER] | [EMAIL_ADDRESS][DOMAIN_…" at bounding box center [383, 30] width 112 height 29
click at [483, 136] on div "29km" at bounding box center [483, 138] width 12 height 5
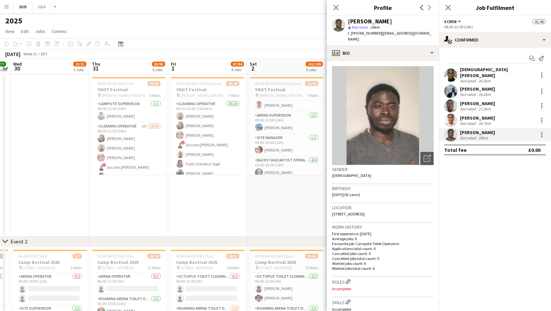
drag, startPoint x: 383, startPoint y: 19, endPoint x: 343, endPoint y: 21, distance: 40.0
click at [343, 21] on div "[PERSON_NAME] star Not rated 29km t. [PHONE_NUMBER] | [EMAIL_ADDRESS][DOMAIN_NA…" at bounding box center [383, 30] width 112 height 29
drag, startPoint x: 416, startPoint y: 33, endPoint x: 351, endPoint y: 34, distance: 65.0
click at [351, 34] on div "t. [PHONE_NUMBER] | [EMAIL_ADDRESS][DOMAIN_NAME]" at bounding box center [391, 36] width 86 height 12
click at [493, 168] on mat-expansion-panel "check Confirmed Start chat Send notification [PERSON_NAME] Anyisia Not rated 26…" at bounding box center [495, 179] width 112 height 263
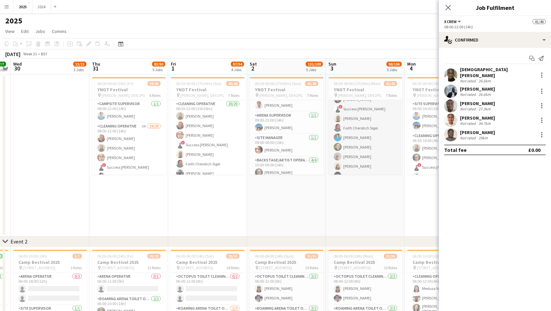
scroll to position [0, 0]
click at [374, 142] on app-card-role "Arena Operative 6A [DATE] 09:00-23:00 (14h) [PERSON_NAME] [PERSON_NAME] [PERSON…" at bounding box center [365, 96] width 74 height 156
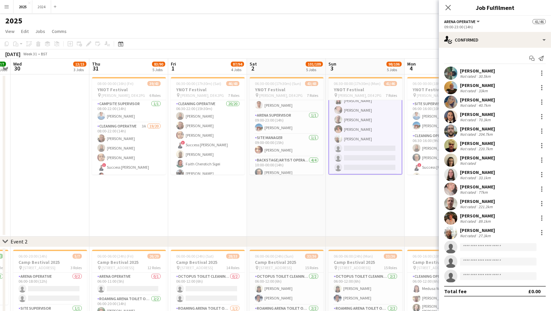
scroll to position [362, 0]
click at [481, 234] on div "27.3km" at bounding box center [484, 235] width 15 height 5
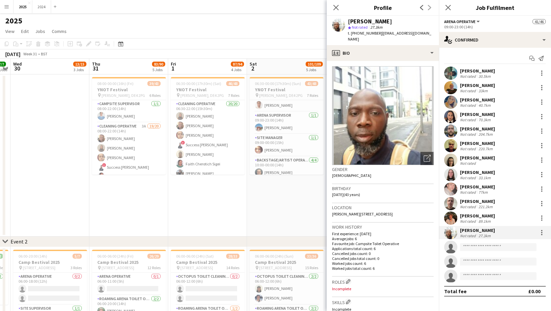
drag, startPoint x: 413, startPoint y: 20, endPoint x: 348, endPoint y: 22, distance: 65.0
click at [348, 22] on div "[PERSON_NAME]" at bounding box center [391, 21] width 86 height 6
drag, startPoint x: 427, startPoint y: 33, endPoint x: 352, endPoint y: 31, distance: 75.6
click at [352, 31] on div "[PERSON_NAME] Ghaniyu star Not rated 27.3km t. [PHONE_NUMBER] | [EMAIL_ADDRESS]…" at bounding box center [383, 30] width 112 height 29
click at [508, 24] on div "Arena Operative All roles Arena Operative 41/46" at bounding box center [495, 21] width 102 height 6
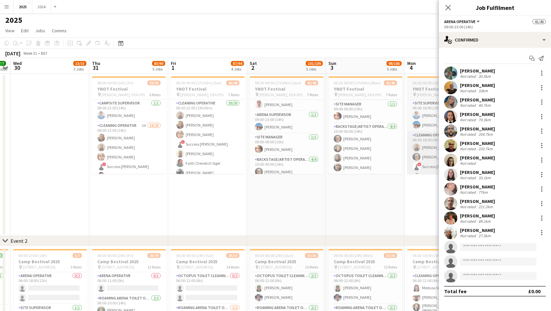
scroll to position [0, 0]
click at [421, 22] on div "2025" at bounding box center [275, 19] width 551 height 13
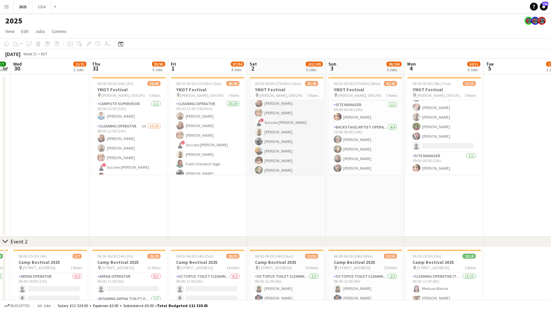
scroll to position [33, 0]
click at [292, 129] on app-card-role "Cleaning Operative 4A 17/20 06:30-22:00 (15h30m) [PERSON_NAME] [PERSON_NAME] [P…" at bounding box center [287, 169] width 74 height 204
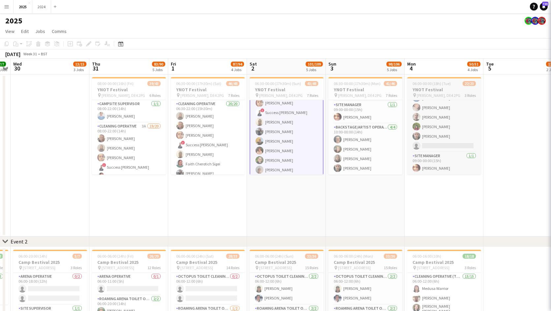
scroll to position [34, 0]
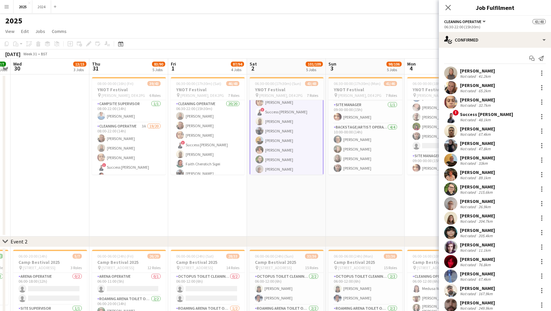
click at [482, 141] on div "[PERSON_NAME]" at bounding box center [477, 143] width 35 height 6
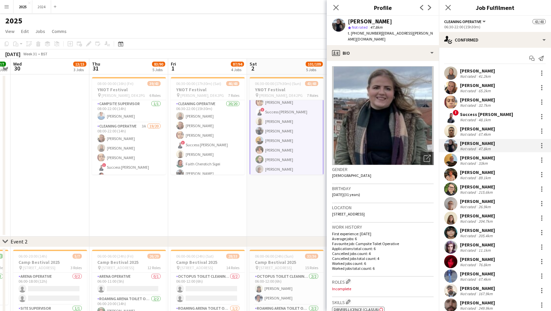
drag, startPoint x: 387, startPoint y: 20, endPoint x: 334, endPoint y: 22, distance: 52.8
click at [334, 22] on div "[PERSON_NAME] star Not rated 47.8km t. [PHONE_NUMBER] | [EMAIL_ADDRESS][PERSON_…" at bounding box center [383, 30] width 112 height 29
drag, startPoint x: 419, startPoint y: 34, endPoint x: 352, endPoint y: 33, distance: 67.3
click at [352, 33] on div "[PERSON_NAME] star Not rated 47.8km t. [PHONE_NUMBER] | [EMAIL_ADDRESS][PERSON_…" at bounding box center [383, 30] width 112 height 29
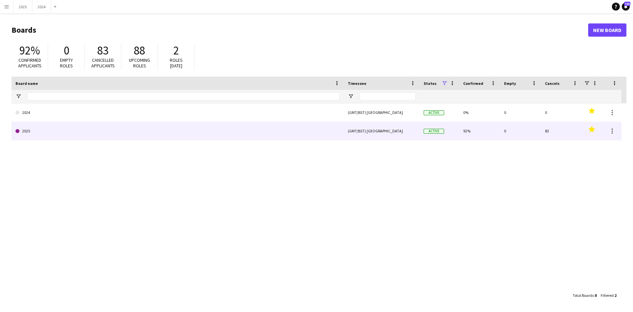
click at [109, 132] on link "2025" at bounding box center [177, 131] width 324 height 18
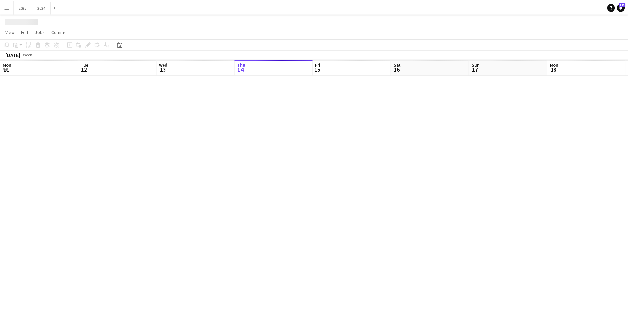
scroll to position [0, 158]
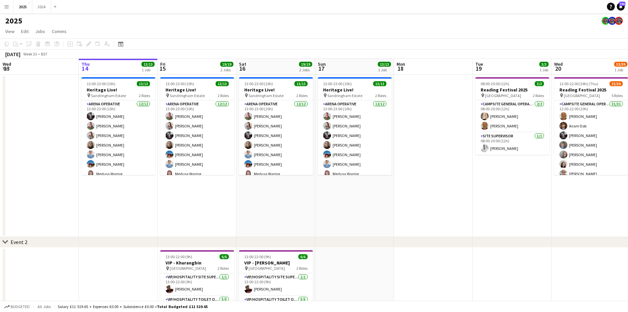
click at [34, 164] on app-date-cell at bounding box center [39, 156] width 79 height 162
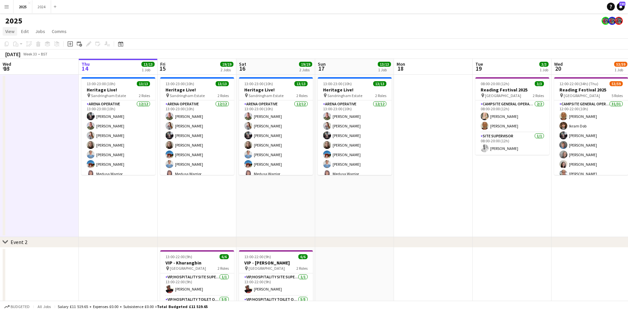
click at [10, 28] on span "View" at bounding box center [9, 31] width 9 height 6
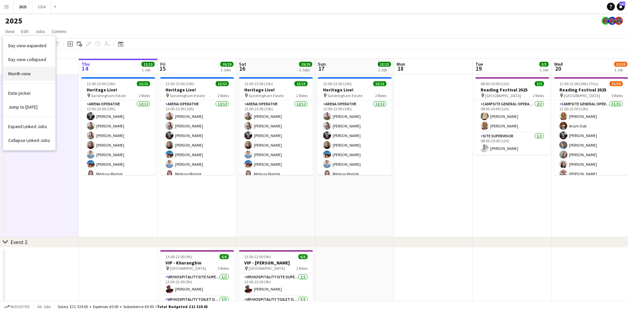
click at [40, 75] on link "Month view" at bounding box center [29, 74] width 52 height 14
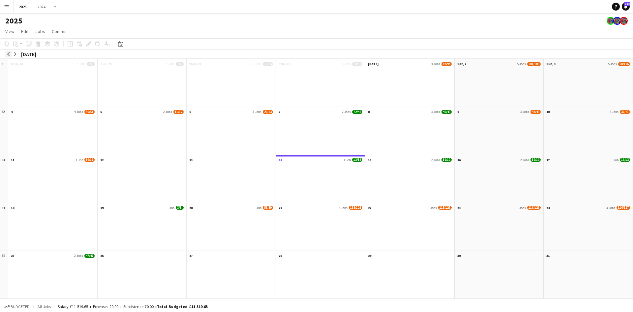
click at [5, 55] on button "arrow-left" at bounding box center [8, 54] width 7 height 7
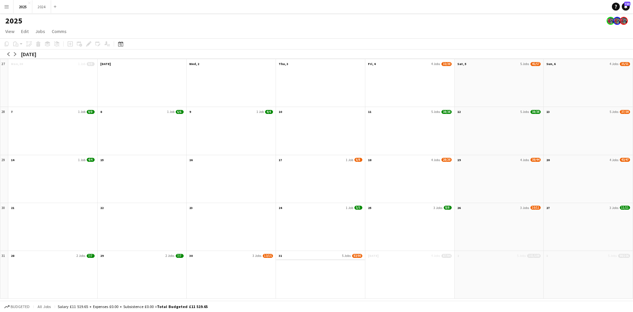
click at [315, 254] on app-month-view-date-header "31 5 Jobs 83/90" at bounding box center [320, 255] width 89 height 8
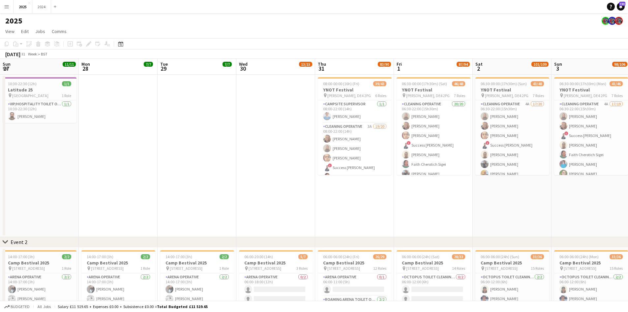
scroll to position [0, 227]
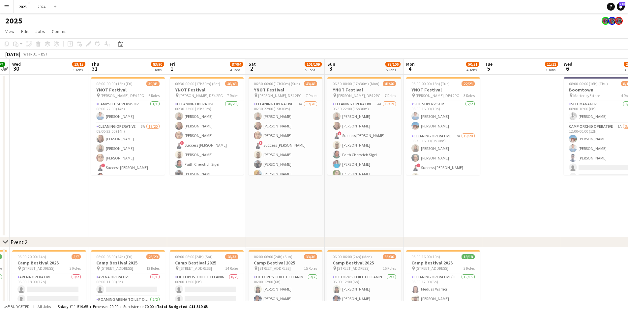
click at [69, 92] on app-date-cell at bounding box center [49, 156] width 79 height 162
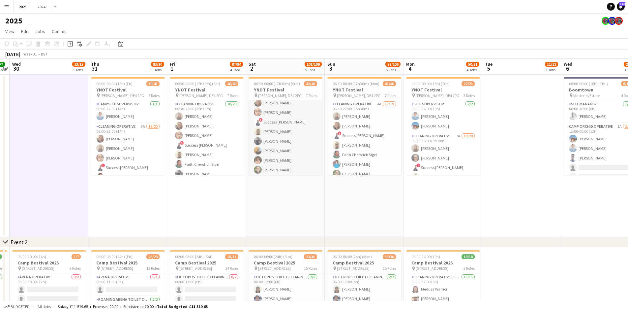
scroll to position [33, 0]
click at [291, 130] on app-card-role "Cleaning Operative 4A 17/20 06:30-22:00 (15h30m) [PERSON_NAME] [PERSON_NAME] [P…" at bounding box center [286, 169] width 74 height 204
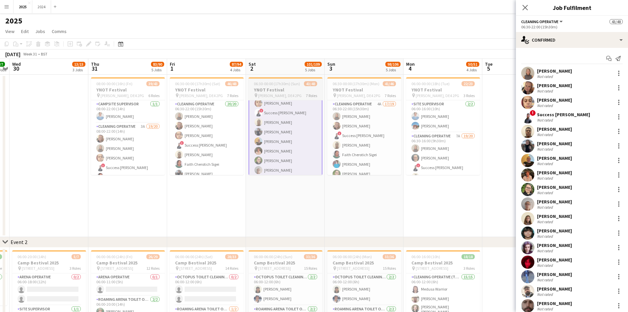
scroll to position [34, 0]
click at [568, 146] on div "[PERSON_NAME]" at bounding box center [554, 143] width 35 height 6
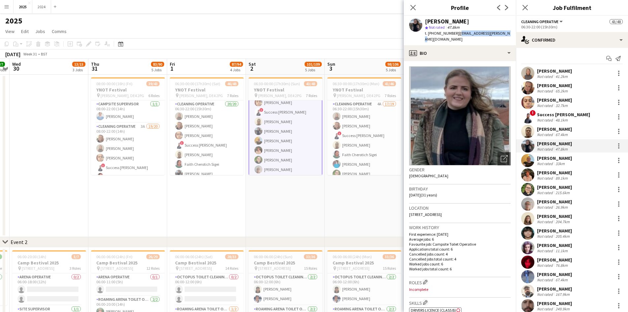
drag, startPoint x: 495, startPoint y: 33, endPoint x: 456, endPoint y: 33, distance: 38.9
click at [456, 33] on span "| kirsty.barker@live.co.uk" at bounding box center [467, 36] width 85 height 11
copy span "[EMAIL_ADDRESS][PERSON_NAME][DOMAIN_NAME]"
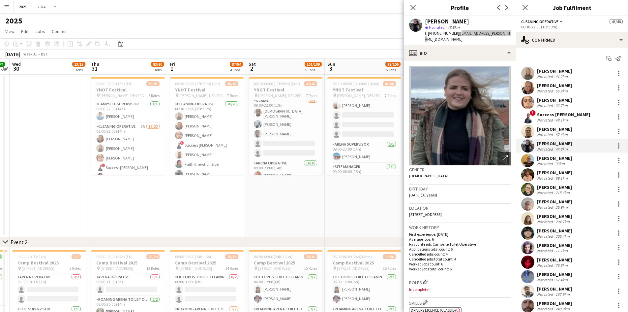
scroll to position [363, 0]
click at [372, 127] on app-card-role "Arena Operative 6A [DATE] 09:00-23:00 (14h) [PERSON_NAME] [PERSON_NAME] [PERSON…" at bounding box center [364, 95] width 74 height 156
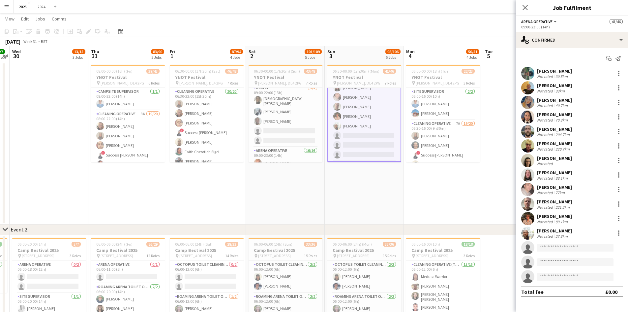
scroll to position [33, 0]
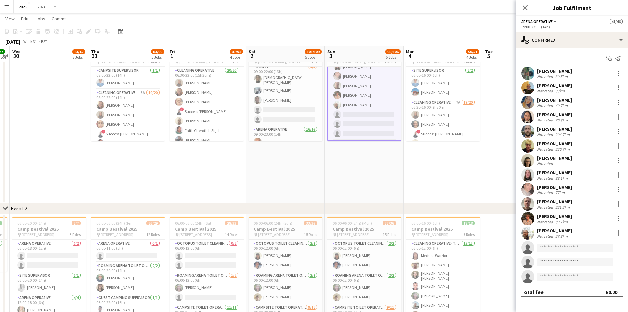
click at [574, 225] on div "[PERSON_NAME] Not rated 89.1km" at bounding box center [572, 218] width 112 height 13
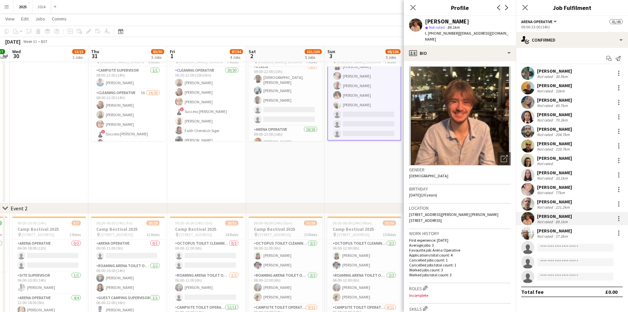
click at [572, 236] on div "Not rated 27.3km" at bounding box center [554, 235] width 35 height 5
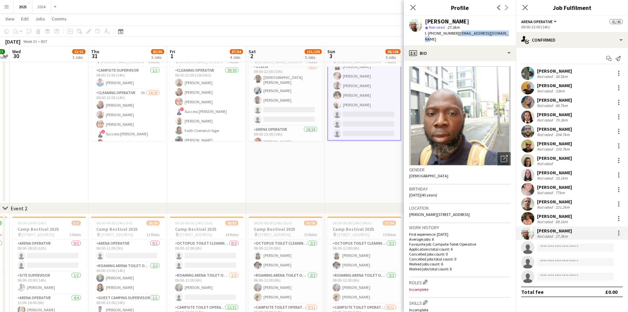
drag, startPoint x: 492, startPoint y: 35, endPoint x: 457, endPoint y: 37, distance: 35.7
click at [457, 37] on div "[PERSON_NAME] Ghaniyu star Not rated 27.3km t. [PHONE_NUMBER] | [EMAIL_ADDRESS]…" at bounding box center [460, 30] width 112 height 29
copy span "[EMAIL_ADDRESS][DOMAIN_NAME]"
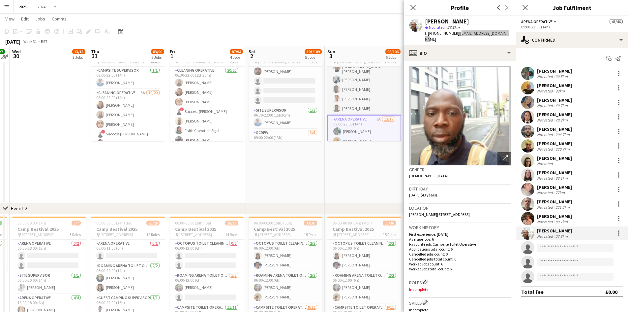
scroll to position [199, 0]
click at [370, 99] on app-card-role "X Crew [DATE] 08:00-22:00 (14h) [PERSON_NAME] Anyisia [PERSON_NAME] [PERSON_NAM…" at bounding box center [364, 83] width 74 height 63
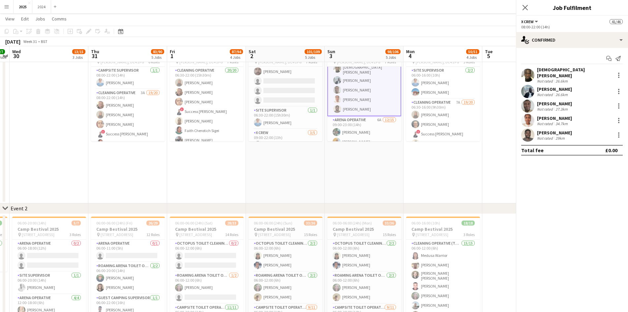
scroll to position [232, 0]
click at [563, 131] on div "[PERSON_NAME]" at bounding box center [554, 133] width 35 height 6
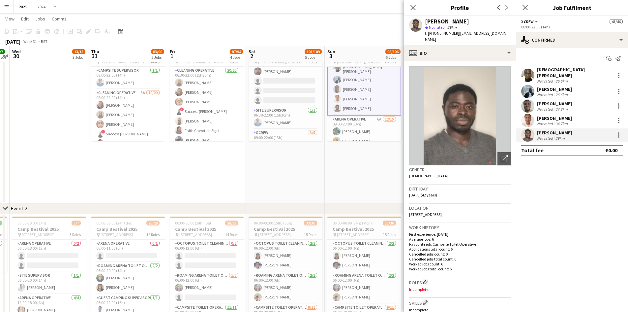
drag, startPoint x: 498, startPoint y: 33, endPoint x: 456, endPoint y: 33, distance: 42.5
click at [456, 33] on div "[PERSON_NAME] star Not rated 29km t. [PHONE_NUMBER] | [EMAIL_ADDRESS][DOMAIN_NA…" at bounding box center [460, 30] width 112 height 29
click at [495, 35] on div "[PERSON_NAME] star Not rated 29km t. [PHONE_NUMBER] | [EMAIL_ADDRESS][DOMAIN_NA…" at bounding box center [460, 30] width 112 height 29
drag, startPoint x: 495, startPoint y: 35, endPoint x: 463, endPoint y: 36, distance: 31.7
click at [463, 36] on div "[PERSON_NAME] star Not rated 29km t. [PHONE_NUMBER] | [EMAIL_ADDRESS][DOMAIN_NA…" at bounding box center [460, 30] width 112 height 29
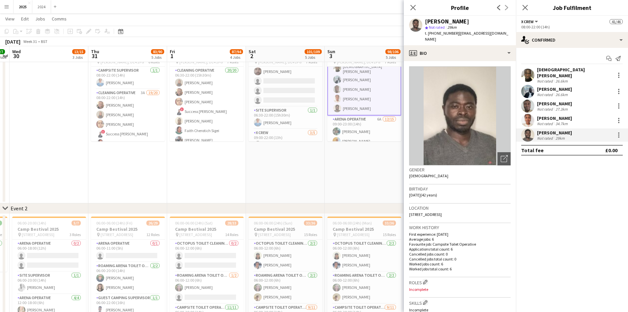
drag, startPoint x: 570, startPoint y: 103, endPoint x: 555, endPoint y: 97, distance: 16.6
click at [570, 103] on div "[PERSON_NAME] Not rated 27.3km" at bounding box center [572, 105] width 112 height 13
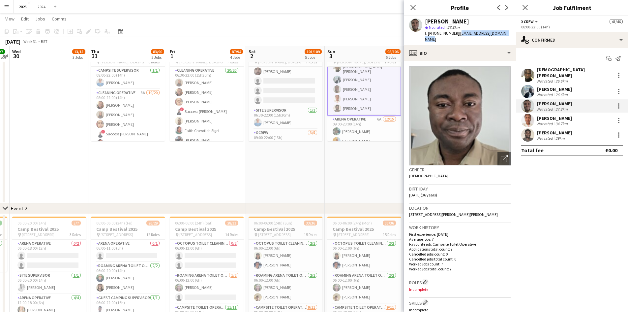
drag, startPoint x: 507, startPoint y: 34, endPoint x: 457, endPoint y: 31, distance: 50.5
click at [457, 31] on div "[PERSON_NAME] star Not rated 27.3km t. [PHONE_NUMBER] | [EMAIL_ADDRESS][DOMAIN_…" at bounding box center [460, 30] width 112 height 29
copy span "[EMAIL_ADDRESS][DOMAIN_NAME]"
click at [563, 121] on div "34.7km" at bounding box center [561, 123] width 15 height 5
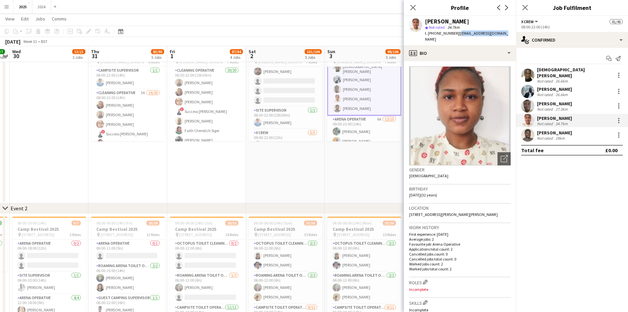
drag, startPoint x: 498, startPoint y: 34, endPoint x: 456, endPoint y: 34, distance: 41.9
click at [456, 34] on div "t. [PHONE_NUMBER] | [EMAIL_ADDRESS][DOMAIN_NAME]" at bounding box center [468, 36] width 86 height 12
copy span "[EMAIL_ADDRESS][DOMAIN_NAME]"
click at [550, 86] on div "[PERSON_NAME]" at bounding box center [554, 89] width 35 height 6
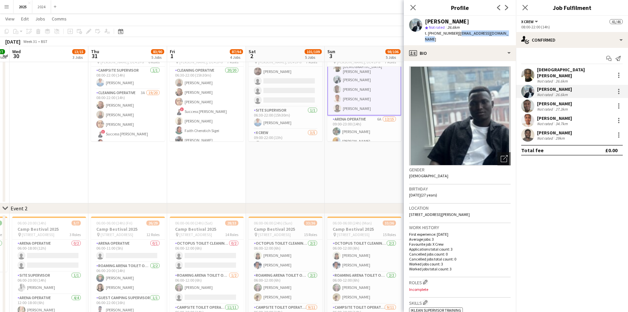
drag, startPoint x: 507, startPoint y: 33, endPoint x: 457, endPoint y: 35, distance: 50.2
click at [457, 35] on div "[PERSON_NAME] star Not rated 26.6km t. [PHONE_NUMBER] | [EMAIL_ADDRESS][DOMAIN_…" at bounding box center [460, 30] width 112 height 29
copy span "[EMAIL_ADDRESS][DOMAIN_NAME]"
click at [553, 73] on div "[DEMOGRAPHIC_DATA][PERSON_NAME]" at bounding box center [574, 73] width 75 height 12
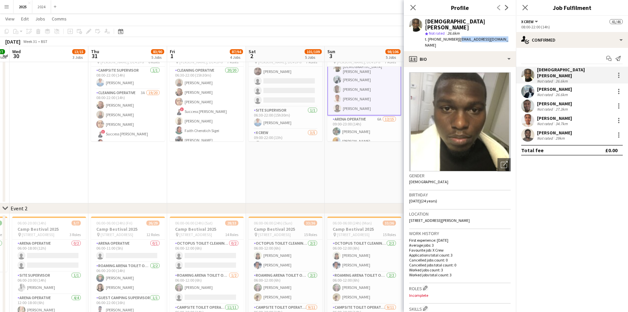
drag, startPoint x: 499, startPoint y: 34, endPoint x: 457, endPoint y: 35, distance: 41.9
click at [457, 37] on span "| mhizjoy00005@gmail.com" at bounding box center [466, 42] width 83 height 11
copy span "[EMAIL_ADDRESS][DOMAIN_NAME]"
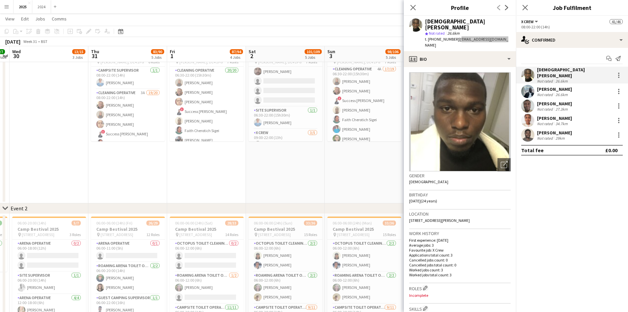
scroll to position [0, 0]
click at [360, 80] on app-card-role "Cleaning Operative 4A 17/19 06:30-22:00 (15h30m) [PERSON_NAME] [PERSON_NAME] ! …" at bounding box center [364, 98] width 74 height 195
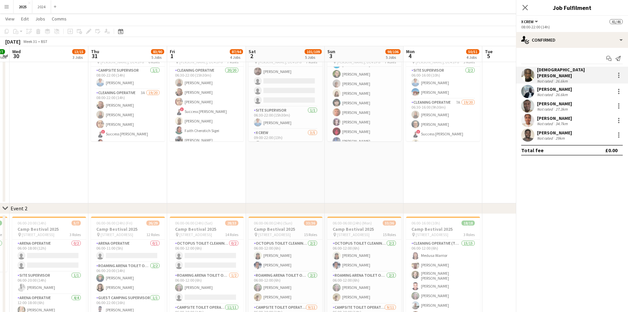
scroll to position [67, 0]
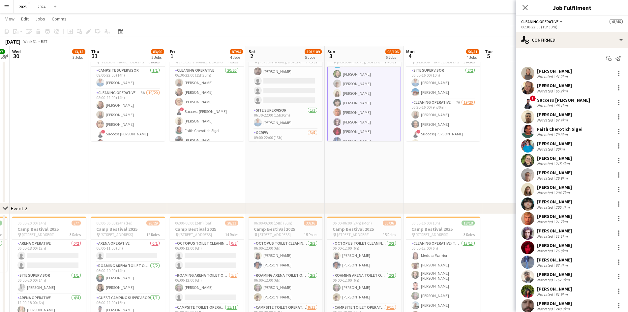
click at [558, 162] on div "215.6km" at bounding box center [562, 163] width 17 height 5
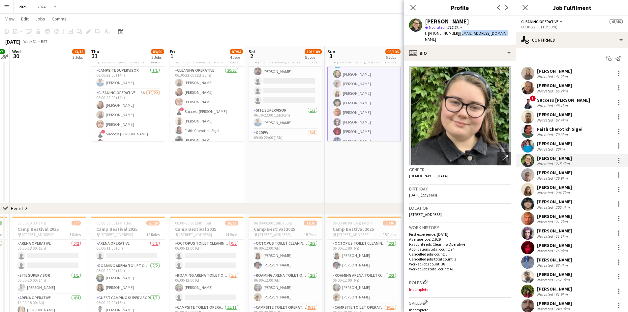
drag, startPoint x: 499, startPoint y: 33, endPoint x: 457, endPoint y: 32, distance: 42.5
click at [457, 32] on div "[PERSON_NAME] star Not rated 215.6km t. [PHONE_NUMBER] | [EMAIL_ADDRESS][DOMAIN…" at bounding box center [460, 30] width 112 height 29
copy span "[EMAIL_ADDRESS][DOMAIN_NAME]"
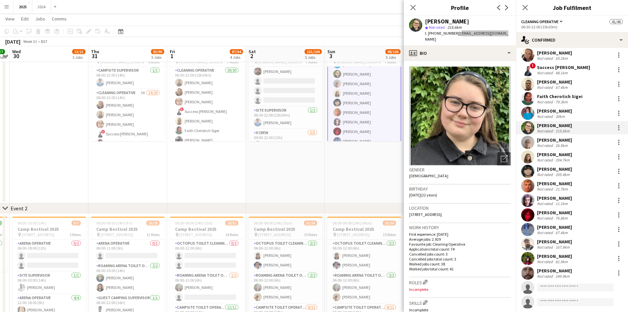
scroll to position [33, 0]
drag, startPoint x: 567, startPoint y: 185, endPoint x: 560, endPoint y: 176, distance: 10.6
click at [567, 185] on div "[PERSON_NAME]" at bounding box center [554, 183] width 35 height 6
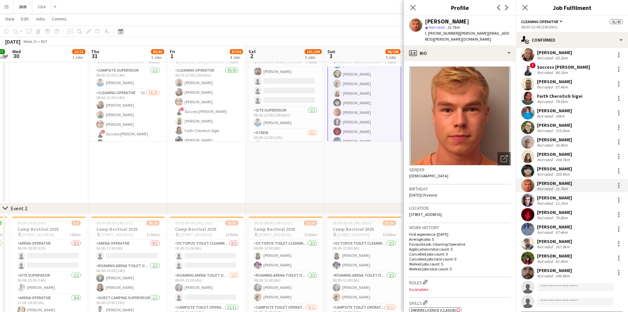
drag, startPoint x: 510, startPoint y: 29, endPoint x: 500, endPoint y: 37, distance: 12.7
click at [466, 33] on div "[PERSON_NAME] star Not rated 21.7km t. [PHONE_NUMBER] | [PERSON_NAME][EMAIL_ADD…" at bounding box center [460, 30] width 112 height 29
click at [512, 38] on app-profile-header "[PERSON_NAME] star Not rated 21.7km t. [PHONE_NUMBER] | [PERSON_NAME][EMAIL_ADD…" at bounding box center [460, 30] width 112 height 29
drag, startPoint x: 492, startPoint y: 35, endPoint x: 458, endPoint y: 34, distance: 33.7
click at [458, 34] on div "[PERSON_NAME] star Not rated 21.7km t. [PHONE_NUMBER] | [PERSON_NAME][EMAIL_ADD…" at bounding box center [460, 30] width 112 height 29
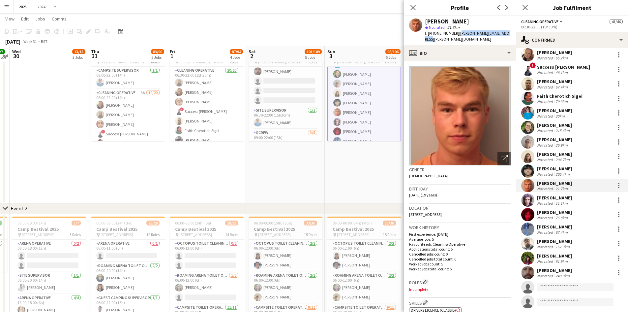
copy span "[PERSON_NAME][EMAIL_ADDRESS][PERSON_NAME][DOMAIN_NAME]"
click at [566, 138] on div "[PERSON_NAME]" at bounding box center [554, 140] width 35 height 6
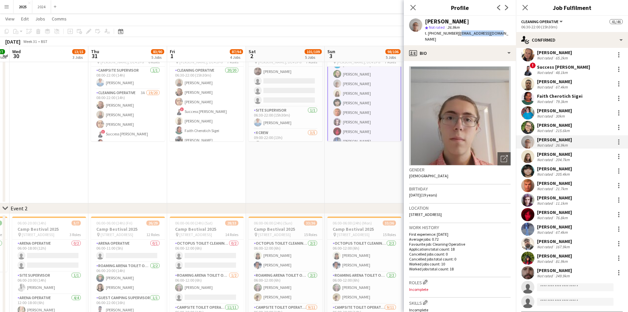
drag, startPoint x: 502, startPoint y: 32, endPoint x: 459, endPoint y: 33, distance: 43.2
click at [459, 33] on div "[PERSON_NAME] star Not rated 26.9km t. [PHONE_NUMBER] | [EMAIL_ADDRESS][DOMAIN_…" at bounding box center [460, 30] width 112 height 29
copy span "[EMAIL_ADDRESS][DOMAIN_NAME]"
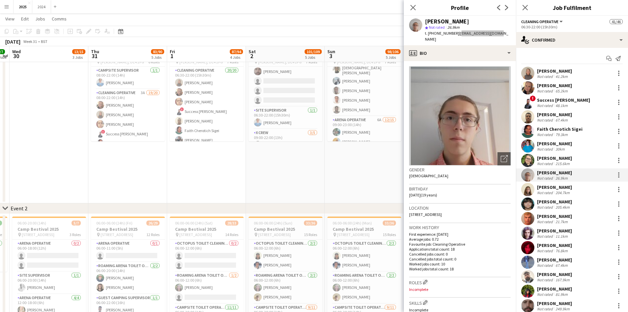
scroll to position [297, 0]
click at [371, 110] on app-card-role "Arena Operative 6A [DATE] 09:00-23:00 (14h) [PERSON_NAME] [PERSON_NAME] [PERSON…" at bounding box center [364, 62] width 74 height 156
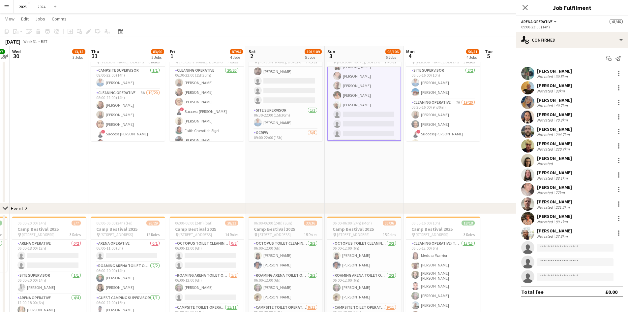
scroll to position [363, 0]
drag, startPoint x: 572, startPoint y: 201, endPoint x: 560, endPoint y: 191, distance: 16.1
click at [572, 201] on div "[PERSON_NAME] Not rated 221.2km" at bounding box center [572, 203] width 112 height 13
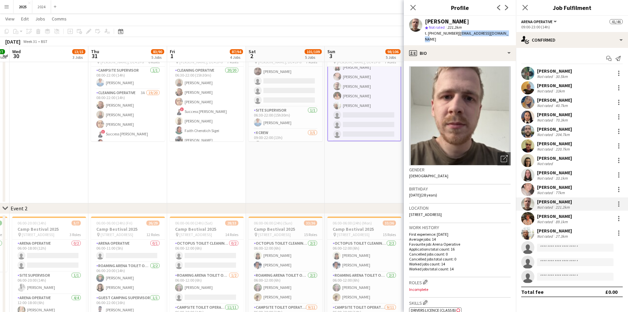
drag, startPoint x: 511, startPoint y: 31, endPoint x: 458, endPoint y: 31, distance: 52.4
click at [458, 31] on div "[PERSON_NAME] star Not rated 221.2km t. [PHONE_NUMBER] | [EMAIL_ADDRESS][DOMAIN…" at bounding box center [460, 30] width 112 height 29
copy span "[EMAIL_ADDRESS][DOMAIN_NAME]"
click at [220, 106] on app-card-role "Cleaning Operative 20/20 06:30-22:00 (15h30m) Tracy Townsend Jessie Cole Amber …" at bounding box center [207, 103] width 74 height 204
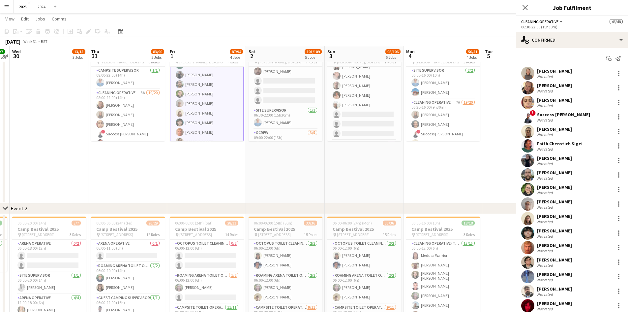
scroll to position [362, 0]
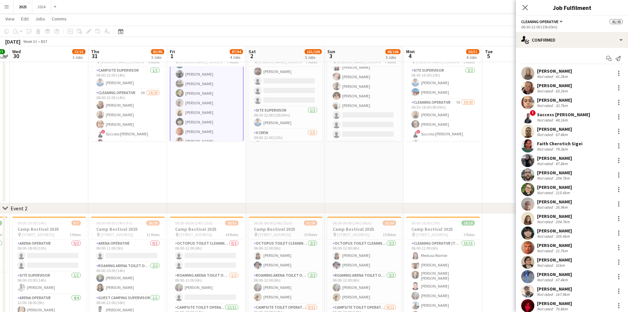
click at [557, 160] on div "[PERSON_NAME]" at bounding box center [554, 158] width 35 height 6
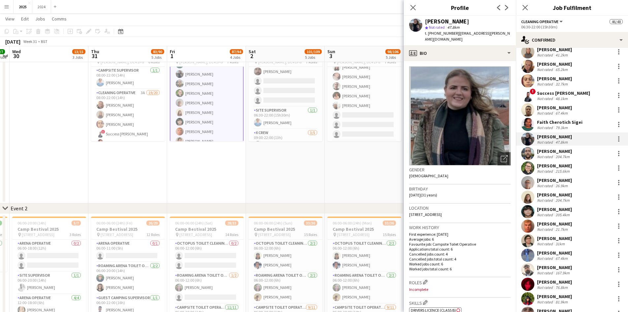
scroll to position [33, 0]
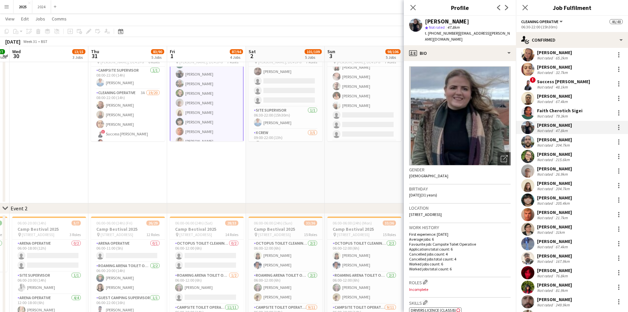
click at [575, 188] on div "Kirsty Sauer Not rated 204.7km" at bounding box center [572, 185] width 112 height 13
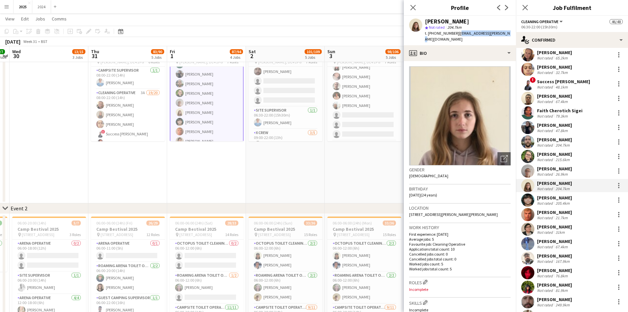
drag, startPoint x: 505, startPoint y: 32, endPoint x: 457, endPoint y: 33, distance: 48.5
click at [457, 33] on app-profile-header "Kirsty Sauer star Not rated 204.7km t. +447530609025 | kirsty.l.sauer@gmail.com" at bounding box center [460, 30] width 112 height 29
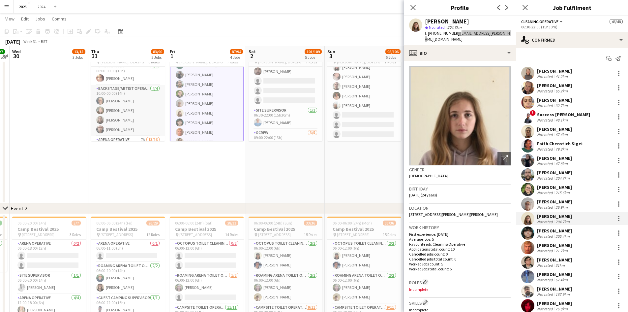
scroll to position [297, 0]
click at [140, 108] on app-card-role "Arena Operative 7A 13/16 11:00-23:00 (12h) [PERSON_NAME] [PERSON_NAME] [PERSON_…" at bounding box center [128, 54] width 74 height 166
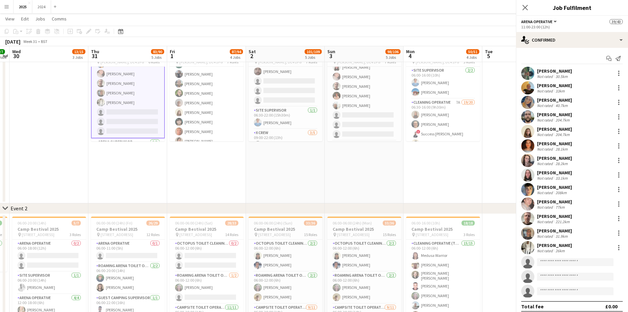
scroll to position [65, 0]
click at [574, 231] on div "[PERSON_NAME] Not rated 31.9km" at bounding box center [572, 232] width 112 height 13
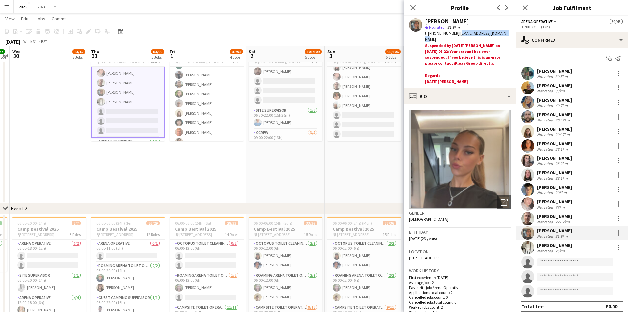
drag, startPoint x: 507, startPoint y: 33, endPoint x: 456, endPoint y: 35, distance: 50.8
click at [456, 35] on div "t. [PHONE_NUMBER] | [EMAIL_ADDRESS][DOMAIN_NAME]" at bounding box center [468, 36] width 86 height 12
click at [210, 125] on app-card-role "Arena Operative 16/16 09:00-23:00 (14h) Mohammed shaikh Margaret Forsyth Della …" at bounding box center [207, 142] width 74 height 166
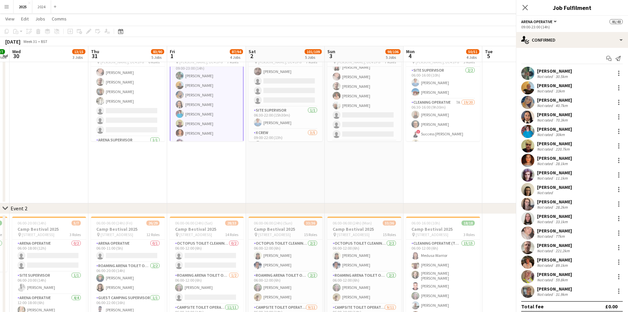
scroll to position [297, 0]
click at [556, 166] on div "28.1km" at bounding box center [561, 163] width 15 height 5
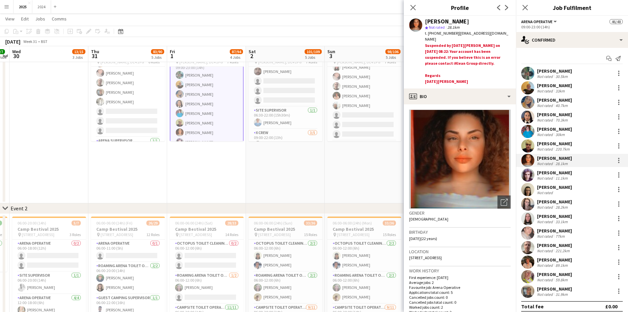
drag, startPoint x: 508, startPoint y: 34, endPoint x: 458, endPoint y: 31, distance: 50.2
click at [458, 31] on div "t. [PHONE_NUMBER] | [EMAIL_ADDRESS][DOMAIN_NAME]" at bounding box center [468, 36] width 86 height 12
click at [461, 33] on span "| chantalbarker8@gmail.com" at bounding box center [466, 36] width 83 height 11
drag, startPoint x: 508, startPoint y: 34, endPoint x: 458, endPoint y: 32, distance: 50.1
click at [458, 32] on div "t. [PHONE_NUMBER] | [EMAIL_ADDRESS][DOMAIN_NAME]" at bounding box center [468, 36] width 86 height 12
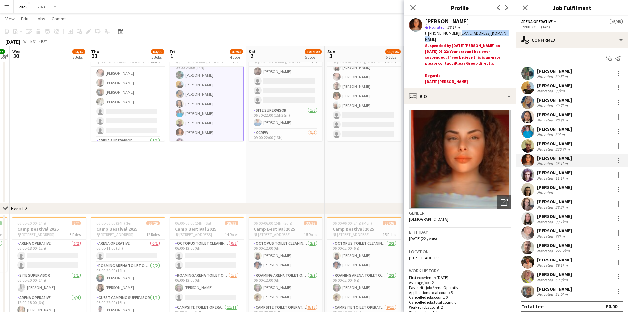
click at [573, 223] on div "[PERSON_NAME] Coupe Not rated 33.1km" at bounding box center [572, 218] width 112 height 13
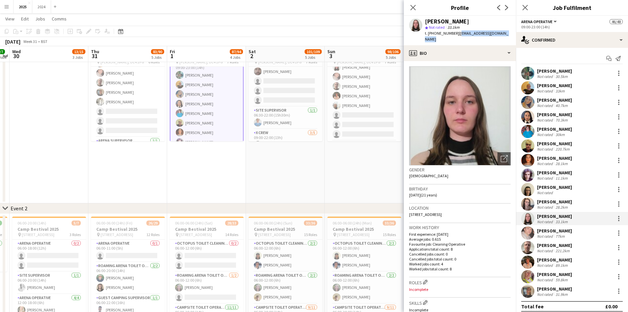
drag, startPoint x: 512, startPoint y: 31, endPoint x: 456, endPoint y: 32, distance: 55.4
click at [456, 32] on div "[PERSON_NAME] Coupe star Not rated 33.1km t. [PHONE_NUMBER] | [EMAIL_ADDRESS][D…" at bounding box center [460, 30] width 112 height 29
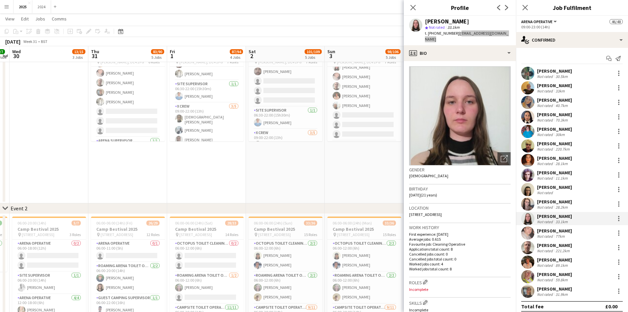
scroll to position [166, 0]
drag, startPoint x: 212, startPoint y: 89, endPoint x: 216, endPoint y: 91, distance: 4.4
click at [212, 89] on app-card-role "Cleaning Operative 20/20 06:30-22:00 (15h30m) Tracy Townsend Jessie Cole Amber …" at bounding box center [207, 3] width 74 height 204
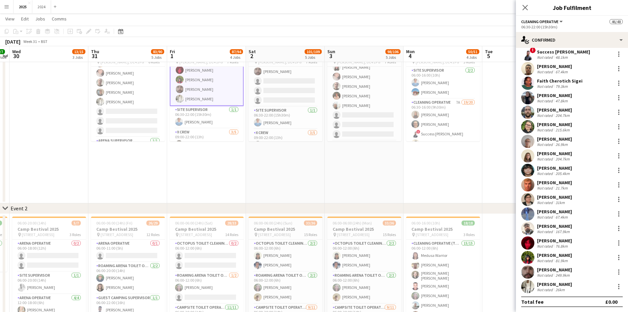
scroll to position [63, 0]
click at [572, 285] on div "[PERSON_NAME]" at bounding box center [554, 284] width 35 height 6
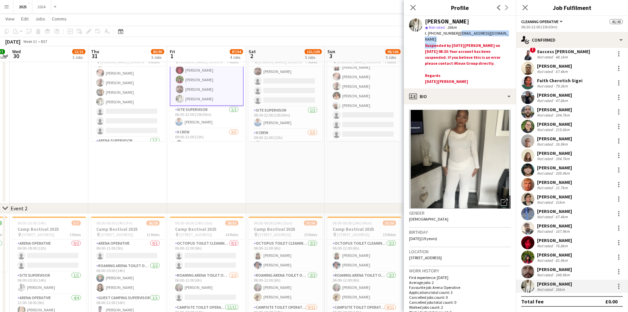
drag, startPoint x: 435, startPoint y: 42, endPoint x: 459, endPoint y: 36, distance: 25.0
click at [459, 36] on div "Chaneece Ashmore star Not rated 26km t. +4407398512876 | chaneeceashmore4@gmail…" at bounding box center [468, 51] width 86 height 67
drag, startPoint x: 466, startPoint y: 33, endPoint x: 437, endPoint y: 42, distance: 31.1
click at [452, 36] on div "t. [PHONE_NUMBER] | [EMAIL_ADDRESS][DOMAIN_NAME]" at bounding box center [468, 36] width 86 height 12
drag, startPoint x: 433, startPoint y: 40, endPoint x: 429, endPoint y: 37, distance: 4.2
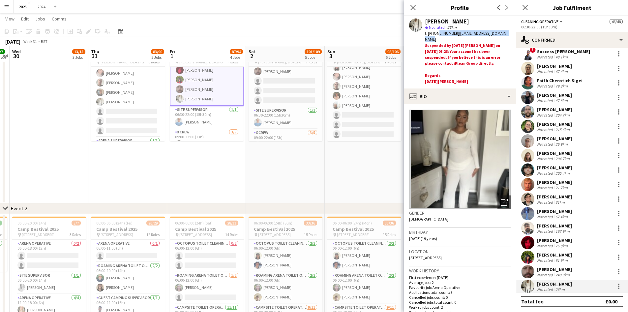
click at [430, 36] on div "t. [PHONE_NUMBER] | [EMAIL_ADDRESS][DOMAIN_NAME]" at bounding box center [468, 36] width 86 height 12
click at [432, 40] on div "t. [PHONE_NUMBER] | [EMAIL_ADDRESS][DOMAIN_NAME]" at bounding box center [468, 36] width 86 height 12
drag, startPoint x: 429, startPoint y: 38, endPoint x: 459, endPoint y: 33, distance: 29.7
click at [459, 33] on div "t. [PHONE_NUMBER] | [EMAIL_ADDRESS][DOMAIN_NAME]" at bounding box center [468, 36] width 86 height 12
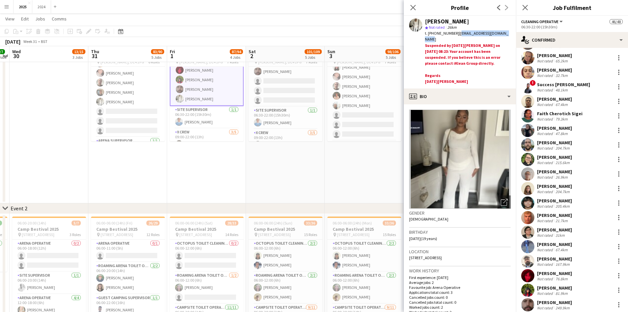
click at [567, 85] on div "Success [PERSON_NAME]" at bounding box center [563, 84] width 53 height 6
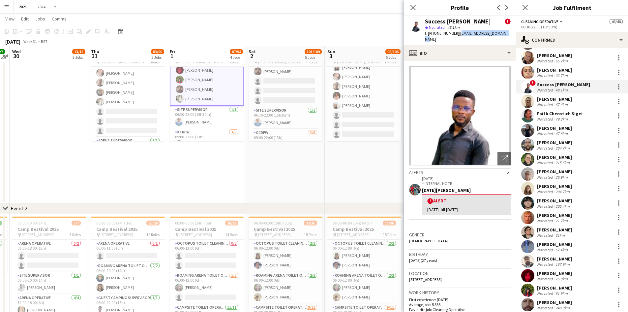
drag, startPoint x: 507, startPoint y: 34, endPoint x: 456, endPoint y: 33, distance: 50.8
click at [456, 33] on div "Success [PERSON_NAME] ! star Not rated 48.1km t. [PHONE_NUMBER] | [EMAIL_ADDRES…" at bounding box center [460, 30] width 112 height 29
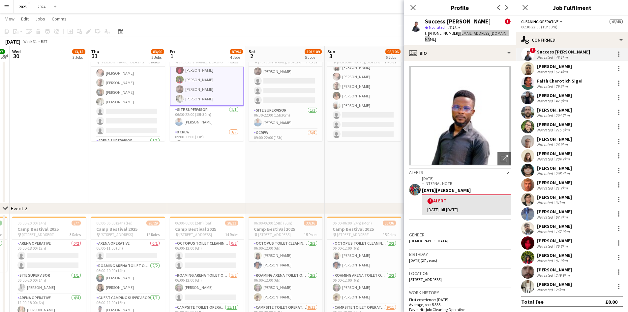
scroll to position [63, 0]
drag, startPoint x: 573, startPoint y: 259, endPoint x: 570, endPoint y: 256, distance: 3.8
click at [573, 259] on div "[PERSON_NAME] Not rated 81.9km" at bounding box center [572, 256] width 112 height 13
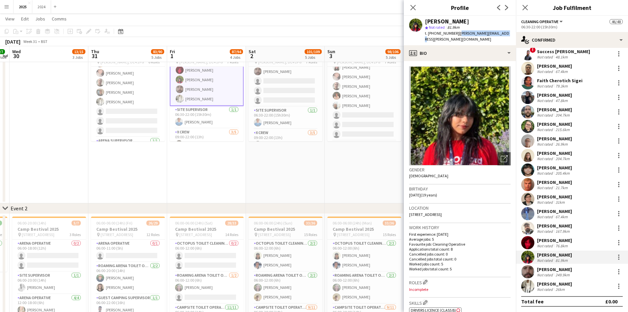
drag, startPoint x: 503, startPoint y: 33, endPoint x: 456, endPoint y: 31, distance: 46.6
click at [456, 31] on div "[PERSON_NAME] star Not rated 81.9km t. [PHONE_NUMBER] | [PERSON_NAME][EMAIL_ADD…" at bounding box center [460, 30] width 112 height 29
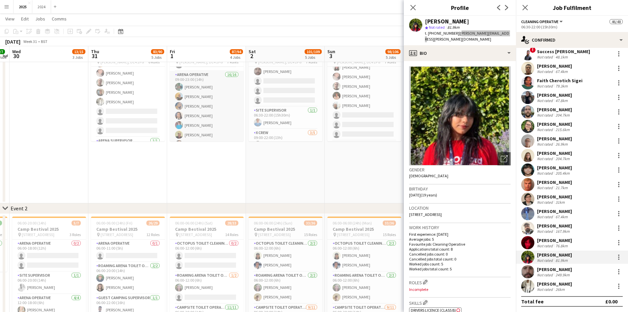
scroll to position [298, 0]
click at [211, 105] on app-card-role "Arena Operative 16/16 09:00-23:00 (14h) Mohammed shaikh Margaret Forsyth Della …" at bounding box center [207, 142] width 74 height 166
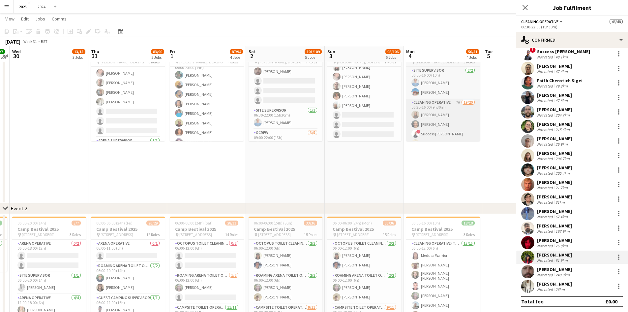
scroll to position [297, 0]
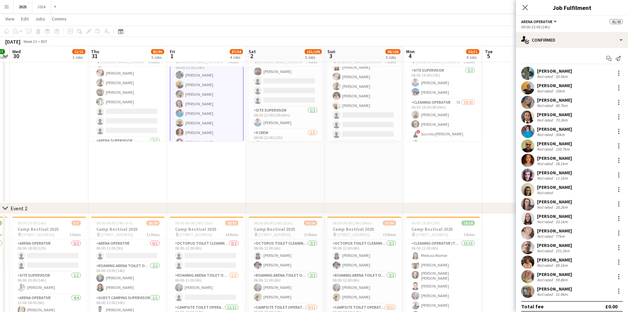
click at [558, 121] on div "70.3km" at bounding box center [561, 119] width 15 height 5
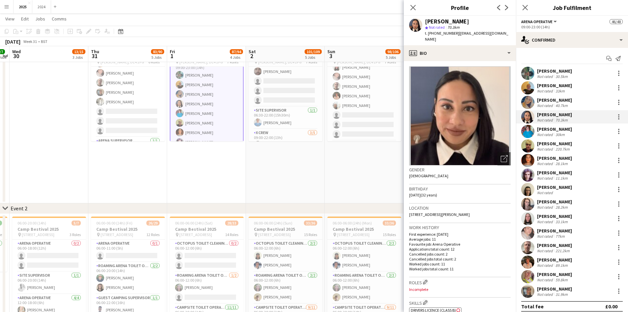
drag, startPoint x: 454, startPoint y: 41, endPoint x: 456, endPoint y: 33, distance: 8.8
click at [456, 33] on div "t. [PHONE_NUMBER] | [EMAIL_ADDRESS][DOMAIN_NAME]" at bounding box center [468, 36] width 86 height 12
drag, startPoint x: 210, startPoint y: 116, endPoint x: 214, endPoint y: 115, distance: 4.2
click at [211, 116] on app-card-role "Cleaning Operative 20/20 06:30-22:00 (15h30m) Tracy Townsend Jessie Cole Amber …" at bounding box center [207, 36] width 74 height 204
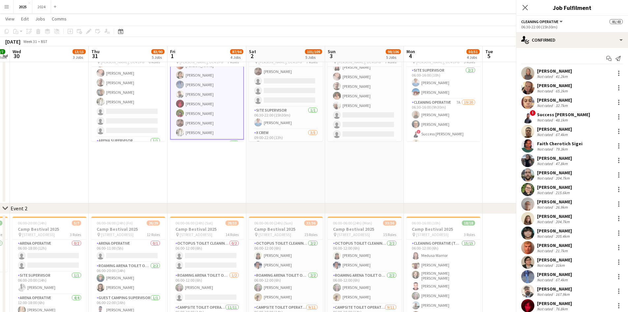
scroll to position [133, 0]
click at [565, 277] on div "67.4km" at bounding box center [561, 279] width 15 height 5
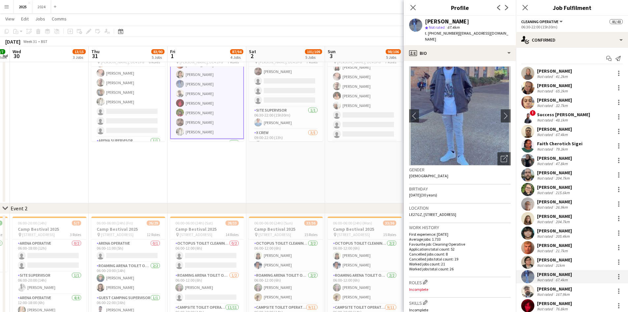
drag, startPoint x: 512, startPoint y: 33, endPoint x: 457, endPoint y: 32, distance: 54.7
click at [457, 32] on div "[PERSON_NAME] Ayantola star Not rated 67.4km t. [PHONE_NUMBER] | [EMAIL_ADDRESS…" at bounding box center [460, 30] width 112 height 29
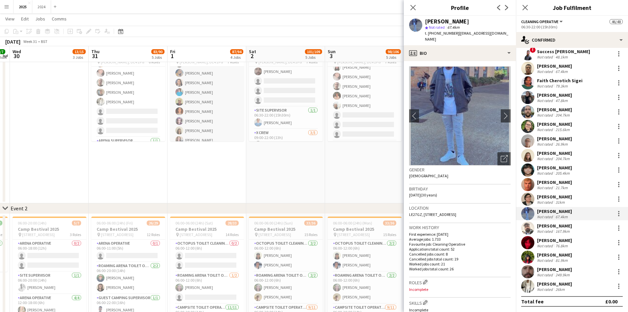
scroll to position [331, 0]
click at [208, 114] on app-card-role "Arena Operative 16/16 09:00-23:00 (14h) Mohammed shaikh Margaret Forsyth Della …" at bounding box center [207, 109] width 74 height 166
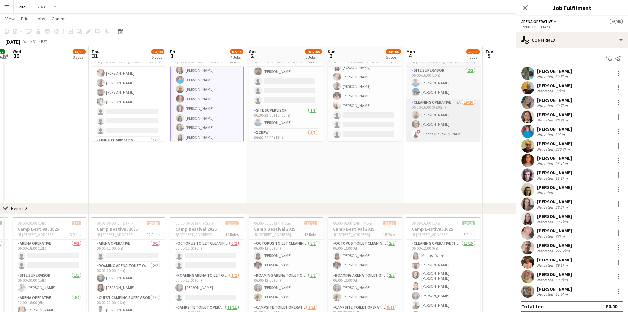
scroll to position [330, 0]
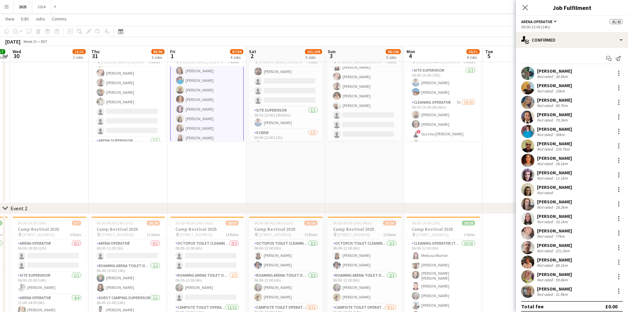
click at [557, 176] on div "11.1km" at bounding box center [561, 177] width 15 height 5
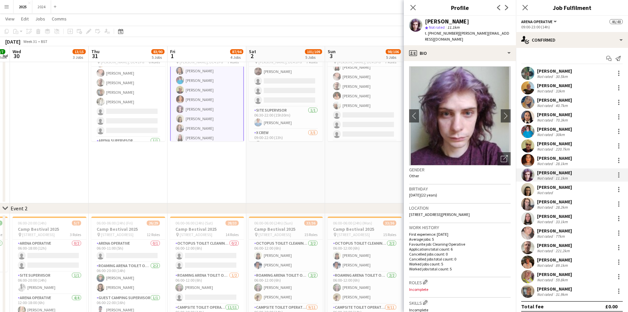
drag, startPoint x: 464, startPoint y: 34, endPoint x: 456, endPoint y: 31, distance: 9.2
click at [456, 31] on div "t. [PHONE_NUMBER] | [PERSON_NAME][EMAIL_ADDRESS][DOMAIN_NAME]" at bounding box center [468, 36] width 86 height 12
click at [459, 40] on div "t. [PHONE_NUMBER] | [PERSON_NAME][EMAIL_ADDRESS][DOMAIN_NAME]" at bounding box center [468, 36] width 86 height 12
drag, startPoint x: 458, startPoint y: 40, endPoint x: 458, endPoint y: 32, distance: 7.3
click at [458, 32] on div "t. [PHONE_NUMBER] | [PERSON_NAME][EMAIL_ADDRESS][DOMAIN_NAME]" at bounding box center [468, 36] width 86 height 12
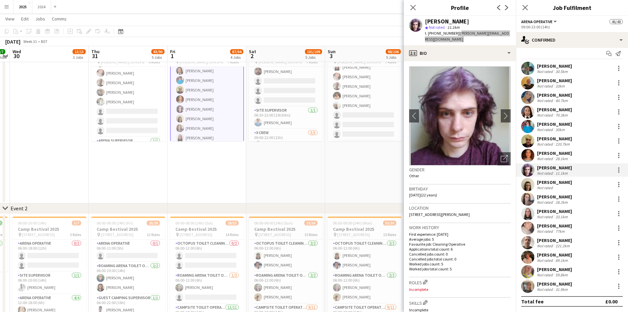
scroll to position [0, 0]
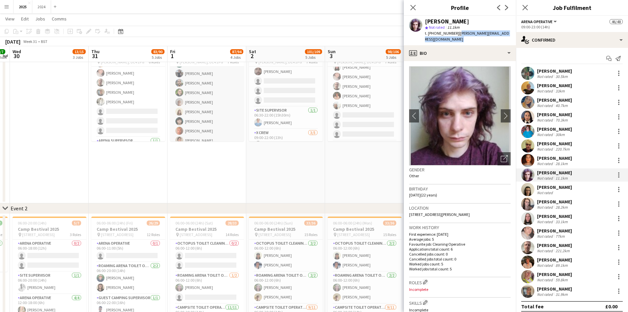
click at [207, 119] on app-card-role "Cleaning Operative 20/20 06:30-22:00 (15h30m) Tracy Townsend Jessie Cole Amber …" at bounding box center [207, 102] width 74 height 204
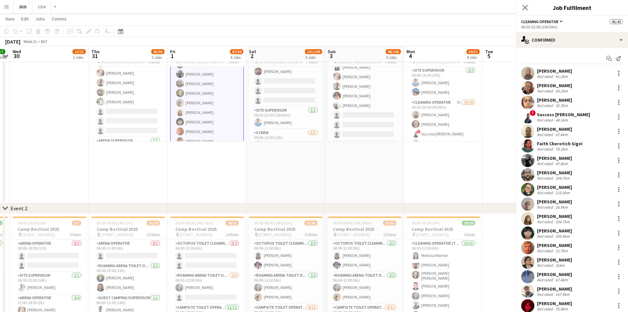
scroll to position [67, 0]
click at [575, 233] on div "[PERSON_NAME] Not rated 205.4km" at bounding box center [572, 232] width 112 height 13
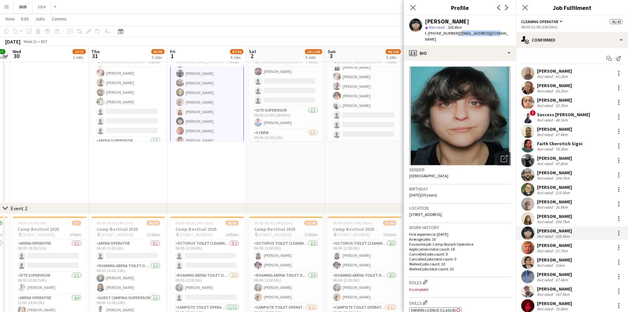
drag, startPoint x: 493, startPoint y: 30, endPoint x: 457, endPoint y: 33, distance: 36.7
click at [457, 33] on div "[PERSON_NAME] star Not rated 205.4km t. [PHONE_NUMBER] | [EMAIL_ADDRESS][DOMAIN…" at bounding box center [460, 30] width 112 height 29
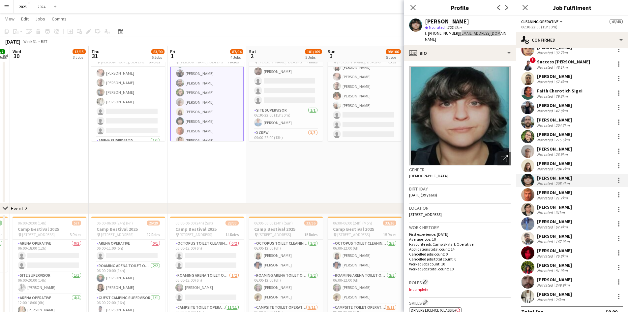
scroll to position [63, 0]
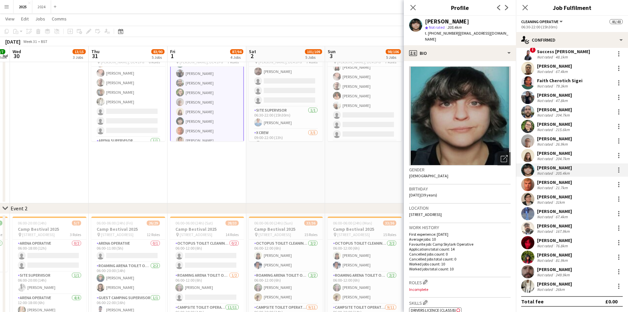
click at [572, 275] on div "Not rated 249.9km" at bounding box center [554, 274] width 35 height 5
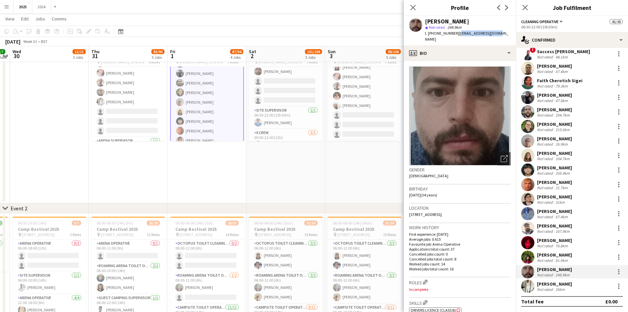
drag, startPoint x: 493, startPoint y: 31, endPoint x: 457, endPoint y: 36, distance: 36.7
click at [457, 36] on div "[PERSON_NAME] star Not rated 249.9km t. [PHONE_NUMBER] | [EMAIL_ADDRESS][DOMAIN…" at bounding box center [460, 30] width 112 height 29
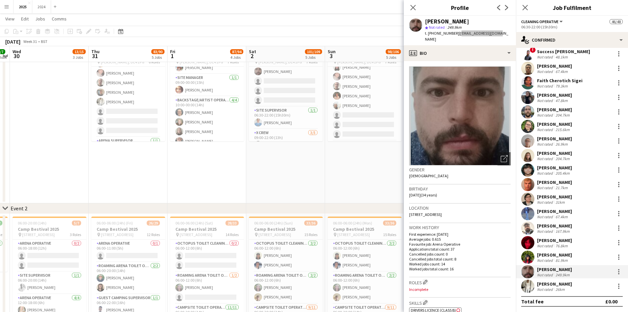
scroll to position [476, 0]
drag, startPoint x: 209, startPoint y: 122, endPoint x: 218, endPoint y: 121, distance: 9.3
click at [210, 122] on app-card-role "Backstage/Artist Operative [DATE] 10:00-00:00 (14h) [PERSON_NAME] [PERSON_NAME]…" at bounding box center [207, 117] width 74 height 51
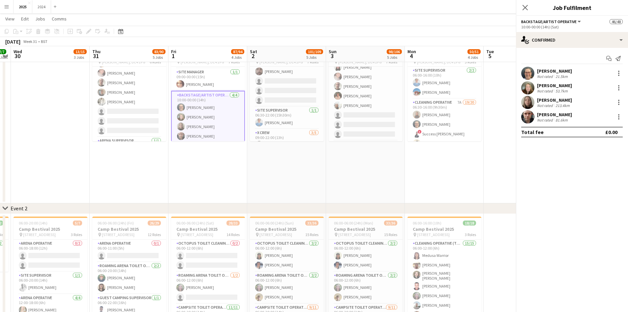
scroll to position [475, 0]
click at [561, 96] on div "Dana Holloway Not rated 213.4km" at bounding box center [572, 102] width 112 height 13
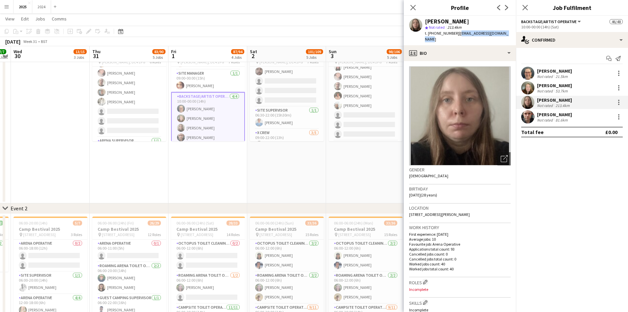
drag, startPoint x: 509, startPoint y: 31, endPoint x: 457, endPoint y: 30, distance: 52.1
click at [457, 30] on div "[PERSON_NAME] star Not rated 213.4km t. [PHONE_NUMBER] | [EMAIL_ADDRESS][DOMAIN…" at bounding box center [460, 30] width 112 height 29
click at [214, 99] on app-card-role "Cleaning Operative 20/20 06:30-22:00 (15h30m) Tracy Townsend Jessie Cole Amber …" at bounding box center [208, 156] width 74 height 204
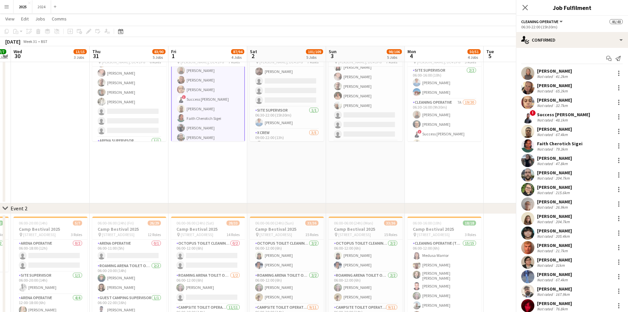
scroll to position [14, 0]
click at [558, 105] on div "32.7km" at bounding box center [561, 105] width 15 height 5
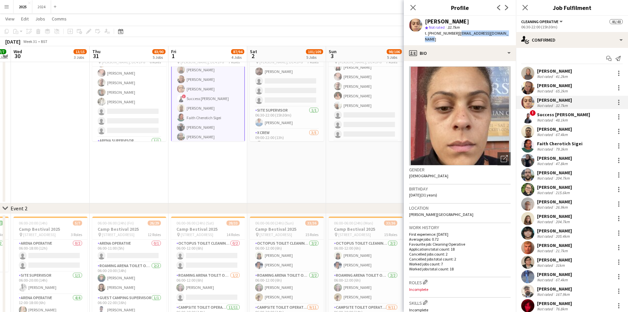
drag, startPoint x: 508, startPoint y: 33, endPoint x: 456, endPoint y: 33, distance: 52.1
click at [456, 33] on div "Amber Kerr star Not rated 32.7km t. +447778381029 | amberkerr74@googlemail.com" at bounding box center [460, 30] width 112 height 29
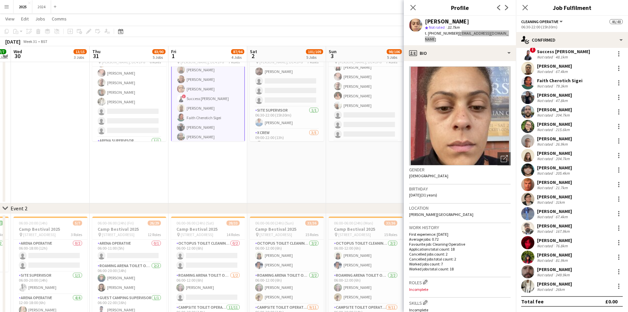
scroll to position [0, 0]
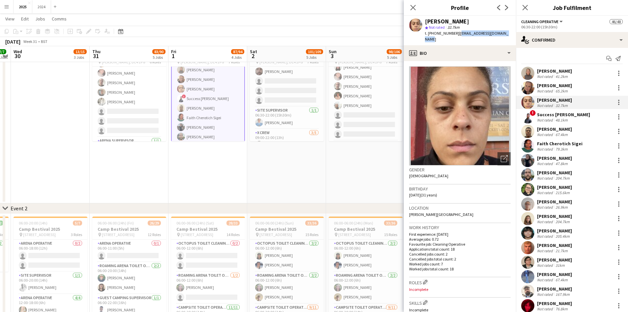
drag, startPoint x: 568, startPoint y: 73, endPoint x: 551, endPoint y: 71, distance: 16.6
click at [568, 73] on div "[PERSON_NAME]" at bounding box center [554, 71] width 35 height 6
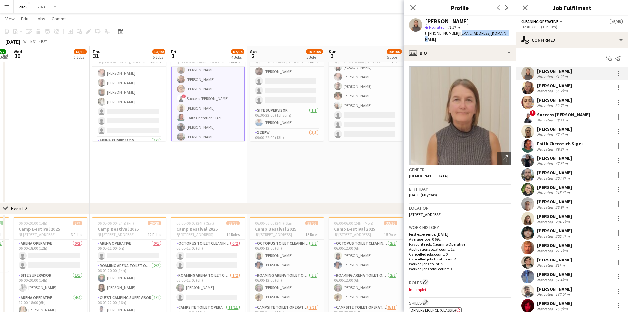
drag, startPoint x: 505, startPoint y: 32, endPoint x: 458, endPoint y: 34, distance: 47.2
click at [458, 34] on div "[PERSON_NAME] star Not rated 41.2km t. [PHONE_NUMBER] | [EMAIL_ADDRESS][DOMAIN_…" at bounding box center [460, 30] width 112 height 29
click at [565, 88] on div "65.2km" at bounding box center [561, 90] width 15 height 5
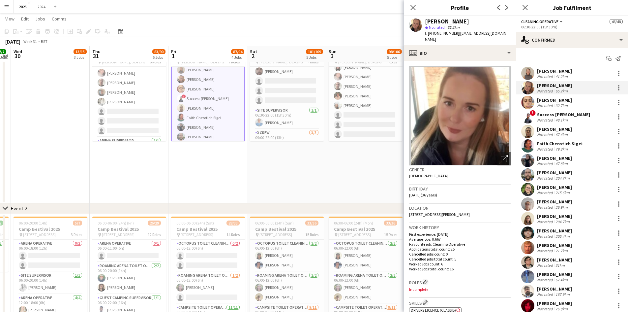
drag, startPoint x: 493, startPoint y: 32, endPoint x: 456, endPoint y: 34, distance: 37.6
click at [456, 34] on app-profile-header "[PERSON_NAME] star Not rated 65.2km t. [PHONE_NUMBER] | [EMAIL_ADDRESS][DOMAIN_…" at bounding box center [460, 30] width 112 height 29
click at [494, 32] on div "[PERSON_NAME] star Not rated 65.2km t. [PHONE_NUMBER] | [EMAIL_ADDRESS][DOMAIN_…" at bounding box center [460, 30] width 112 height 29
drag, startPoint x: 494, startPoint y: 32, endPoint x: 456, endPoint y: 34, distance: 37.3
click at [456, 34] on div "[PERSON_NAME] star Not rated 65.2km t. [PHONE_NUMBER] | [EMAIL_ADDRESS][DOMAIN_…" at bounding box center [460, 30] width 112 height 29
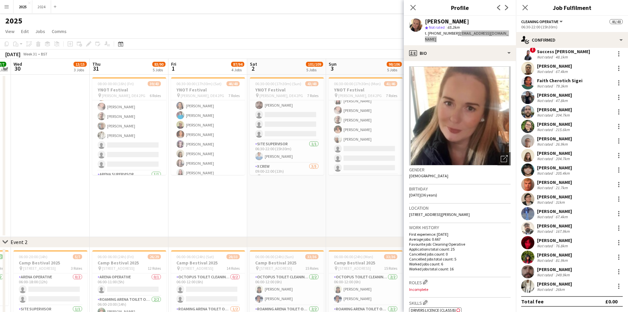
scroll to position [363, 0]
click at [213, 144] on app-card-role "Arena Operative 16/16 09:00-23:00 (14h) Mohammed shaikh Margaret Forsyth Della …" at bounding box center [208, 111] width 74 height 166
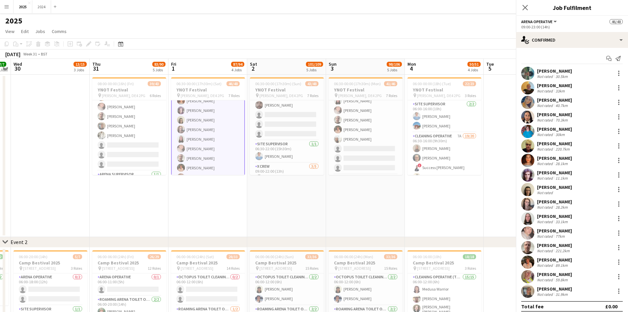
scroll to position [362, 0]
click at [562, 231] on div "[PERSON_NAME]" at bounding box center [554, 231] width 35 height 6
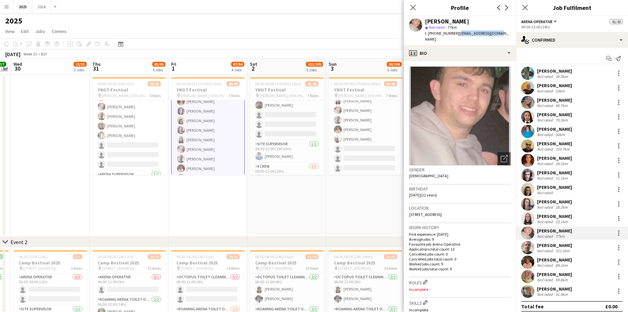
drag, startPoint x: 499, startPoint y: 32, endPoint x: 456, endPoint y: 32, distance: 42.9
click at [456, 32] on div "[PERSON_NAME] star Not rated 77km t. [PHONE_NUMBER] | [EMAIL_ADDRESS][DOMAIN_NA…" at bounding box center [460, 30] width 112 height 29
click at [214, 136] on app-card-role "Cleaning Operative 20/20 06:30-22:00 (15h30m) Tracy Townsend Jessie Cole Amber …" at bounding box center [208, 170] width 74 height 204
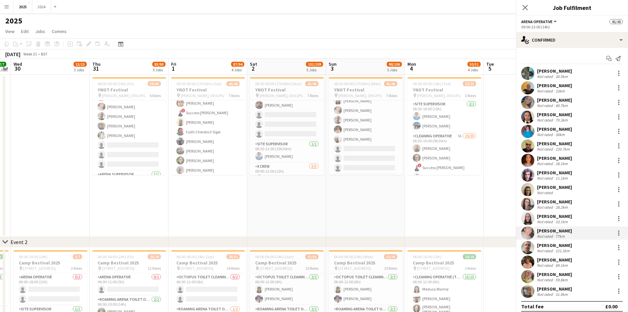
scroll to position [33, 0]
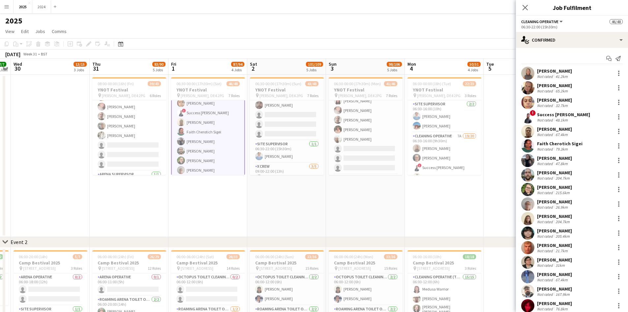
click at [559, 175] on div "204.7km" at bounding box center [562, 177] width 17 height 5
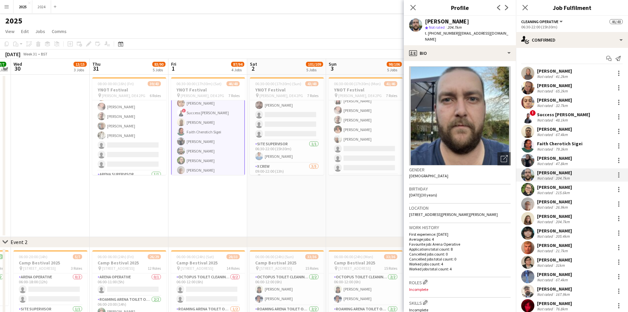
drag, startPoint x: 501, startPoint y: 32, endPoint x: 487, endPoint y: 35, distance: 13.9
click at [468, 35] on app-profile-header "[PERSON_NAME] star Not rated 204.7km t. [PHONE_NUMBER] | [EMAIL_ADDRESS][DOMAIN…" at bounding box center [460, 30] width 112 height 29
click at [509, 34] on div "[PERSON_NAME] star Not rated 204.7km t. [PHONE_NUMBER] | [EMAIL_ADDRESS][DOMAIN…" at bounding box center [460, 30] width 112 height 29
drag, startPoint x: 504, startPoint y: 33, endPoint x: 456, endPoint y: 33, distance: 47.2
click at [456, 33] on div "[PERSON_NAME] star Not rated 204.7km t. [PHONE_NUMBER] | [EMAIL_ADDRESS][DOMAIN…" at bounding box center [460, 30] width 112 height 29
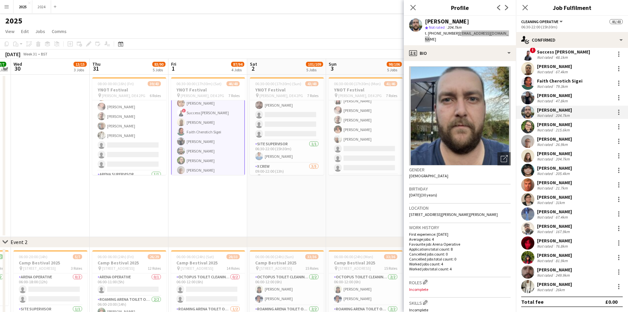
scroll to position [63, 0]
click at [573, 240] on div "[PERSON_NAME] Not rated 76.8km" at bounding box center [572, 242] width 112 height 13
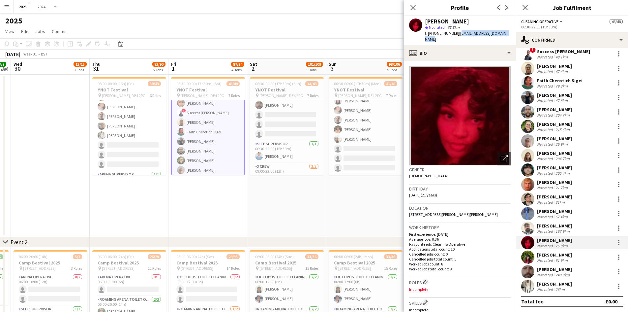
drag, startPoint x: 504, startPoint y: 32, endPoint x: 458, endPoint y: 37, distance: 45.5
click at [458, 37] on div "[PERSON_NAME] star Not rated 76.8km t. [PHONE_NUMBER] | [EMAIL_ADDRESS][DOMAIN_…" at bounding box center [460, 30] width 112 height 29
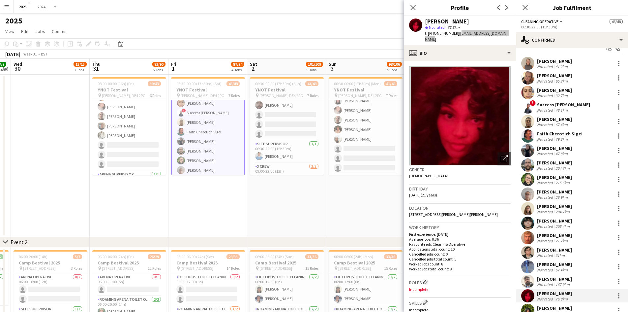
scroll to position [0, 0]
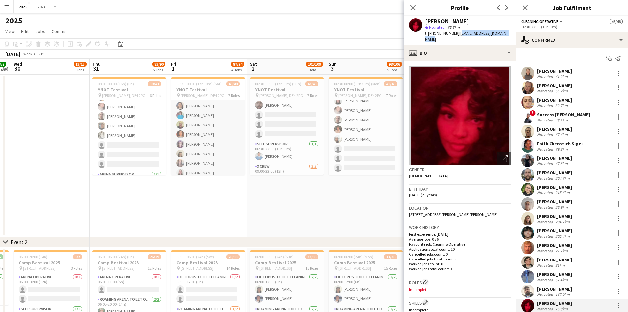
click at [210, 130] on app-card-role "Arena Operative 16/16 09:00-23:00 (14h) Mohammed shaikh Margaret Forsyth Della …" at bounding box center [208, 144] width 74 height 166
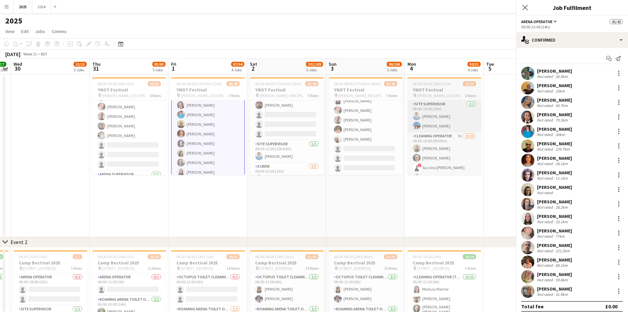
scroll to position [329, 0]
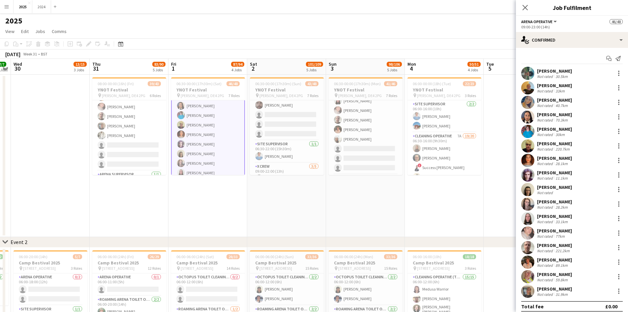
click at [555, 147] on div "220.7km" at bounding box center [562, 148] width 17 height 5
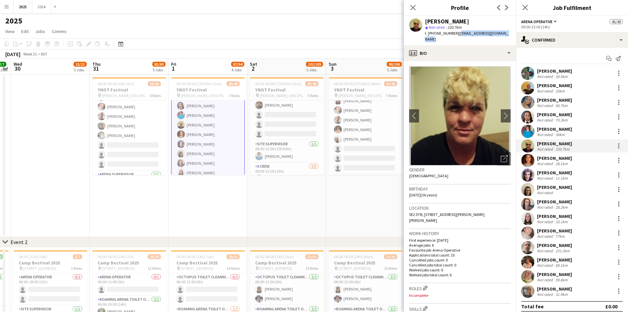
drag, startPoint x: 508, startPoint y: 33, endPoint x: 458, endPoint y: 34, distance: 50.2
click at [458, 34] on div "[PERSON_NAME] star Not rated 220.7km t. [PHONE_NUMBER] | [EMAIL_ADDRESS][DOMAIN…" at bounding box center [460, 30] width 112 height 29
click at [213, 149] on app-card-role "Cleaning Operative 20/20 06:30-22:00 (15h30m) Tracy Townsend Jessie Cole Amber …" at bounding box center [208, 104] width 74 height 204
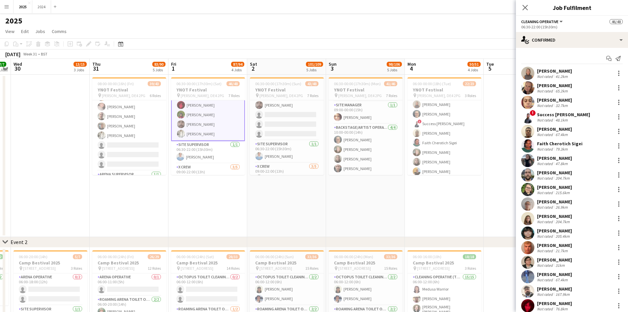
scroll to position [33, 0]
click at [439, 151] on app-card-role "Cleaning Operative 7A 19/20 06:30-16:00 (9h30m) Tracy Townsend Ingrid Reeves ! …" at bounding box center [445, 201] width 74 height 204
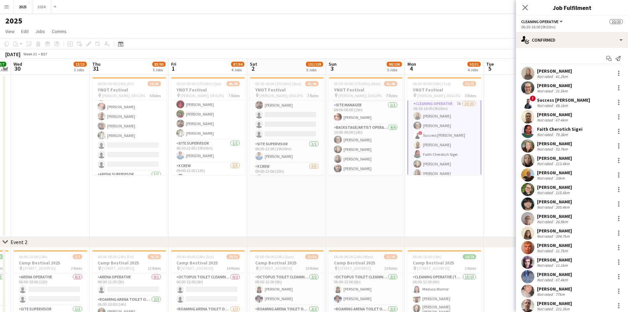
scroll to position [34, 0]
click at [566, 145] on div "[PERSON_NAME]" at bounding box center [554, 143] width 35 height 6
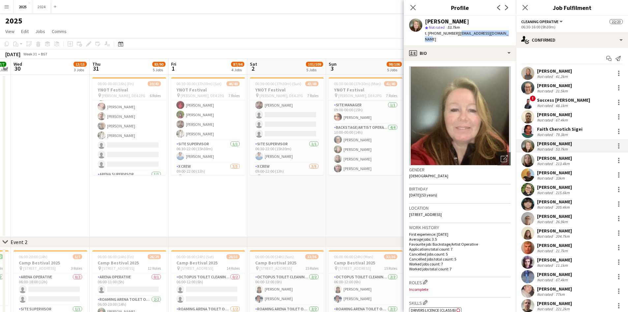
drag, startPoint x: 511, startPoint y: 31, endPoint x: 459, endPoint y: 33, distance: 52.1
click at [459, 33] on div "[PERSON_NAME] star Not rated 53.7km t. [PHONE_NUMBER] | [PERSON_NAME][EMAIL_ADD…" at bounding box center [460, 30] width 112 height 29
click at [572, 133] on div "Not rated 79.3km" at bounding box center [560, 134] width 46 height 5
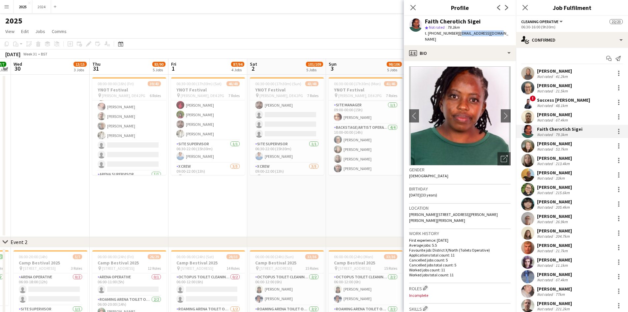
drag, startPoint x: 491, startPoint y: 34, endPoint x: 456, endPoint y: 37, distance: 35.4
click at [456, 37] on div "Faith Cherotich Sigei star Not rated 79.3km t. [PHONE_NUMBER] | [EMAIL_ADDRESS]…" at bounding box center [460, 30] width 112 height 29
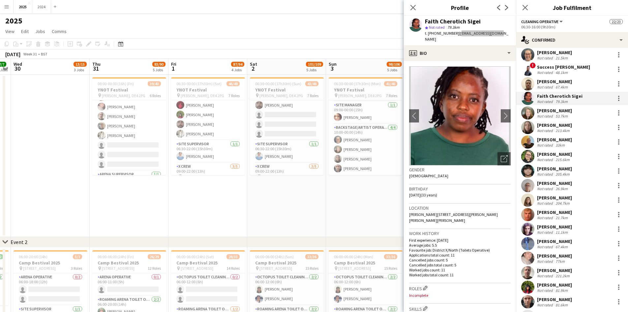
scroll to position [63, 0]
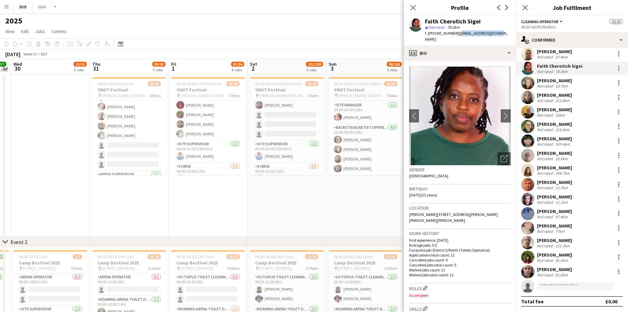
click at [569, 116] on div "Not rated 33km" at bounding box center [554, 114] width 35 height 5
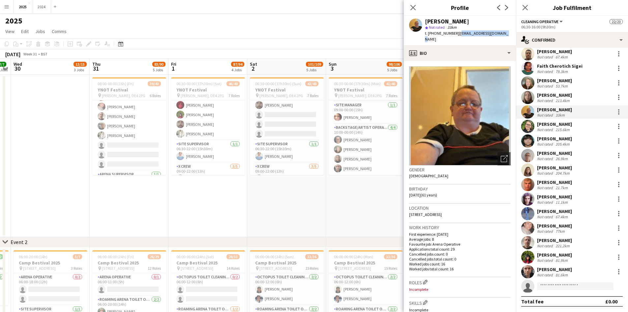
drag, startPoint x: 504, startPoint y: 35, endPoint x: 456, endPoint y: 39, distance: 48.3
click at [456, 39] on div "[PERSON_NAME] star Not rated 33km t. [PHONE_NUMBER] | [EMAIL_ADDRESS][DOMAIN_NA…" at bounding box center [460, 30] width 112 height 29
drag, startPoint x: 216, startPoint y: 145, endPoint x: 220, endPoint y: 145, distance: 4.3
click at [216, 145] on app-card-role "Cleaning Operative 20/20 06:30-22:00 (15h30m) Tracy Townsend Jessie Cole Amber …" at bounding box center [208, 90] width 74 height 204
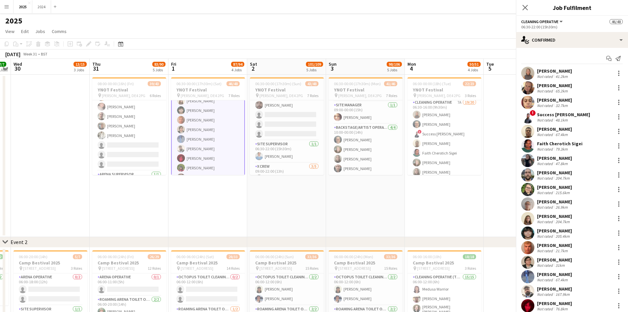
scroll to position [33, 0]
click at [561, 292] on div "167.9km" at bounding box center [562, 294] width 17 height 5
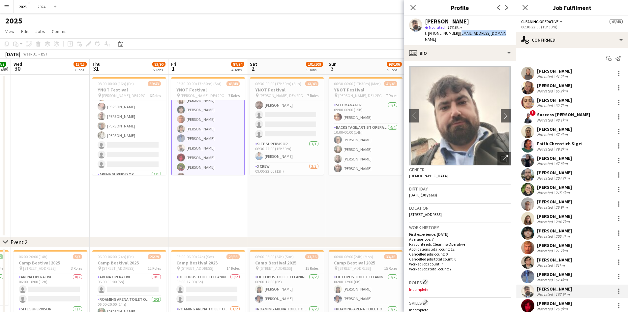
drag, startPoint x: 501, startPoint y: 33, endPoint x: 457, endPoint y: 33, distance: 43.5
click at [457, 33] on div "[PERSON_NAME] star Not rated 167.9km t. [PHONE_NUMBER] | [EMAIL_ADDRESS][DOMAIN…" at bounding box center [460, 30] width 112 height 29
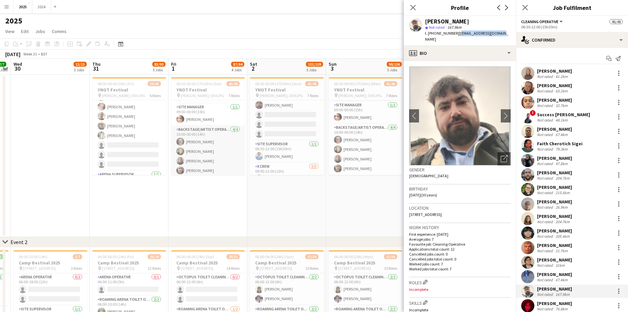
click at [200, 153] on app-card-role "Backstage/Artist Operative [DATE] 10:00-00:00 (14h) [PERSON_NAME] [PERSON_NAME]…" at bounding box center [208, 151] width 74 height 51
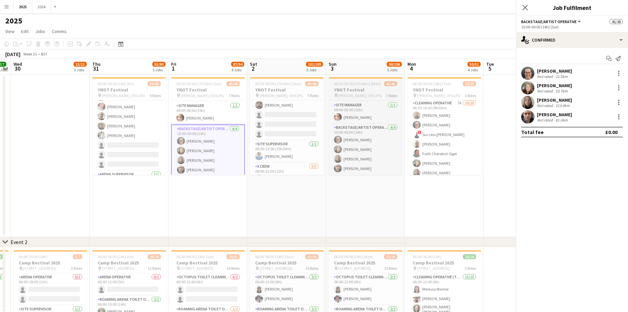
scroll to position [475, 0]
click at [569, 72] on div "[PERSON_NAME]" at bounding box center [554, 71] width 35 height 6
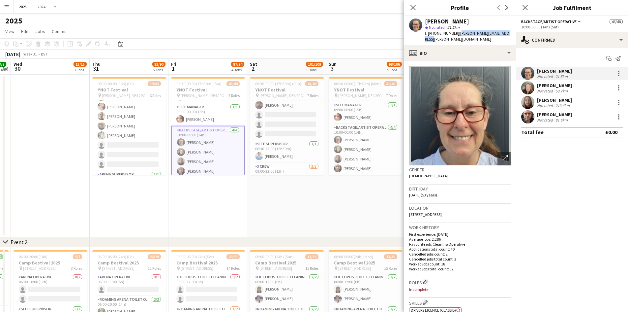
drag, startPoint x: 507, startPoint y: 34, endPoint x: 456, endPoint y: 38, distance: 51.0
click at [456, 38] on div "[PERSON_NAME] star Not rated 21.5km t. [PHONE_NUMBER] | [PERSON_NAME][EMAIL_ADD…" at bounding box center [460, 30] width 112 height 29
click at [291, 157] on app-card-role "Site Supervisor 1/1 06:30-22:00 (15h30m) Joanne Shepherd" at bounding box center [287, 151] width 74 height 22
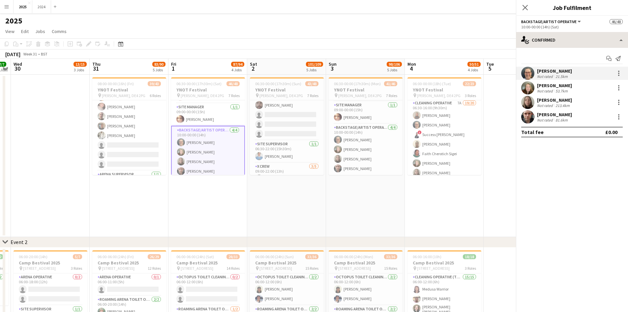
scroll to position [0, 226]
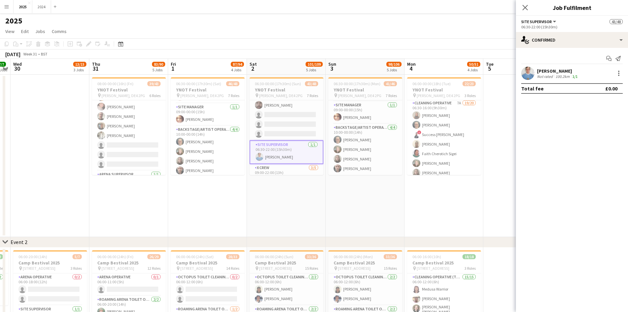
click at [568, 69] on div "[PERSON_NAME]" at bounding box center [558, 71] width 42 height 6
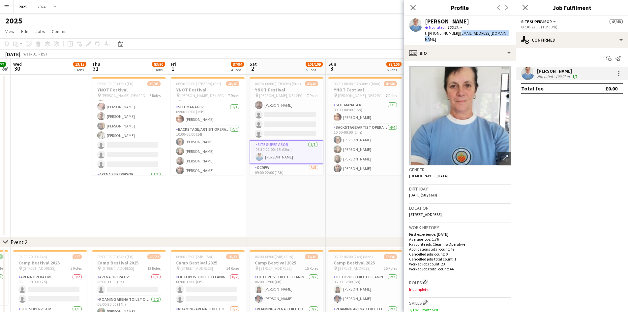
drag, startPoint x: 506, startPoint y: 34, endPoint x: 456, endPoint y: 32, distance: 49.8
click at [456, 32] on div "[PERSON_NAME] star Not rated 100.2km t. [PHONE_NUMBER] | [EMAIL_ADDRESS][DOMAIN…" at bounding box center [460, 30] width 112 height 29
click at [109, 166] on app-card-role "Arena Supervisor [DATE] 11:00-23:00 (12h) [PERSON_NAME]" at bounding box center [129, 163] width 74 height 22
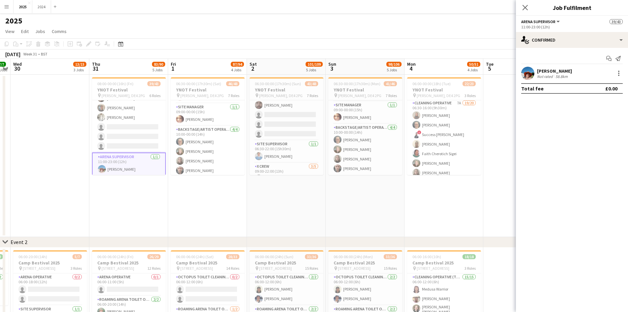
click at [556, 68] on div "[PERSON_NAME]" at bounding box center [554, 71] width 35 height 6
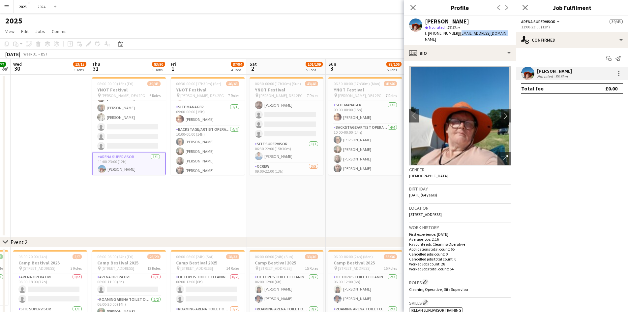
drag, startPoint x: 504, startPoint y: 35, endPoint x: 457, endPoint y: 36, distance: 46.8
click at [457, 36] on div "[PERSON_NAME] star Not rated 58.8km t. [PHONE_NUMBER] | [EMAIL_ADDRESS][DOMAIN_…" at bounding box center [460, 30] width 112 height 29
click at [198, 119] on app-card-role "Site Manager 1/1 09:00-00:00 (15h) Emma Hunt" at bounding box center [208, 114] width 74 height 22
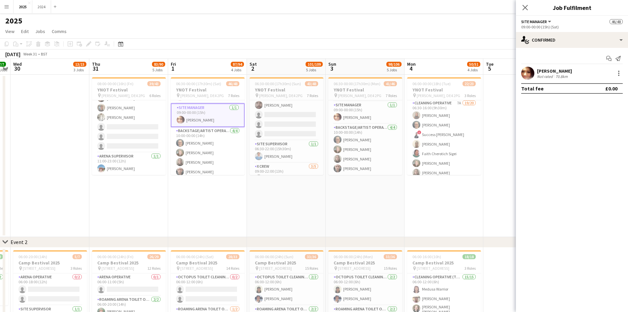
click at [582, 70] on div "Emma Hunt Not rated 70.8km" at bounding box center [572, 73] width 112 height 13
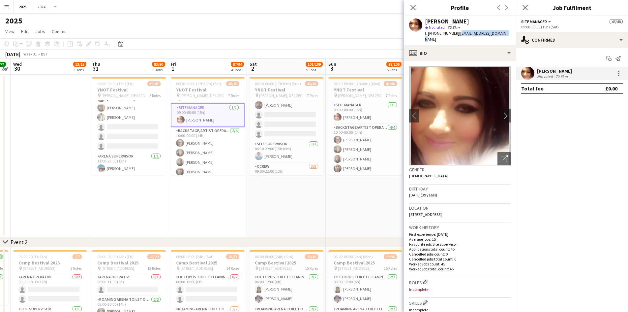
drag, startPoint x: 510, startPoint y: 33, endPoint x: 459, endPoint y: 32, distance: 51.1
click at [459, 32] on div "[PERSON_NAME] star Not rated 70.8km t. [PHONE_NUMBER] | [EMAIL_ADDRESS][DOMAIN_…" at bounding box center [460, 30] width 112 height 29
click at [304, 39] on app-toolbar "Copy Paste Paste Ctrl+V Paste with crew Ctrl+Shift+V Paste linked Job Delete Gr…" at bounding box center [314, 43] width 628 height 11
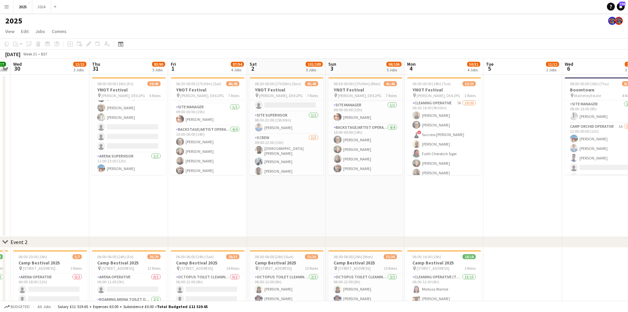
scroll to position [164, 0]
click at [11, 31] on span "View" at bounding box center [9, 31] width 9 height 6
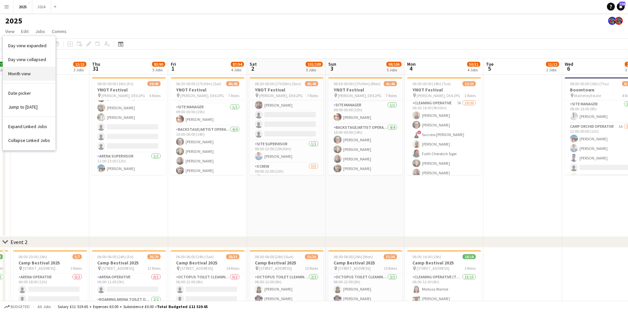
click at [40, 67] on link "Month view" at bounding box center [29, 74] width 52 height 14
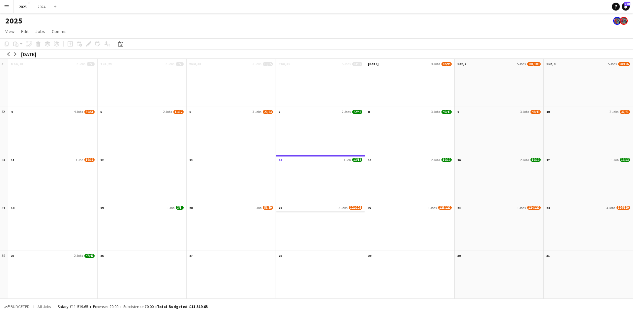
click at [334, 207] on app-month-view-date-header "21 2 Jobs 121/126" at bounding box center [320, 207] width 89 height 8
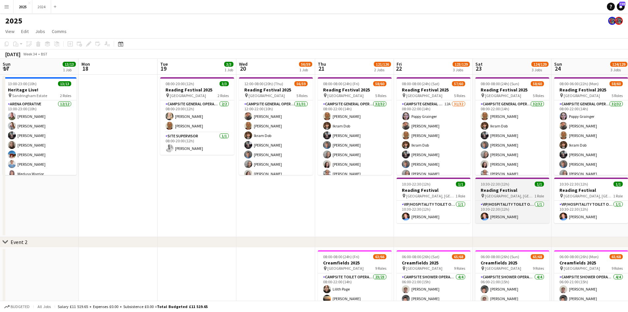
scroll to position [0, 227]
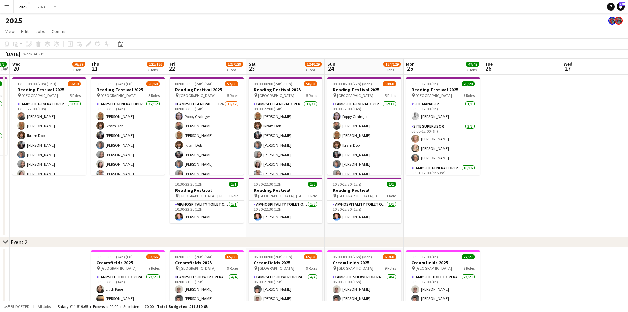
click at [78, 226] on app-date-cell "12:00-08:00 (20h) (Thu) 56/59 Reading Festival 2025 pin Richfield Avenue 5 Role…" at bounding box center [49, 156] width 79 height 162
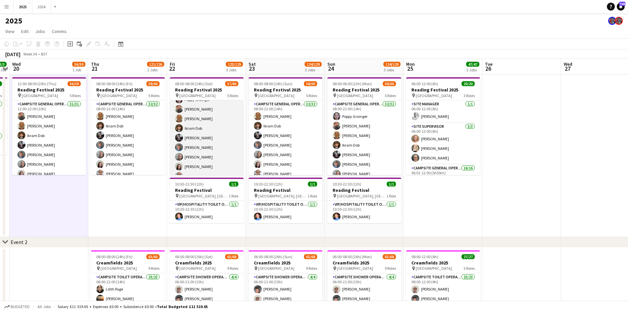
scroll to position [33, 0]
click at [203, 84] on span "08:00-08:00 (24h) (Sat)" at bounding box center [194, 83] width 38 height 5
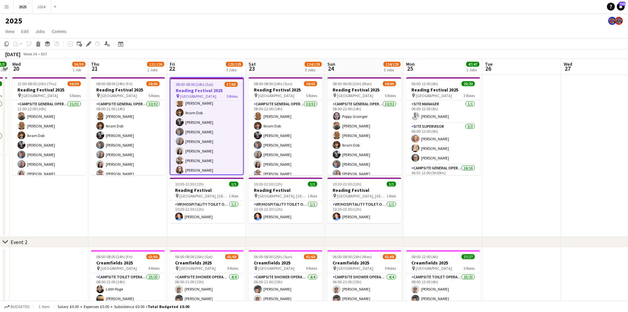
click at [210, 97] on div "pin Richfield Avenue 5 Roles" at bounding box center [206, 95] width 73 height 5
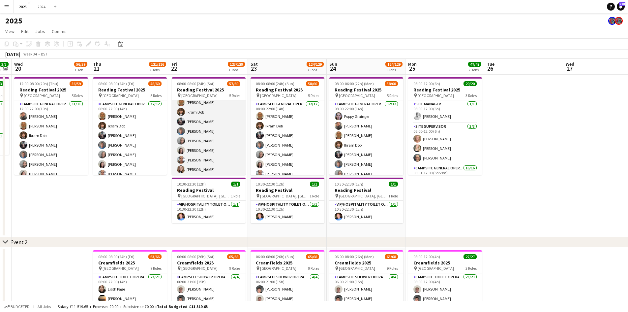
click at [207, 131] on app-card-role "Campsite General Operative 12A 31/32 08:00-22:00 (14h) Poppy Grainger Dontaé As…" at bounding box center [209, 227] width 74 height 321
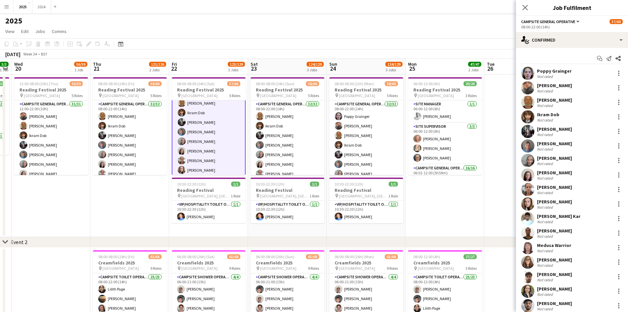
scroll to position [34, 0]
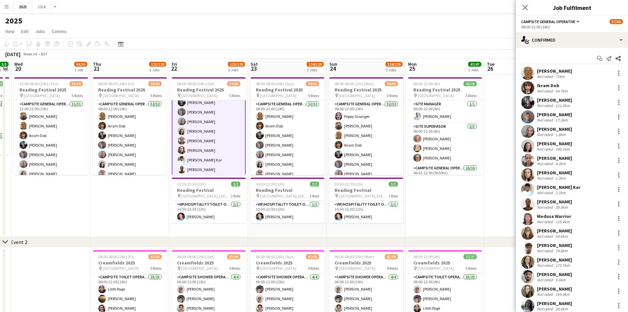
click at [563, 117] on div "17.3km" at bounding box center [561, 119] width 15 height 5
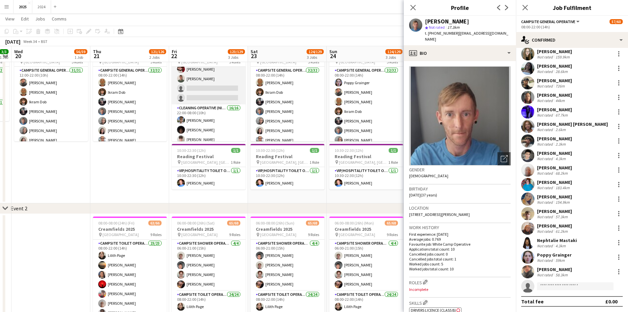
scroll to position [363, 0]
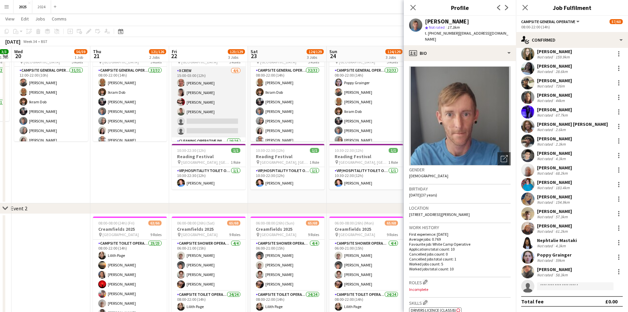
click at [222, 103] on app-card-role "X Crew 4/6 15:00-03:00 (12h) Mark Dittman Bethan Miller Benedetta Lanfredi Sofi…" at bounding box center [209, 102] width 74 height 70
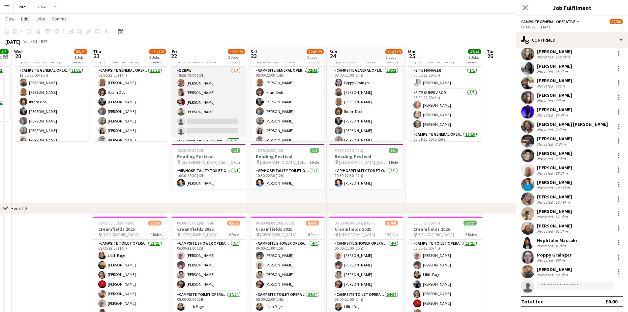
scroll to position [363, 0]
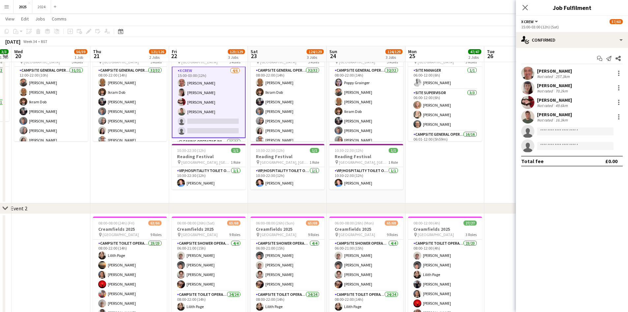
click at [564, 97] on div "[PERSON_NAME]" at bounding box center [554, 100] width 35 height 6
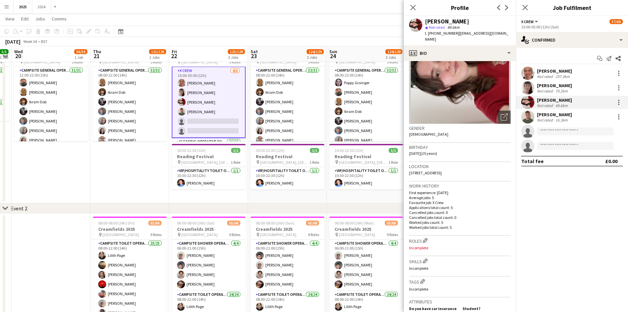
scroll to position [0, 0]
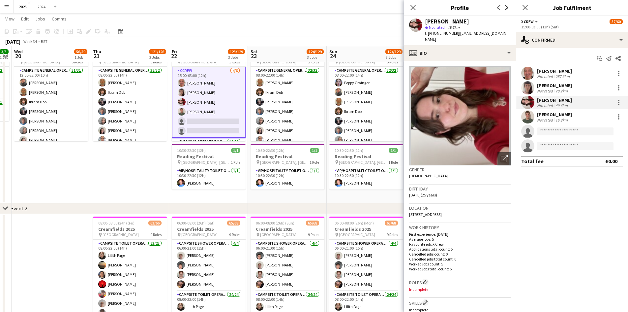
click at [508, 9] on icon "Next" at bounding box center [506, 7] width 5 height 5
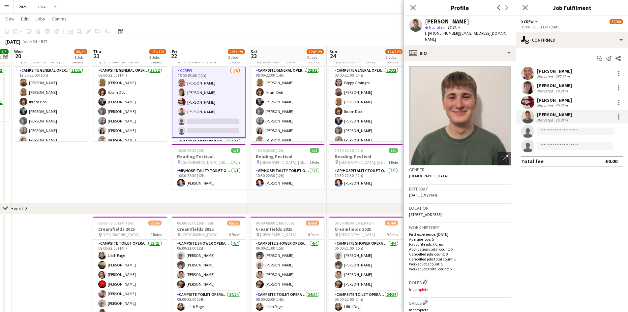
click at [500, 10] on app-icon "Previous" at bounding box center [499, 8] width 8 height 8
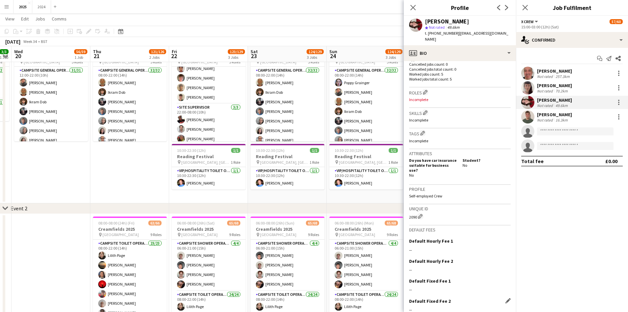
scroll to position [208, 0]
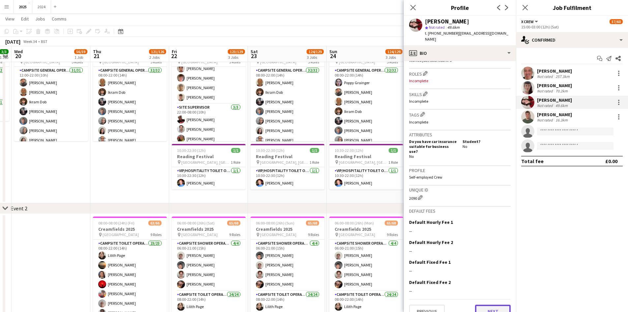
click at [481, 304] on button "Next" at bounding box center [493, 310] width 36 height 13
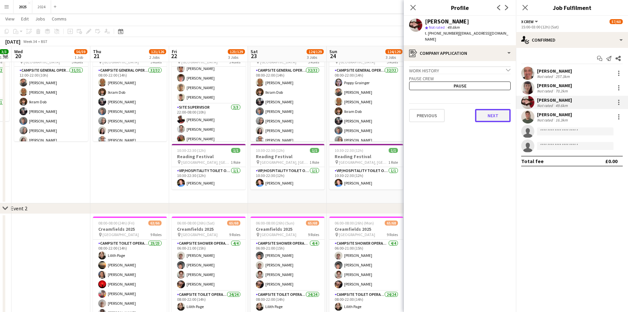
click at [496, 109] on button "Next" at bounding box center [493, 115] width 36 height 13
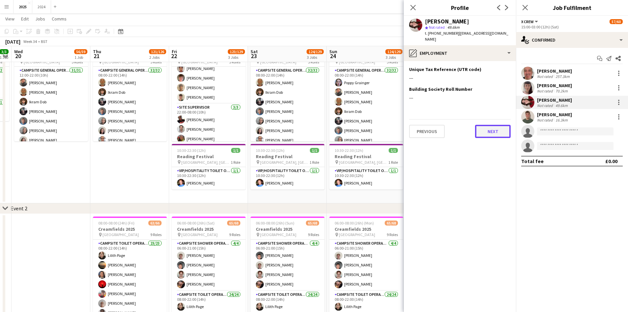
click at [499, 125] on button "Next" at bounding box center [493, 131] width 36 height 13
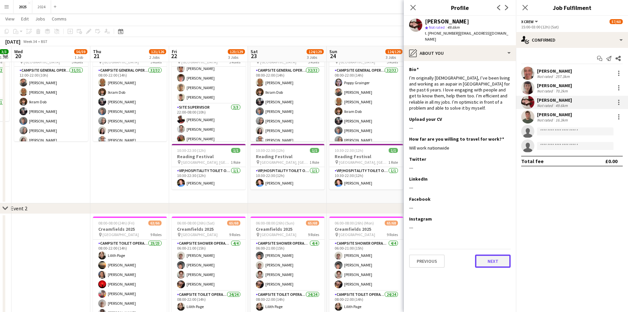
click at [487, 255] on button "Next" at bounding box center [493, 260] width 36 height 13
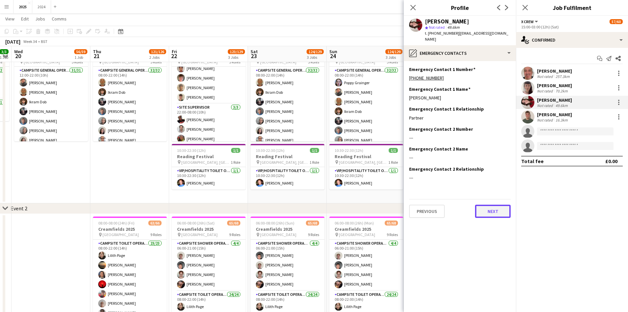
click at [483, 205] on button "Next" at bounding box center [493, 210] width 36 height 13
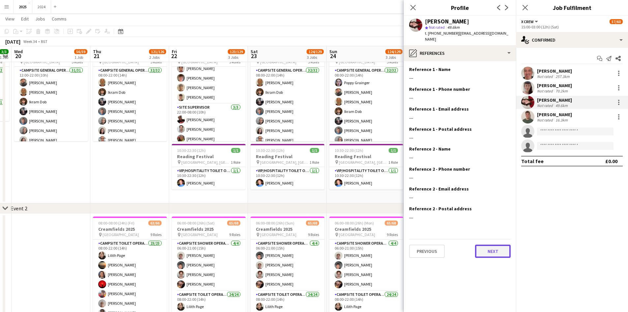
click at [486, 244] on button "Next" at bounding box center [493, 250] width 36 height 13
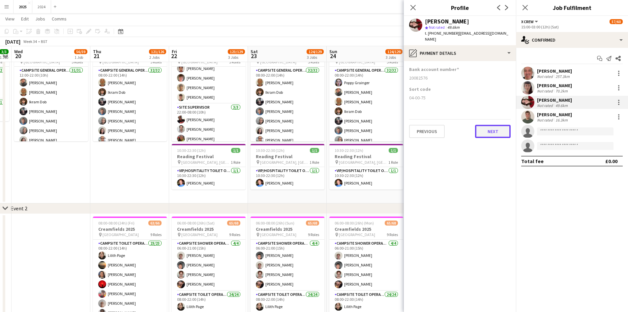
click at [501, 125] on button "Next" at bounding box center [493, 131] width 36 height 13
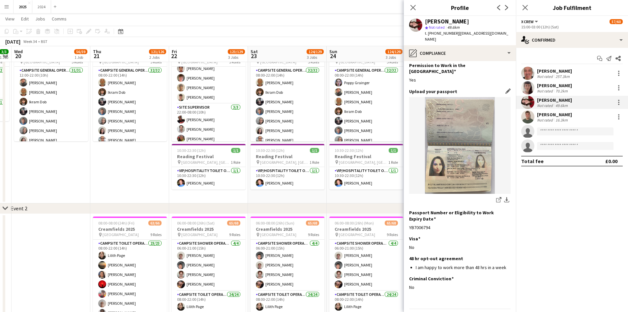
scroll to position [32, 0]
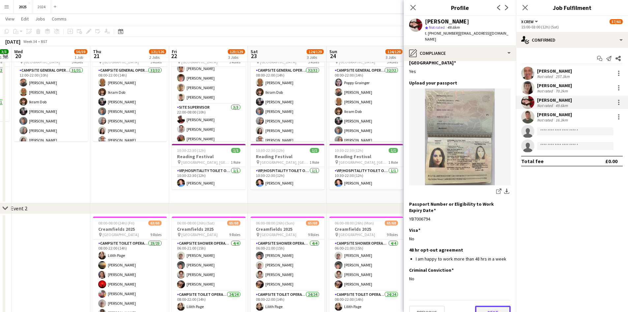
click at [484, 305] on button "Next" at bounding box center [493, 311] width 36 height 13
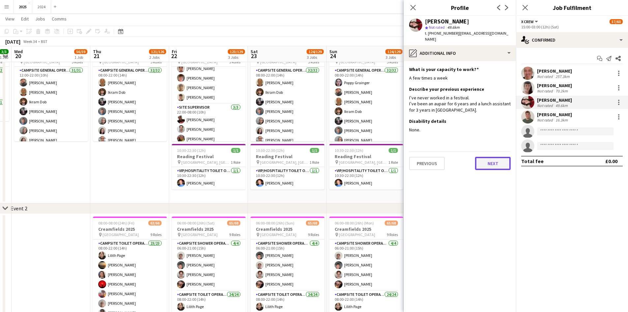
click at [493, 157] on button "Next" at bounding box center [493, 163] width 36 height 13
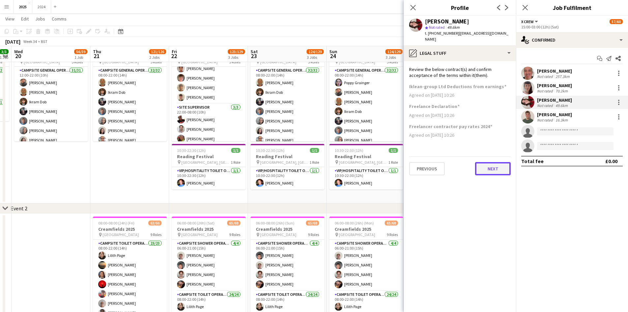
click at [489, 163] on button "Next" at bounding box center [493, 168] width 36 height 13
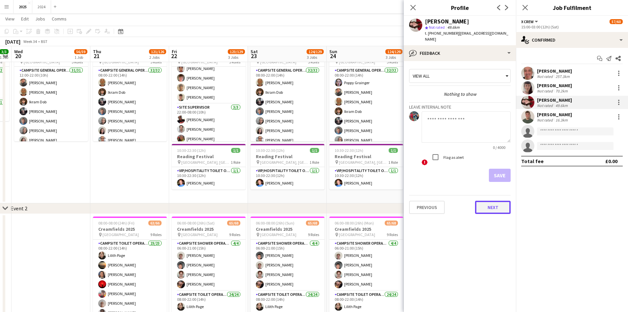
click at [487, 203] on button "Next" at bounding box center [493, 206] width 36 height 13
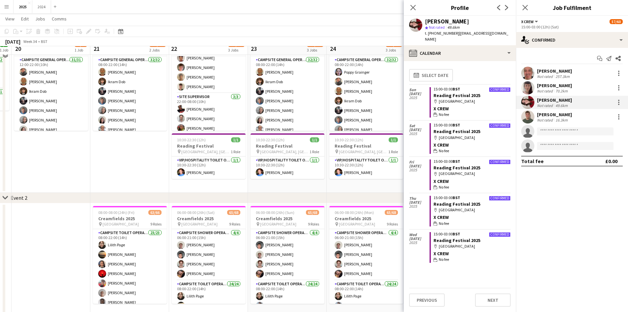
scroll to position [33, 0]
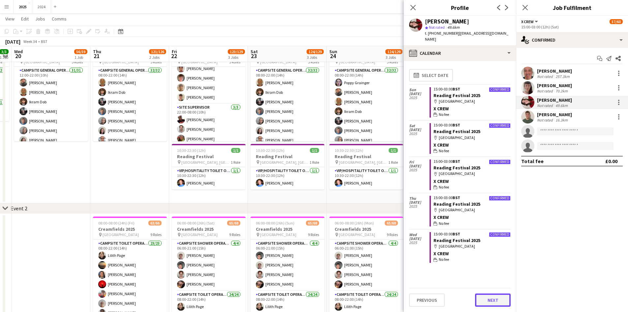
click at [491, 303] on button "Next" at bounding box center [493, 299] width 36 height 13
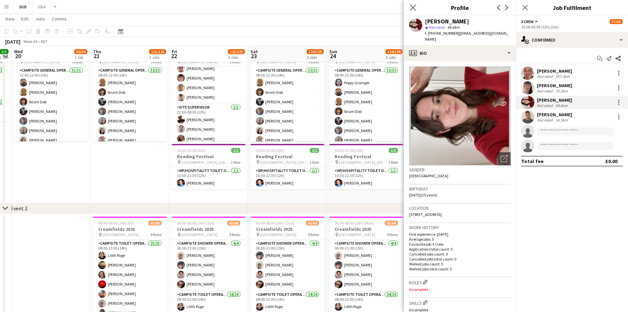
click at [415, 4] on app-icon "Close pop-in" at bounding box center [414, 8] width 10 height 10
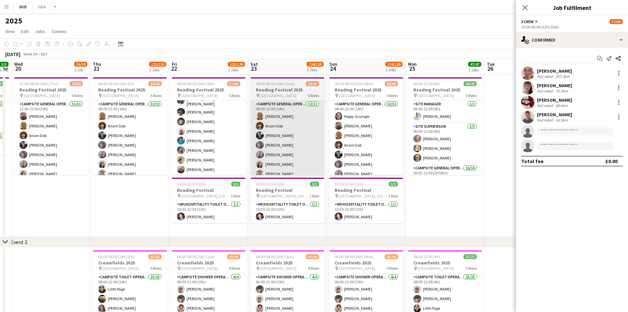
scroll to position [169, 0]
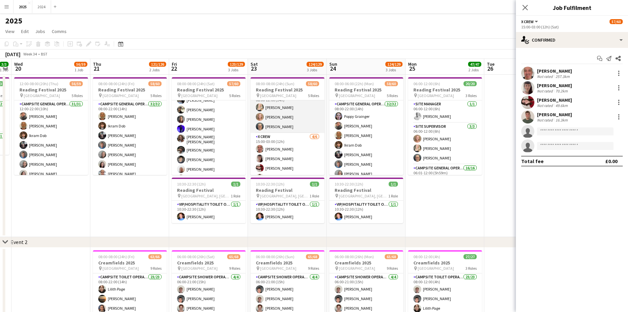
click at [290, 111] on app-card-role "Site Supervisor 3/3 08:00-22:00 (14h) Kat Carson Toni Bates Ingrid Reeves" at bounding box center [288, 112] width 74 height 42
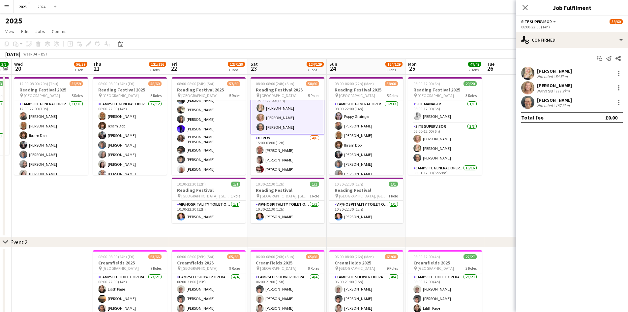
scroll to position [330, 0]
click at [553, 74] on div "Not rated" at bounding box center [545, 76] width 17 height 5
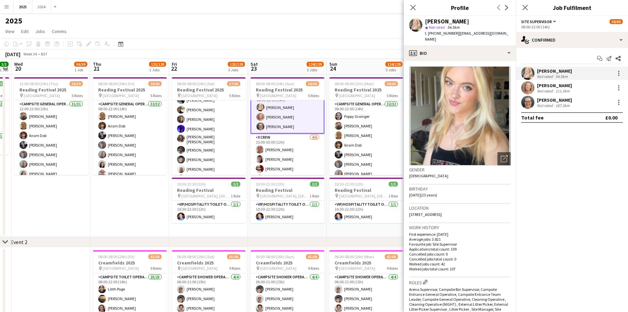
click at [553, 74] on div "Not rated" at bounding box center [545, 76] width 17 height 5
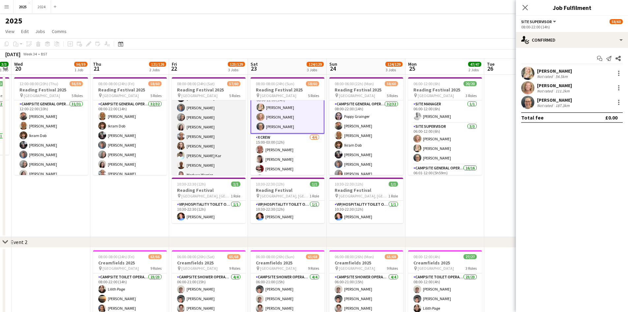
scroll to position [0, 0]
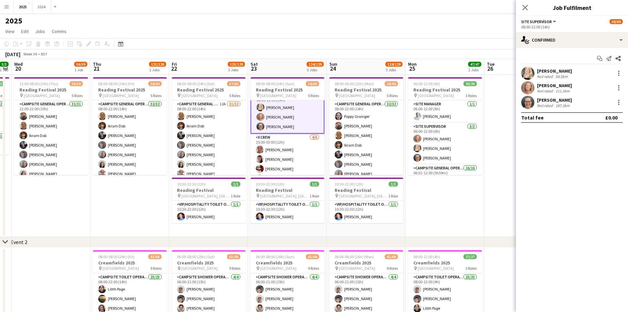
click at [573, 68] on div "Kat Carson Not rated 54.5km" at bounding box center [572, 73] width 112 height 13
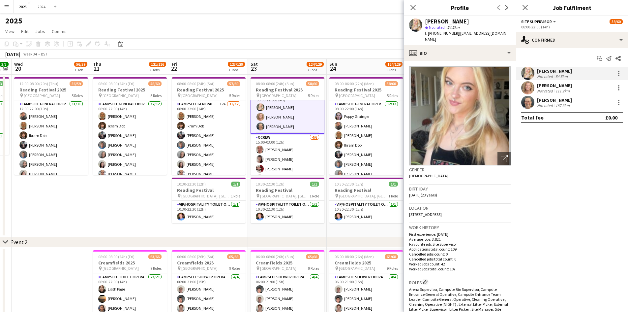
click at [573, 68] on div "Kat Carson Not rated 54.5km" at bounding box center [572, 73] width 112 height 13
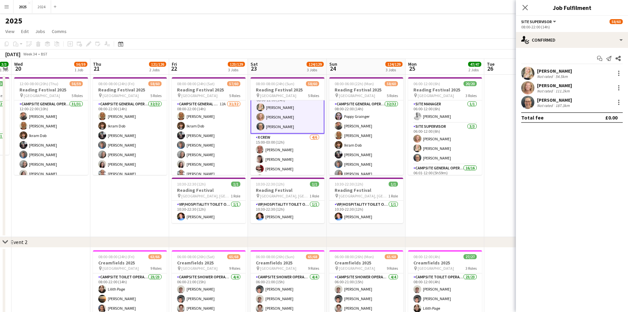
drag, startPoint x: 25, startPoint y: 223, endPoint x: 23, endPoint y: 190, distance: 33.7
click at [25, 223] on app-date-cell "12:00-08:00 (20h) (Thu) 56/59 Reading Festival 2025 pin Richfield Avenue 5 Role…" at bounding box center [51, 156] width 79 height 162
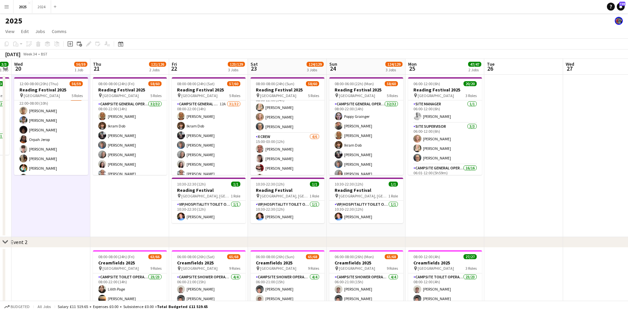
scroll to position [462, 0]
click at [6, 29] on span "View" at bounding box center [9, 31] width 9 height 6
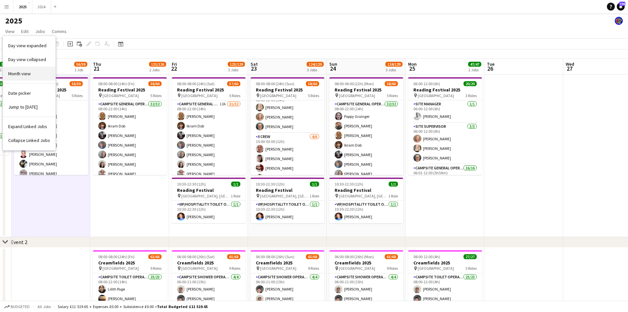
click at [38, 67] on link "Month view" at bounding box center [29, 74] width 52 height 14
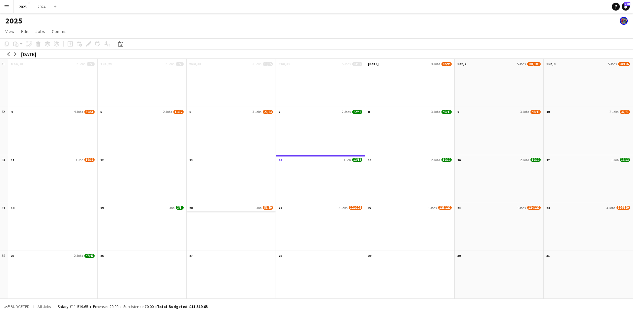
click at [211, 203] on app-month-view-date-header "20 1 Job 56/59" at bounding box center [231, 207] width 89 height 8
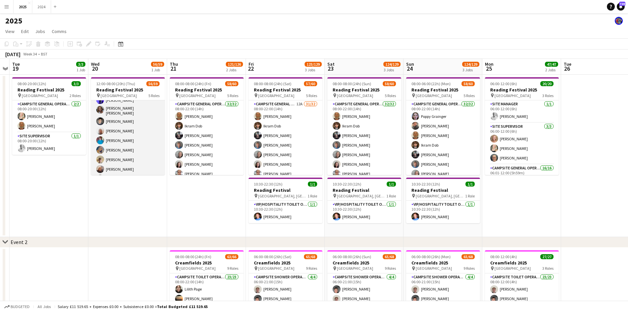
scroll to position [231, 0]
